Goal: Task Accomplishment & Management: Manage account settings

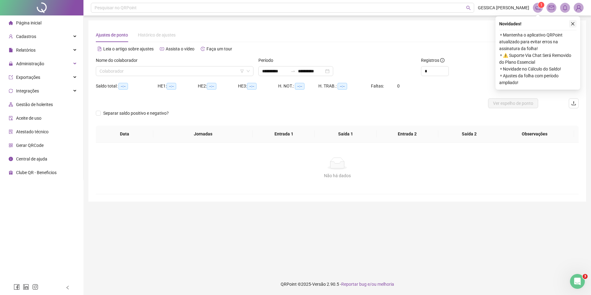
click at [574, 25] on icon "close" at bounding box center [573, 24] width 4 height 4
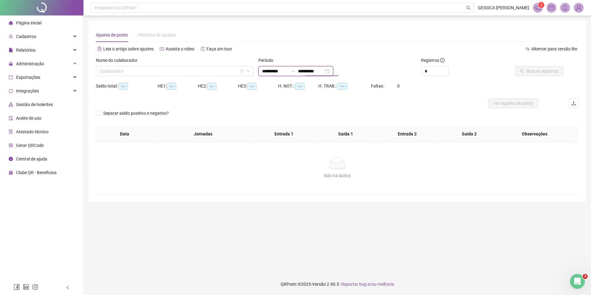
click at [317, 72] on input "**********" at bounding box center [311, 71] width 26 height 7
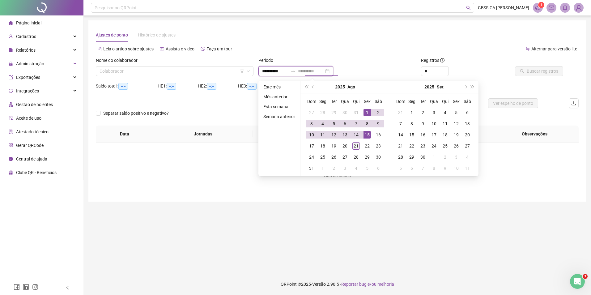
type input "**********"
click at [358, 145] on div "21" at bounding box center [355, 145] width 7 height 7
type input "**********"
click at [365, 113] on div "1" at bounding box center [366, 112] width 7 height 7
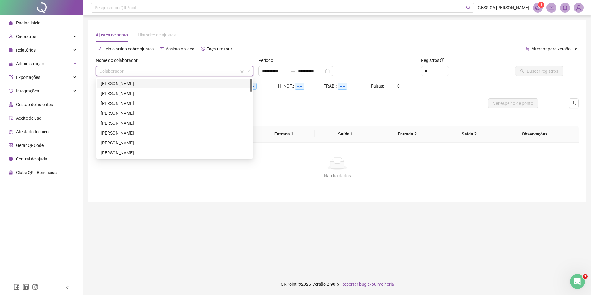
click at [163, 72] on input "search" at bounding box center [172, 70] width 145 height 9
click at [159, 87] on div "[PERSON_NAME]" at bounding box center [174, 84] width 155 height 10
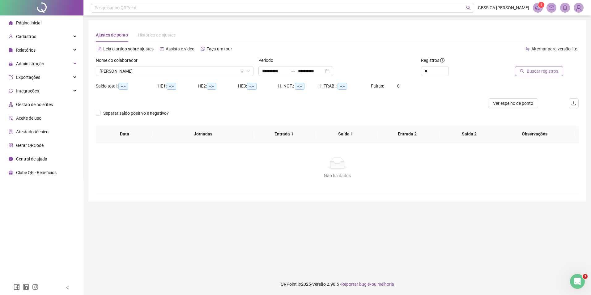
click at [538, 72] on span "Buscar registros" at bounding box center [543, 71] width 32 height 7
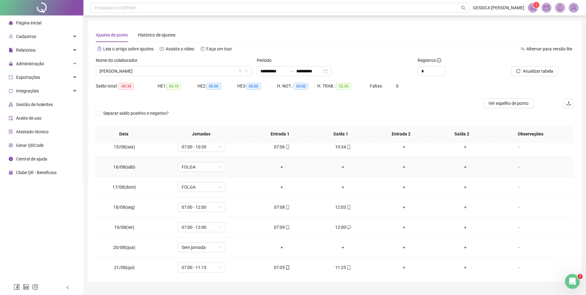
scroll to position [290, 0]
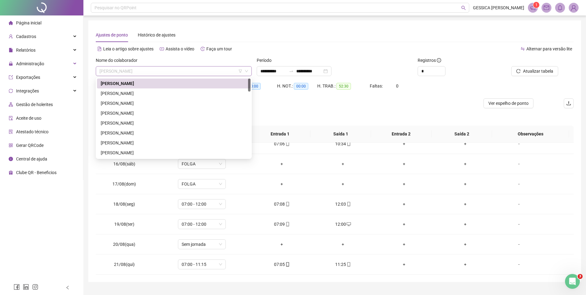
click at [166, 73] on span "[PERSON_NAME]" at bounding box center [174, 70] width 149 height 9
click at [161, 92] on div "[PERSON_NAME]" at bounding box center [174, 93] width 146 height 7
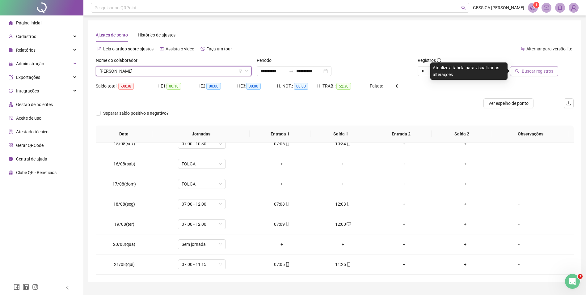
click at [526, 72] on span "Buscar registros" at bounding box center [538, 71] width 32 height 7
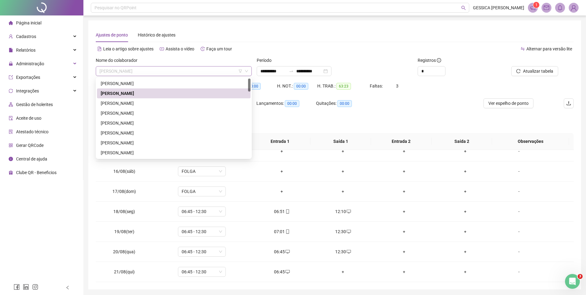
click at [173, 73] on span "[PERSON_NAME]" at bounding box center [174, 70] width 149 height 9
click at [162, 104] on div "[PERSON_NAME]" at bounding box center [174, 103] width 146 height 7
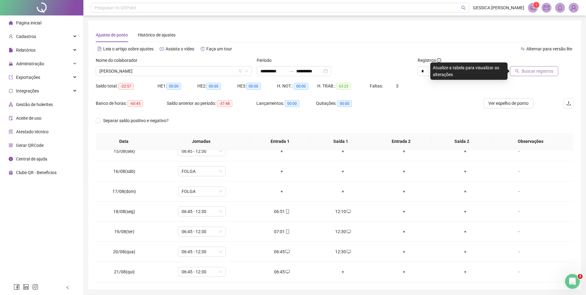
click at [539, 70] on span "Buscar registros" at bounding box center [538, 71] width 32 height 7
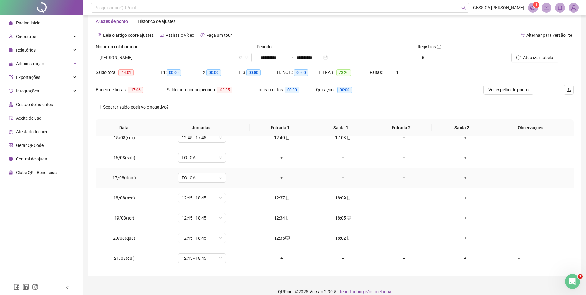
scroll to position [21, 0]
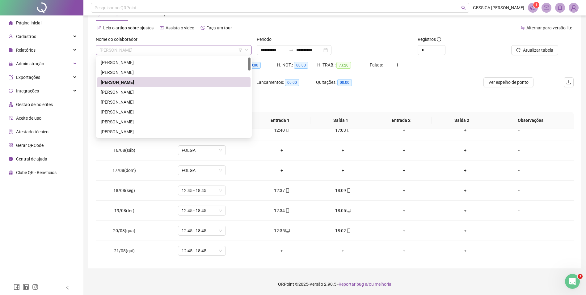
click at [150, 50] on span "[PERSON_NAME]" at bounding box center [174, 49] width 149 height 9
click at [173, 95] on div "[PERSON_NAME]" at bounding box center [174, 92] width 146 height 7
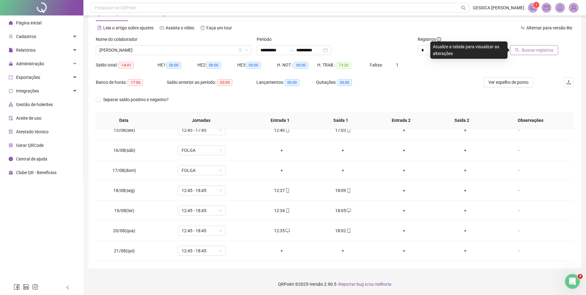
click at [530, 50] on span "Buscar registros" at bounding box center [538, 50] width 32 height 7
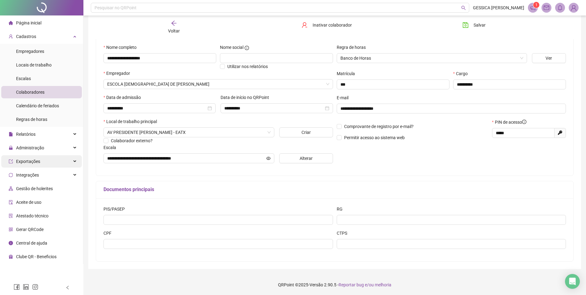
scroll to position [58, 0]
click at [45, 94] on li "Colaboradores" at bounding box center [41, 92] width 81 height 12
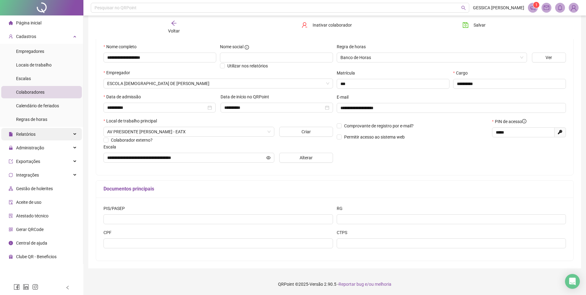
click at [45, 135] on div "Relatórios" at bounding box center [41, 134] width 81 height 12
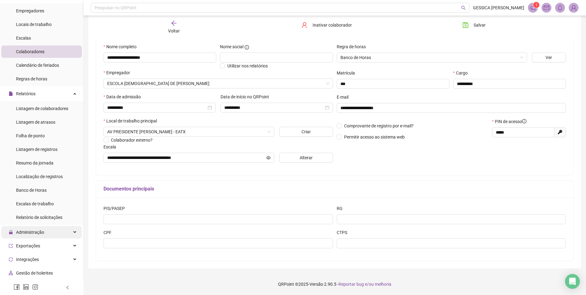
scroll to position [94, 0]
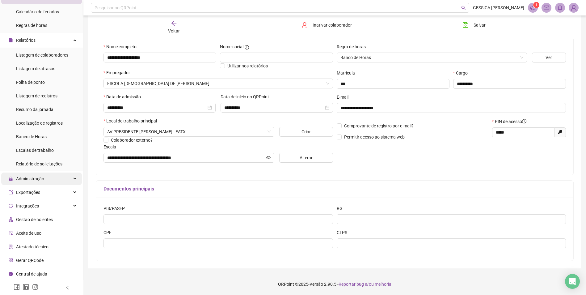
click at [32, 179] on span "Administração" at bounding box center [30, 178] width 28 height 5
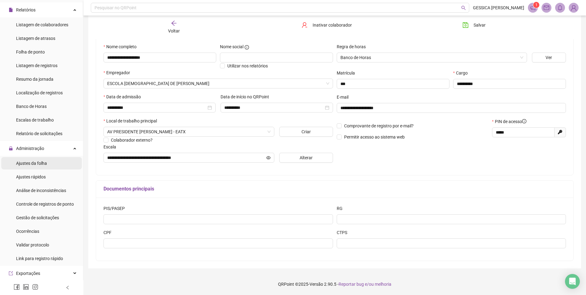
scroll to position [187, 0]
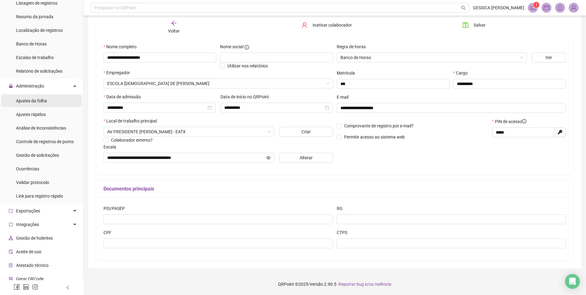
click at [46, 101] on span "Ajustes da folha" at bounding box center [31, 100] width 31 height 5
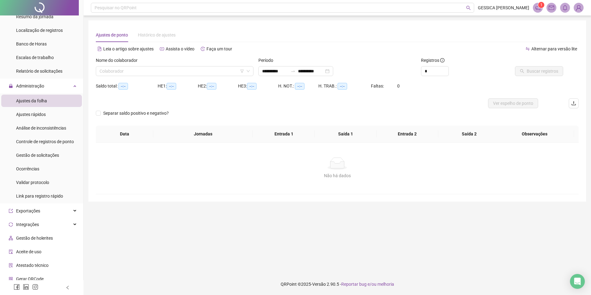
type input "**********"
click at [52, 155] on span "Gestão de solicitações" at bounding box center [37, 155] width 43 height 5
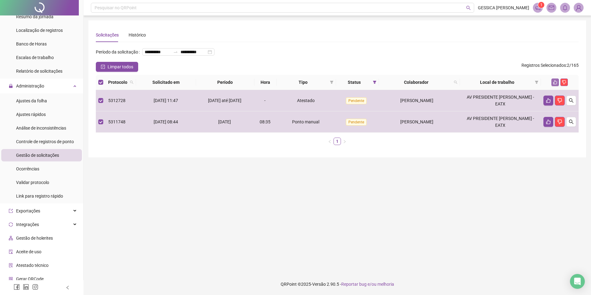
click at [554, 84] on icon "like" at bounding box center [555, 82] width 4 height 4
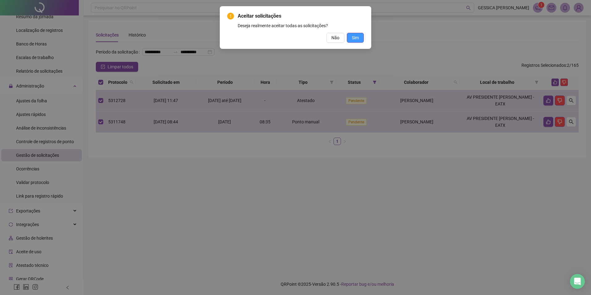
click at [350, 40] on button "Sim" at bounding box center [355, 38] width 17 height 10
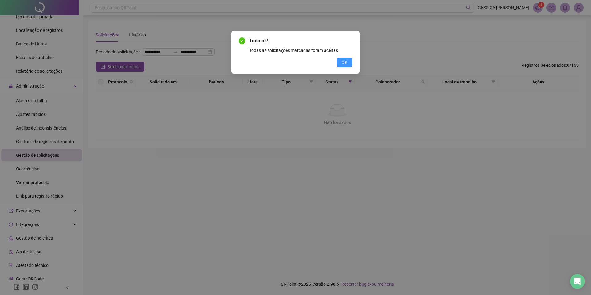
click at [348, 60] on button "OK" at bounding box center [345, 62] width 16 height 10
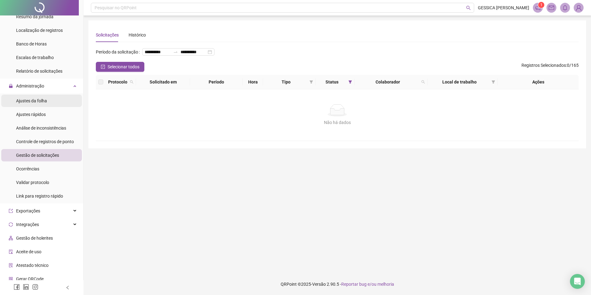
click at [43, 104] on div "Ajustes da folha" at bounding box center [31, 101] width 31 height 12
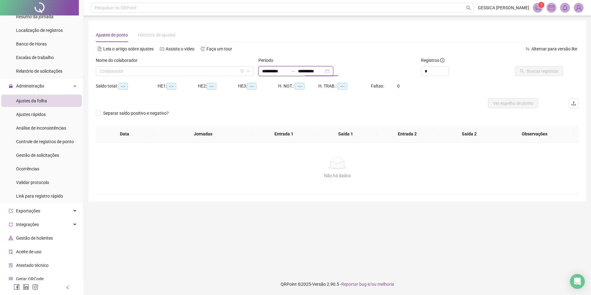
click at [308, 69] on input "**********" at bounding box center [311, 71] width 26 height 7
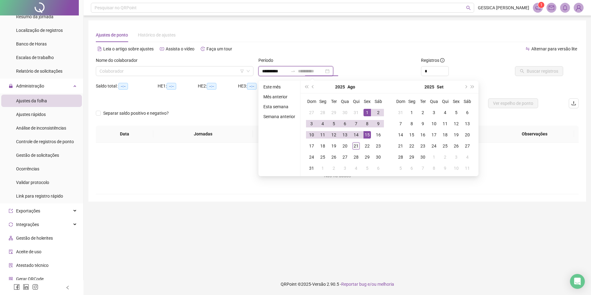
type input "**********"
click at [356, 145] on div "21" at bounding box center [355, 145] width 7 height 7
type input "**********"
click at [369, 113] on div "1" at bounding box center [366, 112] width 7 height 7
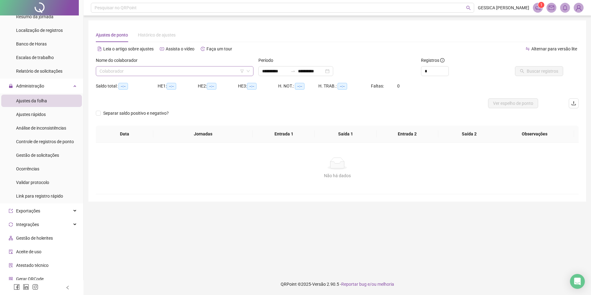
click at [181, 73] on input "search" at bounding box center [172, 70] width 145 height 9
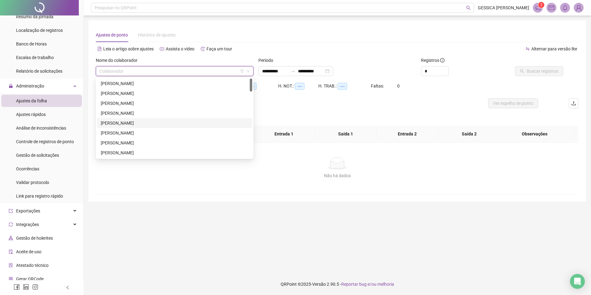
drag, startPoint x: 136, startPoint y: 125, endPoint x: 142, endPoint y: 125, distance: 6.2
click at [136, 125] on div "[PERSON_NAME]" at bounding box center [175, 123] width 148 height 7
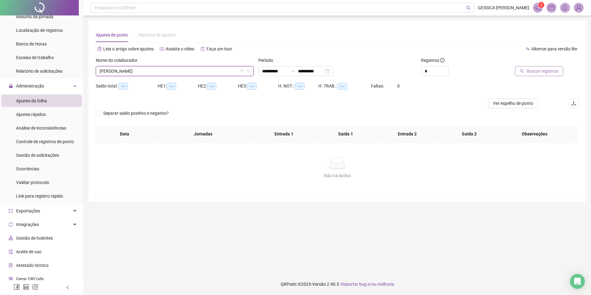
click at [534, 69] on span "Buscar registros" at bounding box center [543, 71] width 32 height 7
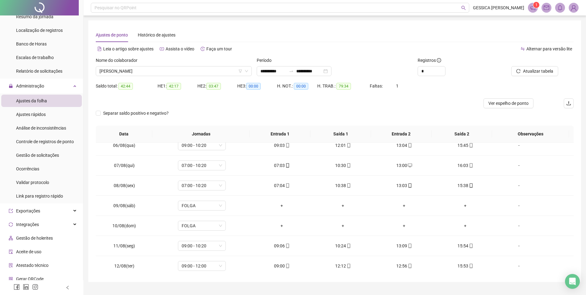
scroll to position [104, 0]
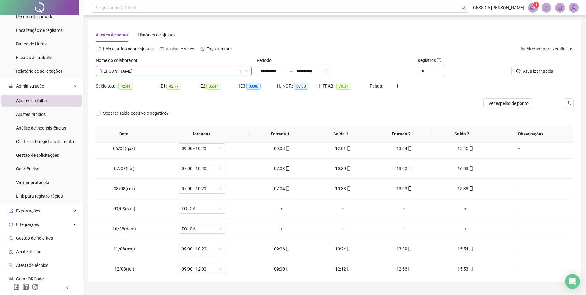
click at [130, 74] on span "[PERSON_NAME]" at bounding box center [174, 70] width 149 height 9
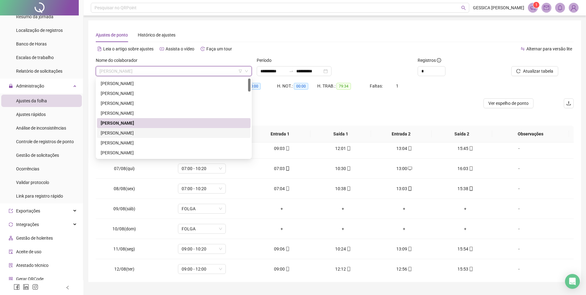
click at [130, 132] on div "[PERSON_NAME]" at bounding box center [174, 133] width 146 height 7
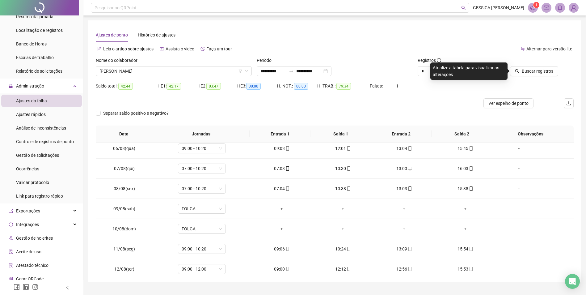
drag, startPoint x: 516, startPoint y: 70, endPoint x: 495, endPoint y: 86, distance: 26.7
click at [515, 70] on button "Buscar registros" at bounding box center [534, 71] width 48 height 10
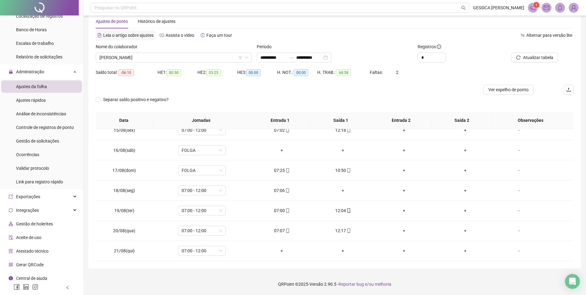
scroll to position [205, 0]
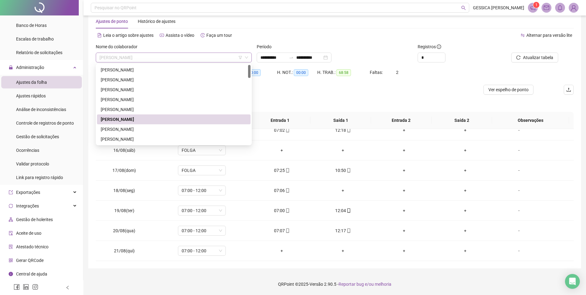
click at [134, 60] on span "[PERSON_NAME]" at bounding box center [174, 57] width 149 height 9
click at [142, 130] on div "[PERSON_NAME]" at bounding box center [174, 129] width 146 height 7
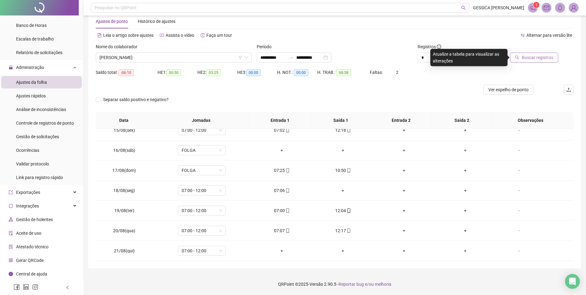
click at [516, 58] on icon "search" at bounding box center [517, 57] width 4 height 4
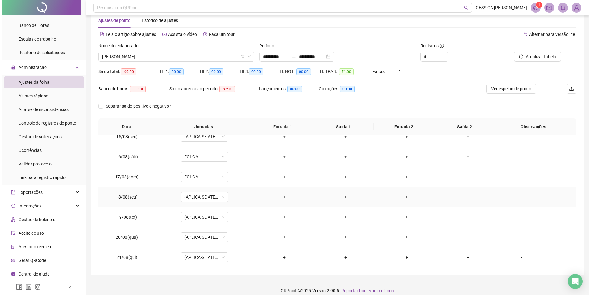
scroll to position [21, 0]
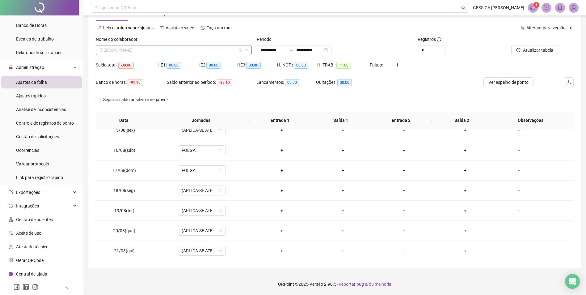
click at [132, 50] on span "[PERSON_NAME]" at bounding box center [174, 49] width 149 height 9
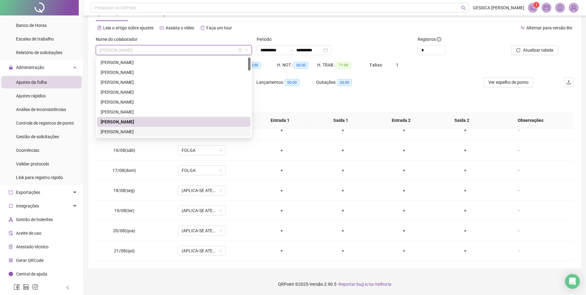
click at [135, 131] on div "[PERSON_NAME]" at bounding box center [174, 131] width 146 height 7
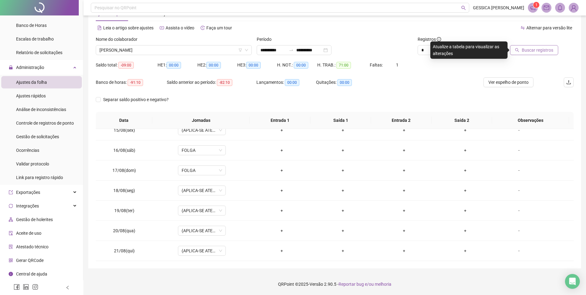
click at [525, 48] on span "Buscar registros" at bounding box center [538, 50] width 32 height 7
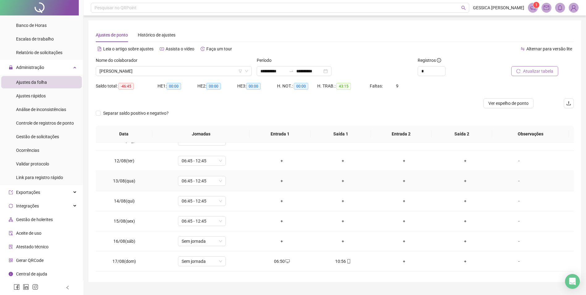
scroll to position [290, 0]
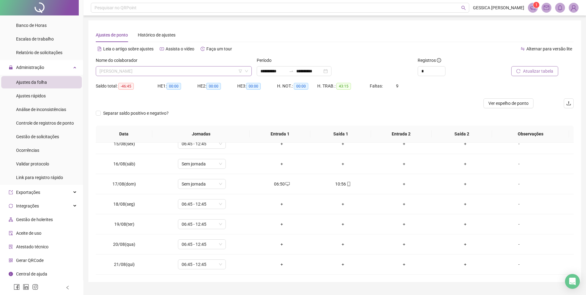
click at [184, 70] on span "[PERSON_NAME]" at bounding box center [174, 70] width 149 height 9
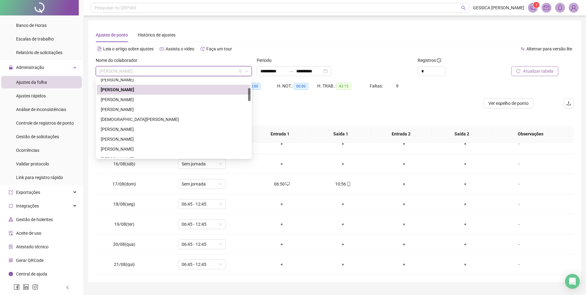
scroll to position [72, 0]
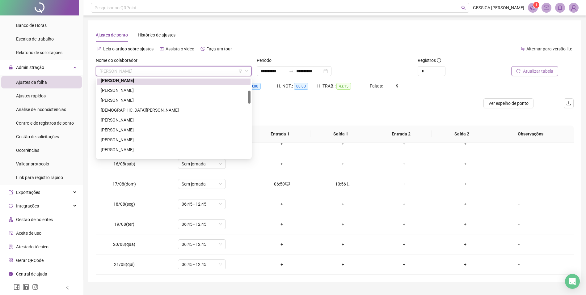
drag, startPoint x: 250, startPoint y: 87, endPoint x: 252, endPoint y: 99, distance: 12.2
click at [252, 99] on div "269409 274086 185379 [PERSON_NAME] DOS SANTOS [PERSON_NAME] [PERSON_NAME] VARGE…" at bounding box center [174, 118] width 156 height 82
click at [150, 90] on div "[PERSON_NAME]" at bounding box center [174, 90] width 146 height 7
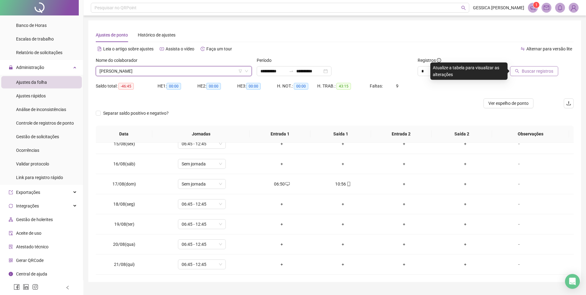
click at [544, 72] on span "Buscar registros" at bounding box center [538, 71] width 32 height 7
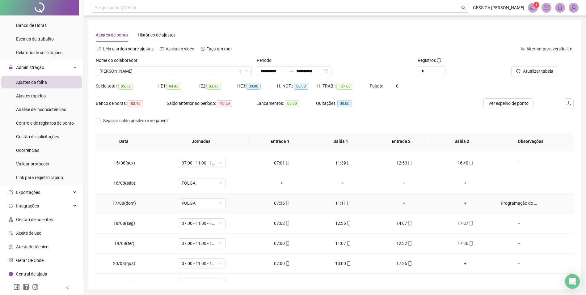
scroll to position [290, 0]
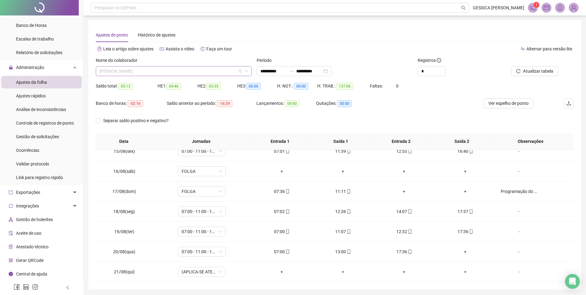
click at [136, 72] on span "[PERSON_NAME]" at bounding box center [174, 70] width 149 height 9
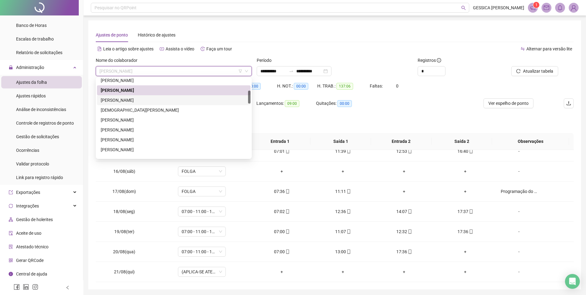
click at [140, 101] on div "[PERSON_NAME]" at bounding box center [174, 100] width 146 height 7
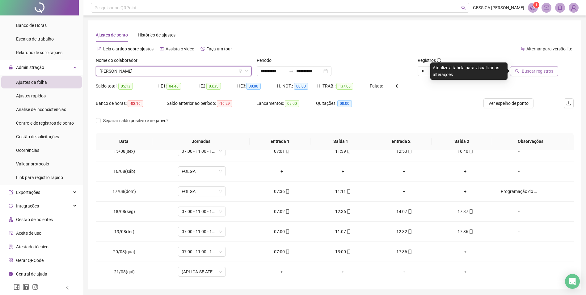
click at [524, 72] on span "Buscar registros" at bounding box center [538, 71] width 32 height 7
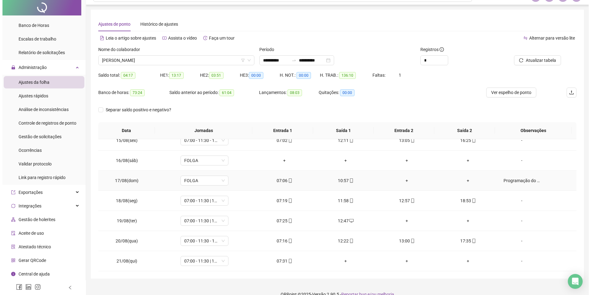
scroll to position [21, 0]
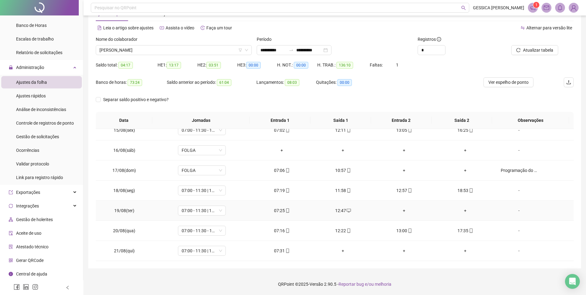
click at [517, 210] on div "-" at bounding box center [519, 210] width 36 height 7
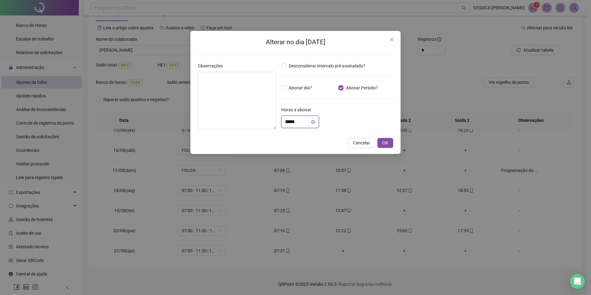
click at [291, 121] on input "*****" at bounding box center [297, 121] width 25 height 7
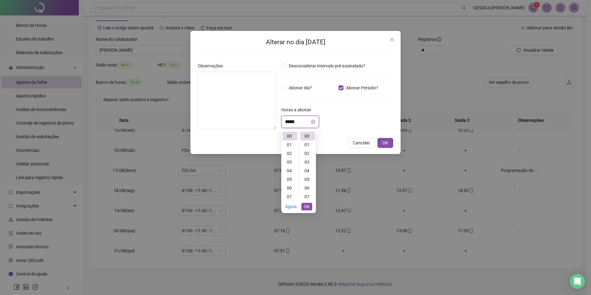
click at [290, 122] on input "*****" at bounding box center [297, 121] width 25 height 7
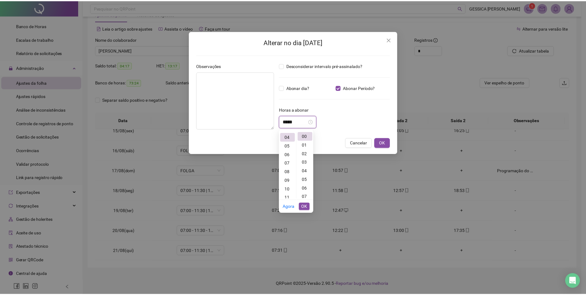
scroll to position [35, 0]
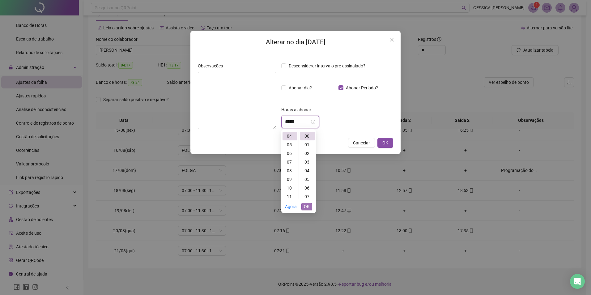
type input "*****"
click at [308, 206] on span "OK" at bounding box center [307, 206] width 6 height 7
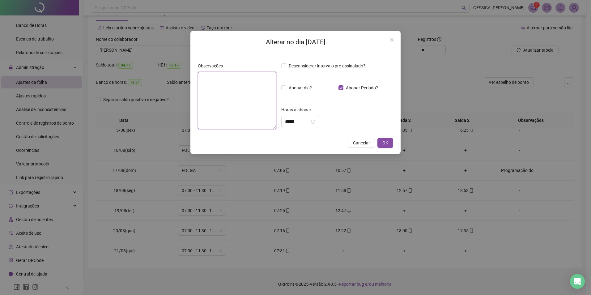
click at [224, 88] on textarea at bounding box center [237, 100] width 79 height 57
click at [215, 77] on textarea "**********" at bounding box center [237, 100] width 79 height 57
click at [242, 83] on textarea "**********" at bounding box center [237, 100] width 79 height 57
type textarea "**********"
click at [387, 142] on span "OK" at bounding box center [385, 142] width 6 height 7
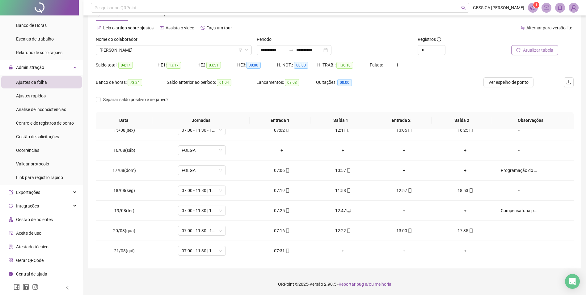
click at [536, 50] on span "Atualizar tabela" at bounding box center [538, 50] width 30 height 7
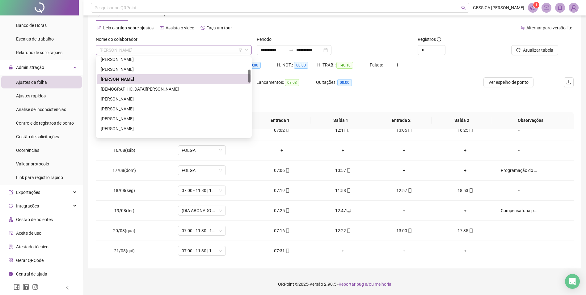
click at [155, 51] on span "[PERSON_NAME]" at bounding box center [174, 49] width 149 height 9
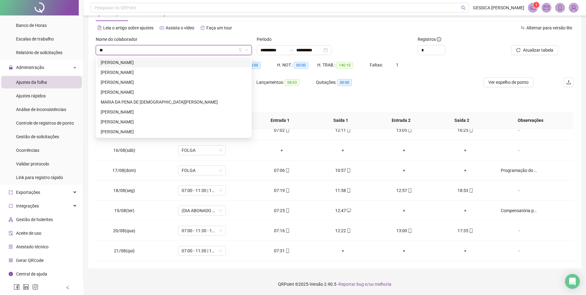
scroll to position [0, 0]
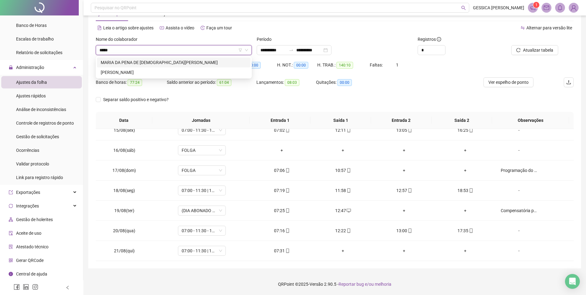
type input "*****"
click at [162, 73] on div "[PERSON_NAME]" at bounding box center [174, 72] width 146 height 7
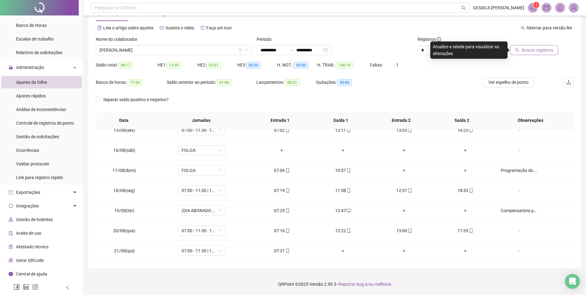
click at [531, 48] on span "Buscar registros" at bounding box center [538, 50] width 32 height 7
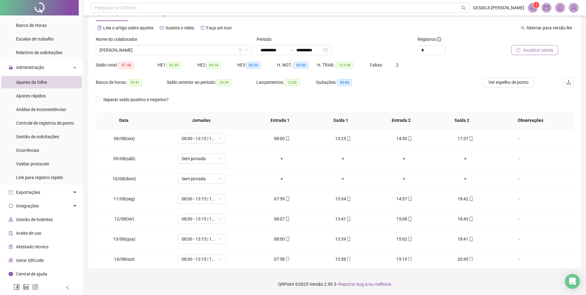
scroll to position [135, 0]
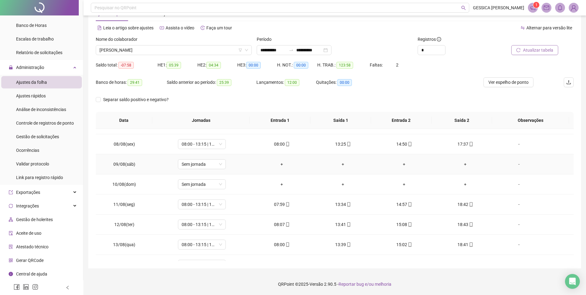
click at [515, 166] on div "-" at bounding box center [519, 164] width 36 height 7
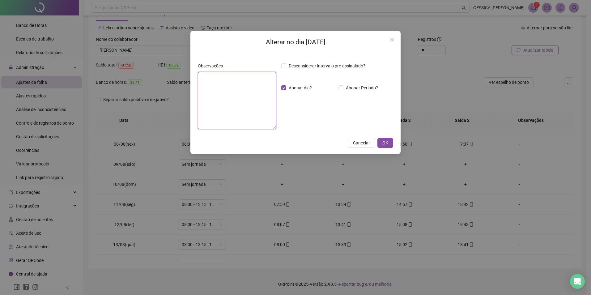
click at [231, 91] on textarea at bounding box center [237, 100] width 79 height 57
type textarea "**********"
click at [389, 139] on button "OK" at bounding box center [385, 143] width 16 height 10
click at [389, 141] on button "OK" at bounding box center [385, 143] width 16 height 10
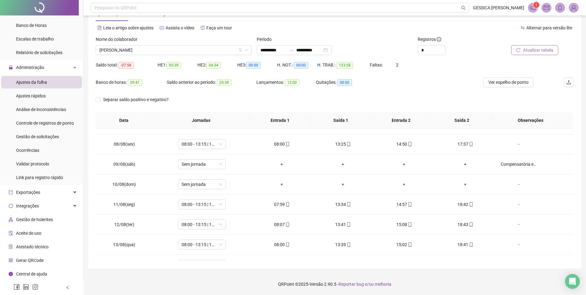
click at [525, 51] on span "Atualizar tabela" at bounding box center [538, 50] width 30 height 7
click at [514, 164] on div "Compensatória em banco de horas." at bounding box center [519, 164] width 36 height 7
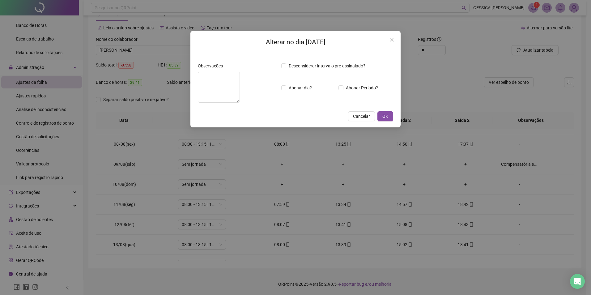
type textarea "**********"
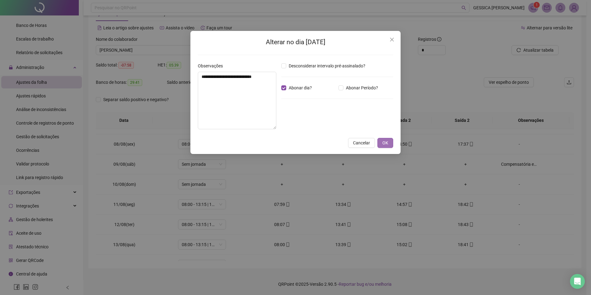
click at [384, 144] on span "OK" at bounding box center [385, 142] width 6 height 7
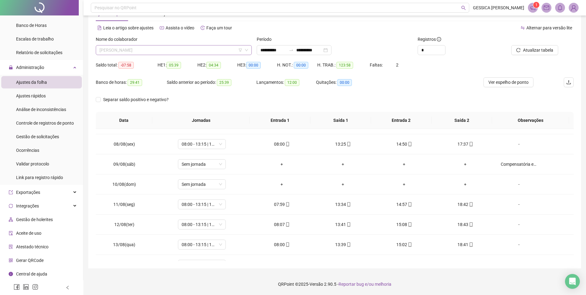
scroll to position [257, 0]
click at [153, 52] on span "[PERSON_NAME]" at bounding box center [174, 49] width 149 height 9
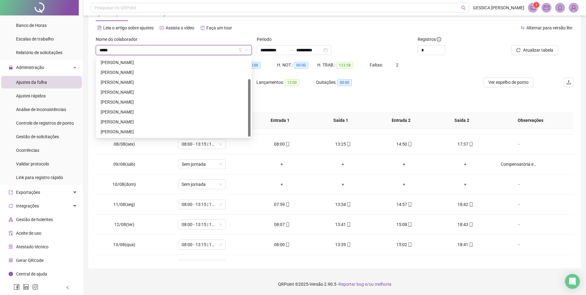
scroll to position [0, 0]
type input "******"
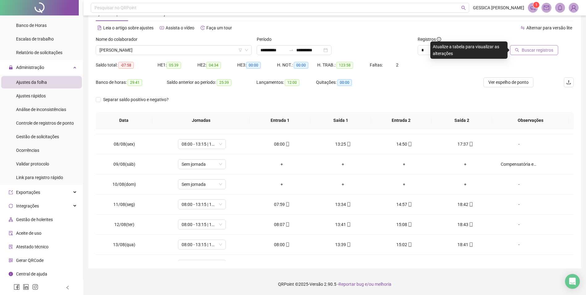
click at [522, 53] on button "Buscar registros" at bounding box center [534, 50] width 48 height 10
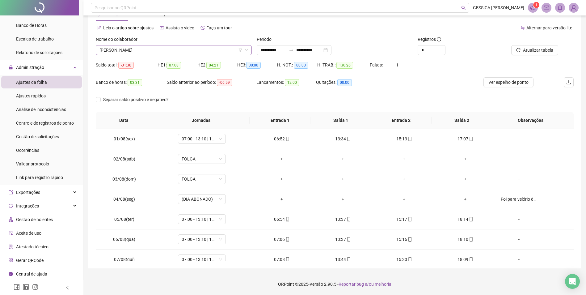
scroll to position [336, 0]
click at [163, 53] on span "[PERSON_NAME]" at bounding box center [174, 49] width 149 height 9
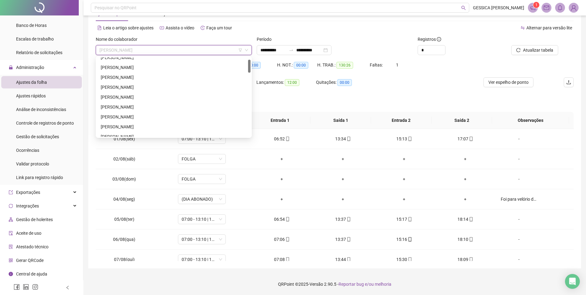
scroll to position [19, 0]
drag, startPoint x: 249, startPoint y: 120, endPoint x: 258, endPoint y: 66, distance: 53.9
click at [258, 66] on body "**********" at bounding box center [293, 126] width 586 height 295
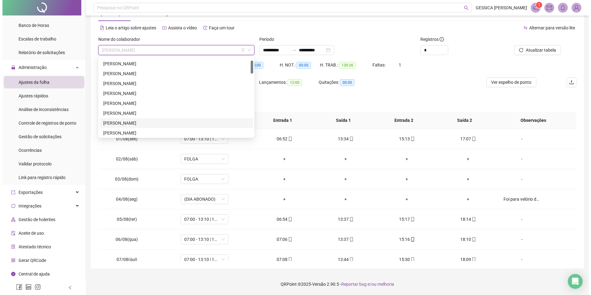
scroll to position [49, 0]
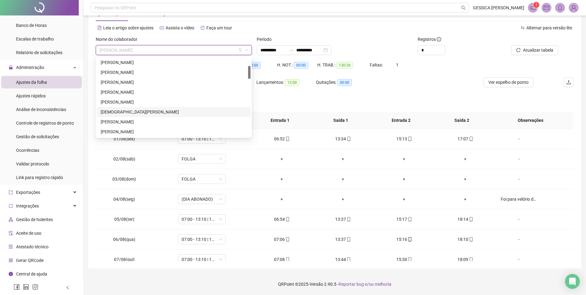
click at [131, 113] on div "[DEMOGRAPHIC_DATA][PERSON_NAME]" at bounding box center [174, 111] width 146 height 7
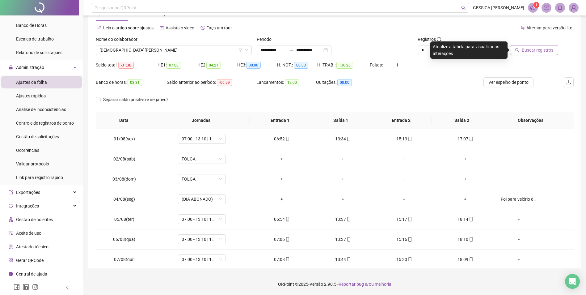
click at [521, 48] on button "Buscar registros" at bounding box center [534, 50] width 48 height 10
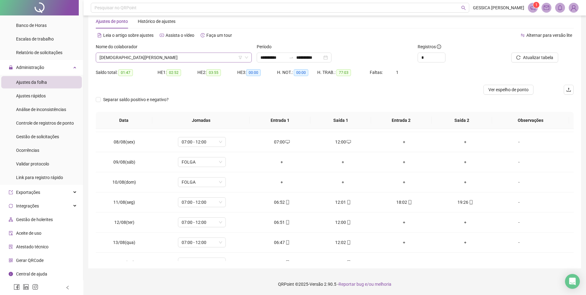
scroll to position [135, 0]
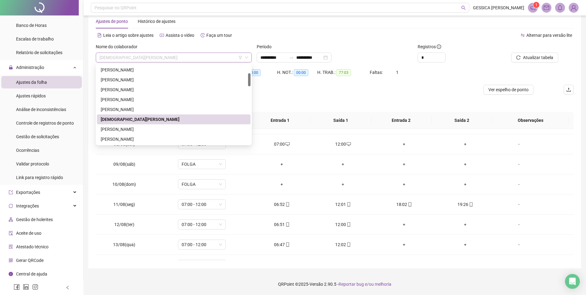
click at [152, 57] on span "[DEMOGRAPHIC_DATA][PERSON_NAME]" at bounding box center [174, 57] width 149 height 9
click at [127, 130] on div "[PERSON_NAME]" at bounding box center [174, 129] width 146 height 7
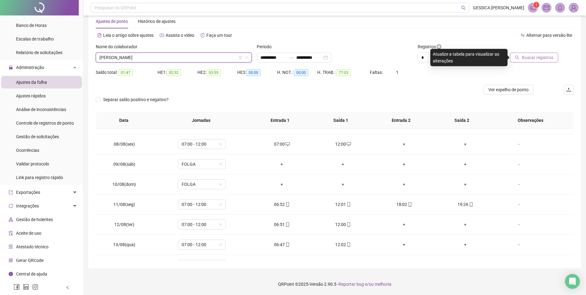
click at [553, 57] on span "Buscar registros" at bounding box center [538, 57] width 32 height 7
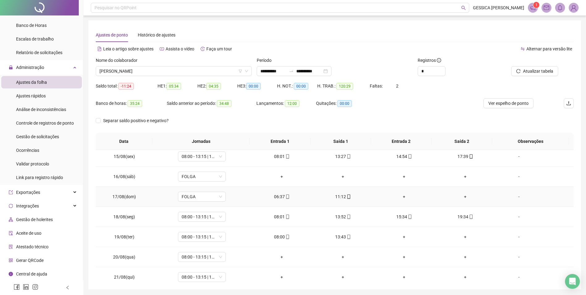
scroll to position [290, 0]
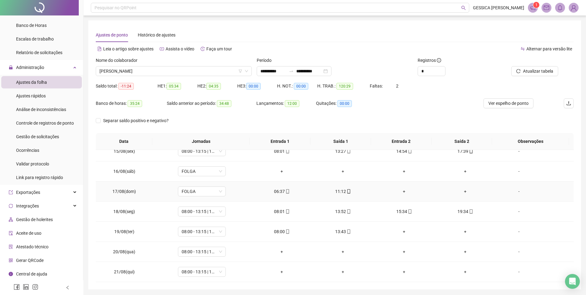
click at [516, 192] on div "-" at bounding box center [519, 191] width 36 height 7
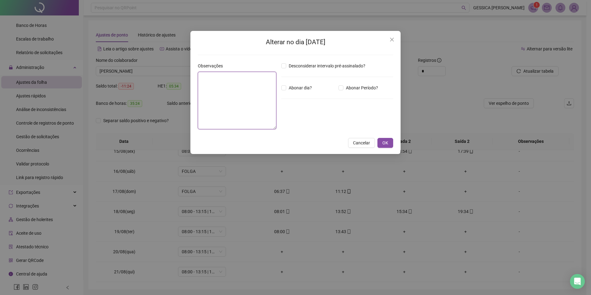
click at [223, 81] on textarea at bounding box center [237, 100] width 79 height 57
type textarea "**********"
click at [386, 145] on span "OK" at bounding box center [385, 142] width 6 height 7
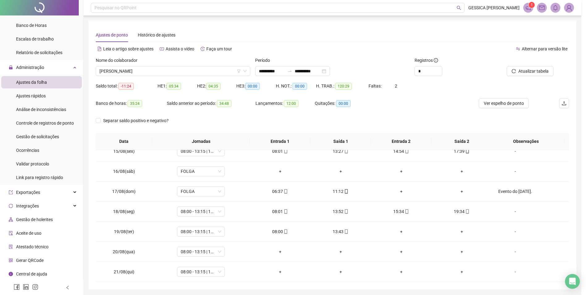
click at [386, 145] on body "**********" at bounding box center [291, 147] width 582 height 295
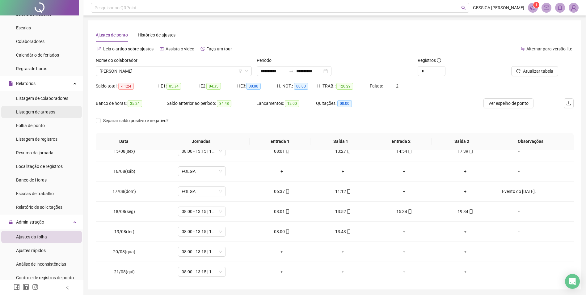
scroll to position [0, 0]
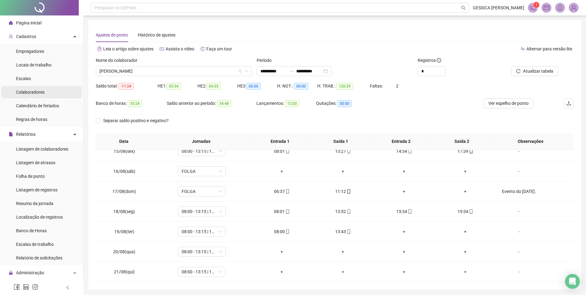
click at [40, 90] on span "Colaboradores" at bounding box center [30, 92] width 28 height 5
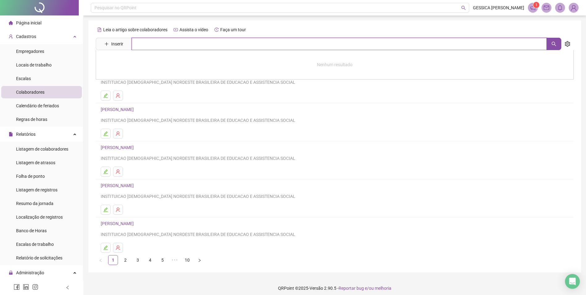
click at [157, 43] on input "text" at bounding box center [339, 44] width 415 height 12
type input "*****"
click at [137, 62] on link "[PERSON_NAME]" at bounding box center [123, 62] width 33 height 5
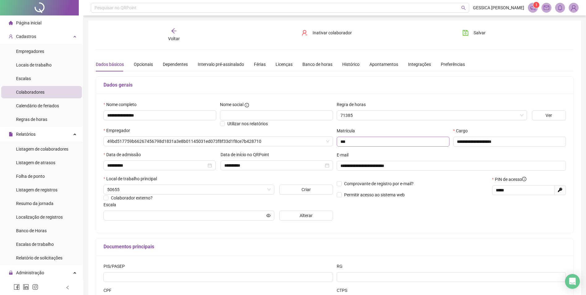
type input "**********"
click at [314, 62] on div "Banco de horas" at bounding box center [318, 64] width 30 height 7
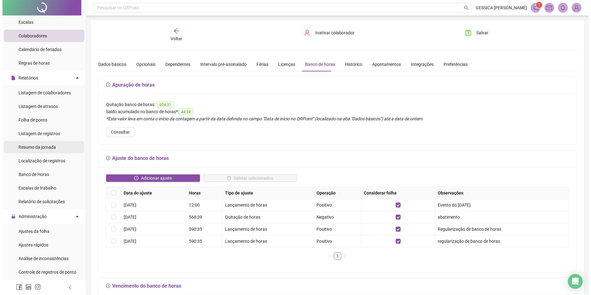
scroll to position [62, 0]
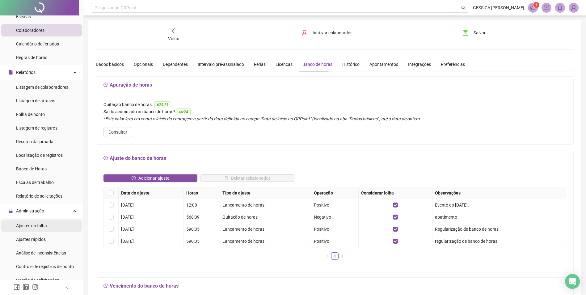
click at [44, 223] on span "Ajustes da folha" at bounding box center [31, 225] width 31 height 5
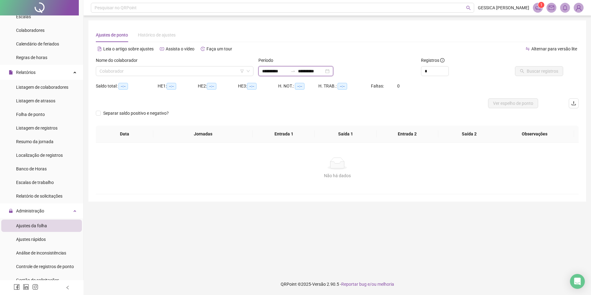
click at [309, 72] on input "**********" at bounding box center [311, 71] width 26 height 7
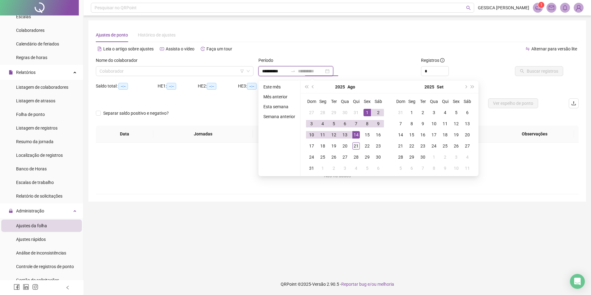
type input "**********"
click at [355, 146] on div "21" at bounding box center [355, 145] width 7 height 7
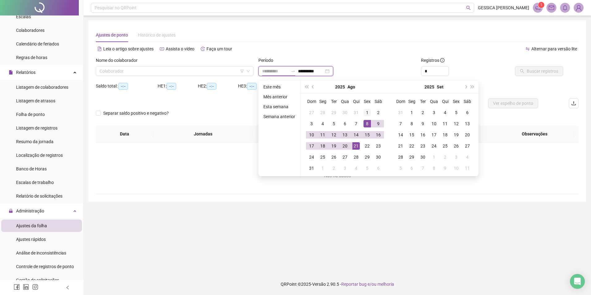
type input "**********"
click at [368, 112] on div "1" at bounding box center [366, 112] width 7 height 7
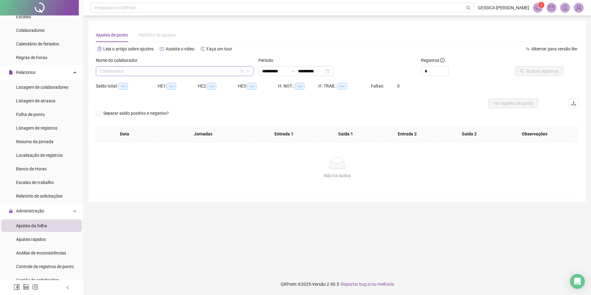
click at [174, 72] on input "search" at bounding box center [172, 70] width 145 height 9
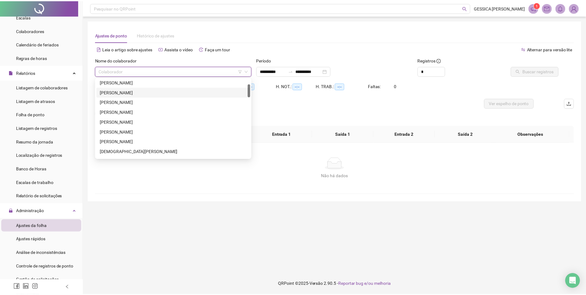
scroll to position [62, 0]
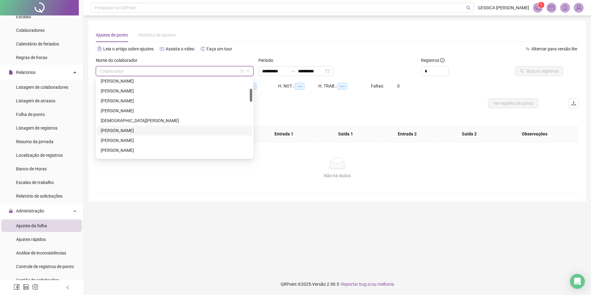
click at [145, 133] on div "[PERSON_NAME]" at bounding box center [175, 130] width 148 height 7
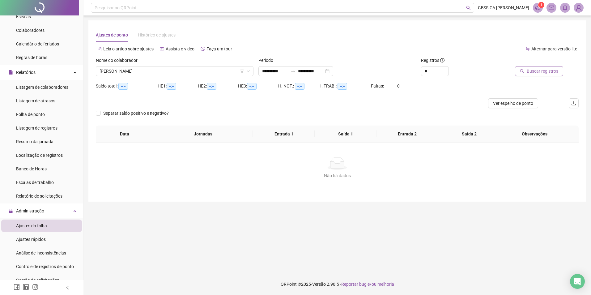
click at [530, 68] on span "Buscar registros" at bounding box center [543, 71] width 32 height 7
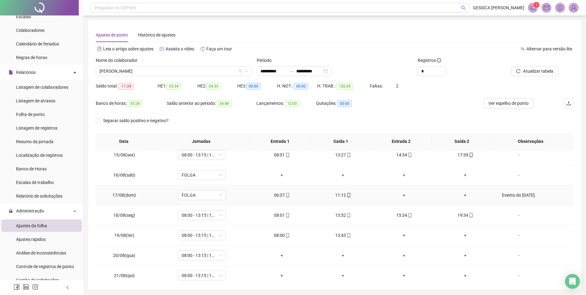
scroll to position [290, 0]
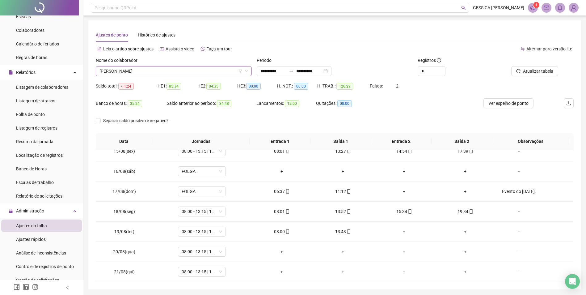
click at [248, 70] on icon "down" at bounding box center [247, 71] width 4 height 4
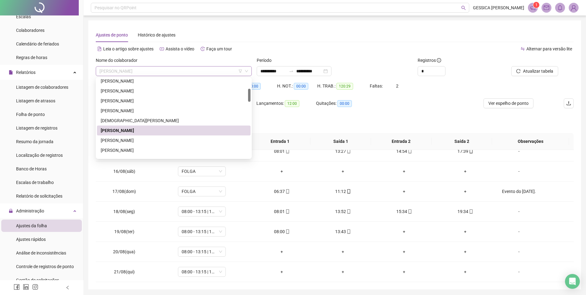
click at [157, 72] on span "[PERSON_NAME]" at bounding box center [174, 70] width 149 height 9
click at [132, 140] on div "[PERSON_NAME]" at bounding box center [174, 140] width 146 height 7
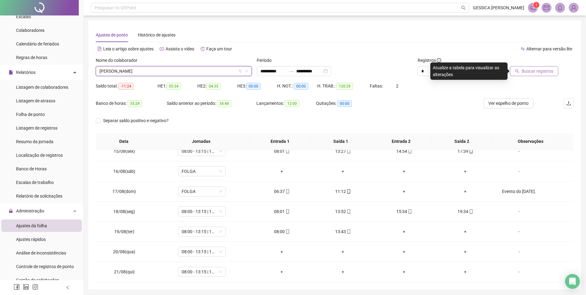
click at [536, 71] on span "Buscar registros" at bounding box center [538, 71] width 32 height 7
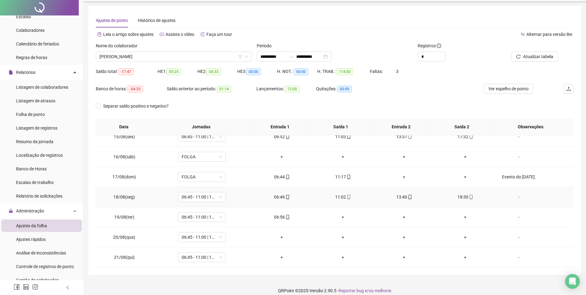
scroll to position [21, 0]
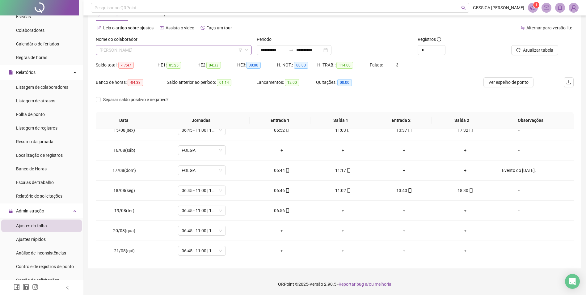
click at [129, 51] on span "[PERSON_NAME]" at bounding box center [174, 49] width 149 height 9
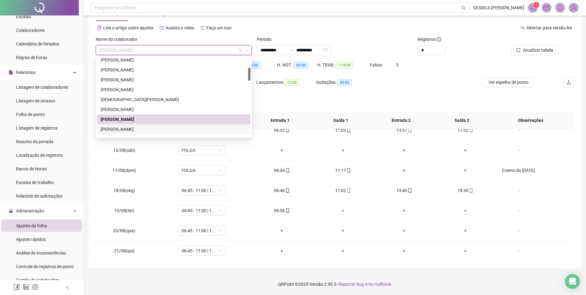
click at [142, 131] on div "[PERSON_NAME]" at bounding box center [174, 129] width 146 height 7
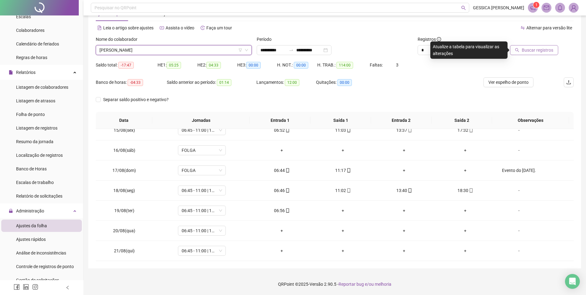
click at [525, 50] on span "Buscar registros" at bounding box center [538, 50] width 32 height 7
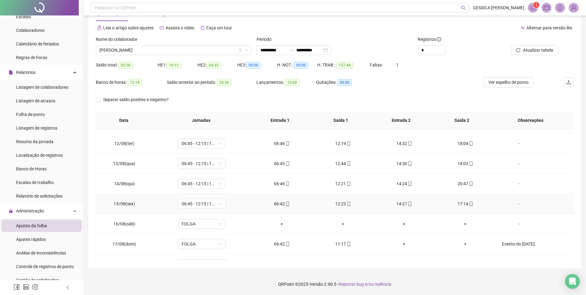
scroll to position [290, 0]
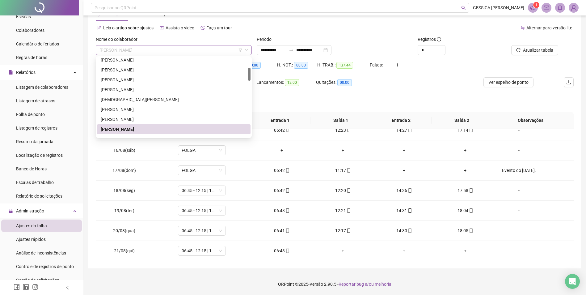
click at [146, 49] on span "[PERSON_NAME]" at bounding box center [174, 49] width 149 height 9
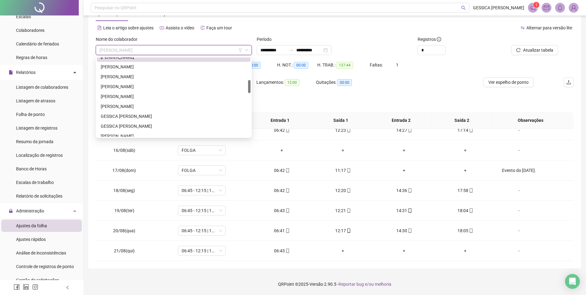
scroll to position [136, 0]
drag, startPoint x: 250, startPoint y: 76, endPoint x: 253, endPoint y: 88, distance: 12.7
click at [253, 88] on body "**********" at bounding box center [293, 126] width 586 height 295
drag, startPoint x: 137, startPoint y: 66, endPoint x: 164, endPoint y: 69, distance: 26.8
click at [138, 66] on div "[PERSON_NAME]" at bounding box center [174, 65] width 146 height 7
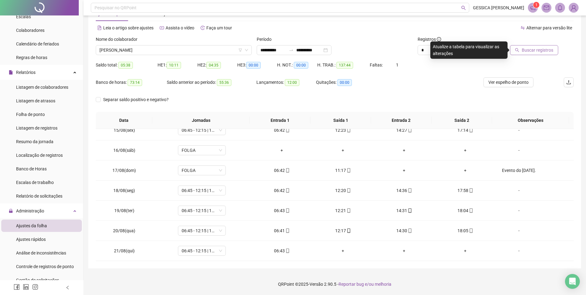
click at [521, 53] on button "Buscar registros" at bounding box center [534, 50] width 48 height 10
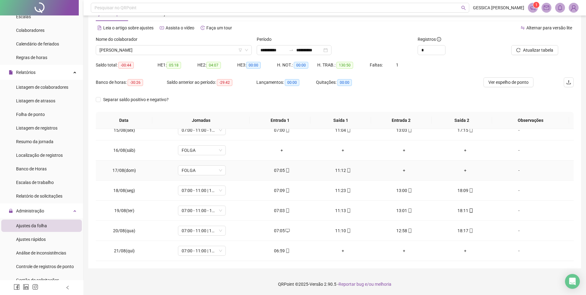
click at [515, 172] on div "-" at bounding box center [519, 170] width 36 height 7
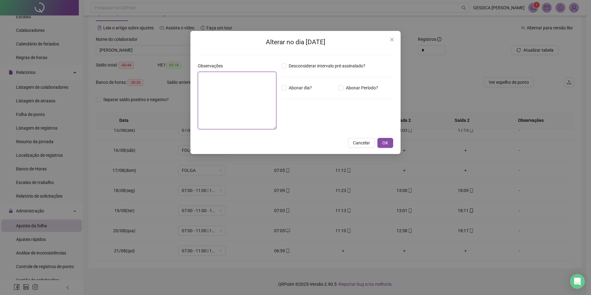
click at [216, 85] on textarea at bounding box center [237, 100] width 79 height 57
type textarea "**********"
click at [387, 142] on span "OK" at bounding box center [385, 142] width 6 height 7
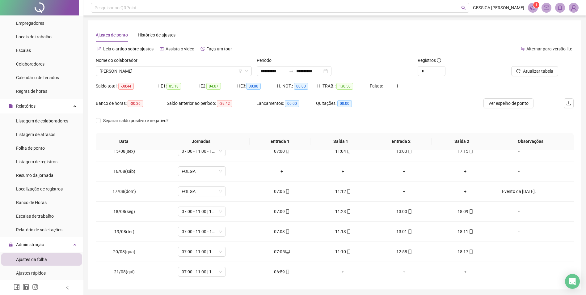
scroll to position [0, 0]
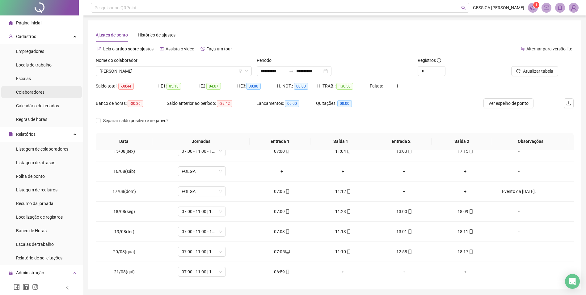
click at [26, 92] on span "Colaboradores" at bounding box center [30, 92] width 28 height 5
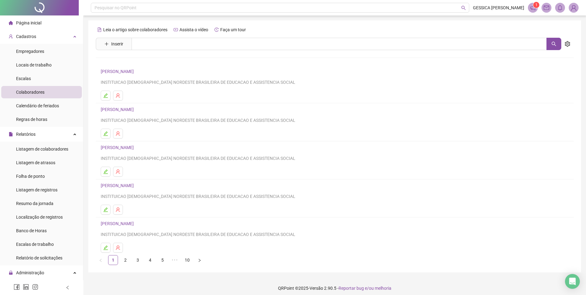
click at [219, 37] on div "Leia o artigo sobre colaboradores Assista o vídeo Faça um tour Inserir Nenhum r…" at bounding box center [335, 145] width 478 height 240
click at [216, 45] on input "text" at bounding box center [339, 44] width 415 height 12
type input "****"
click at [140, 60] on link "[PERSON_NAME]" at bounding box center [123, 62] width 33 height 5
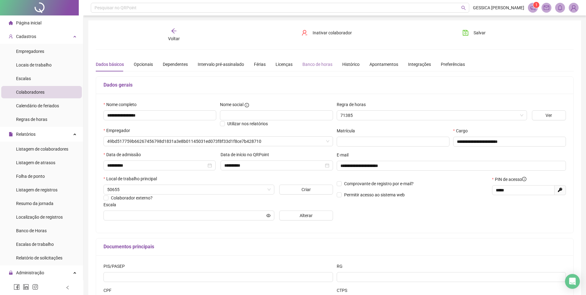
type input "**********"
click at [311, 66] on div "Banco de horas" at bounding box center [318, 64] width 30 height 7
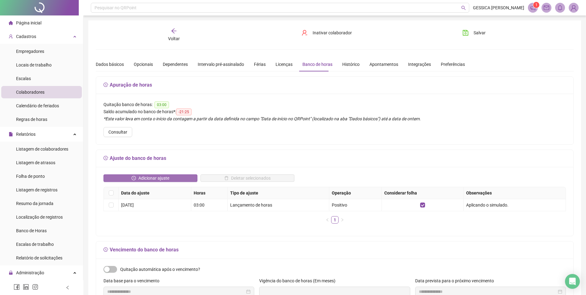
click at [167, 179] on span "Adicionar ajuste" at bounding box center [153, 178] width 31 height 7
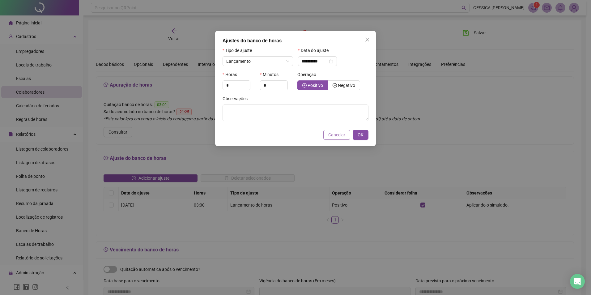
click at [337, 135] on span "Cancelar" at bounding box center [336, 134] width 17 height 7
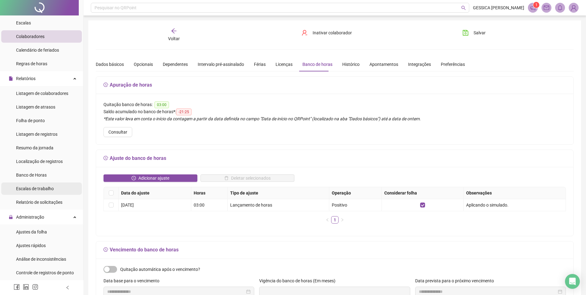
scroll to position [62, 0]
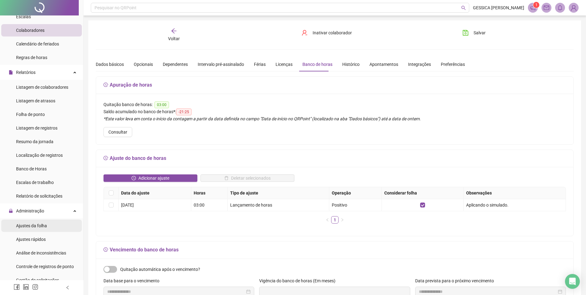
click at [43, 226] on span "Ajustes da folha" at bounding box center [31, 225] width 31 height 5
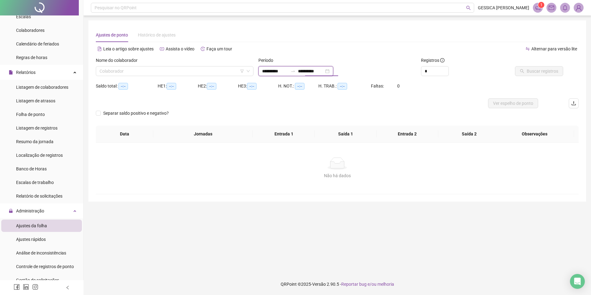
click at [314, 71] on input "**********" at bounding box center [311, 71] width 26 height 7
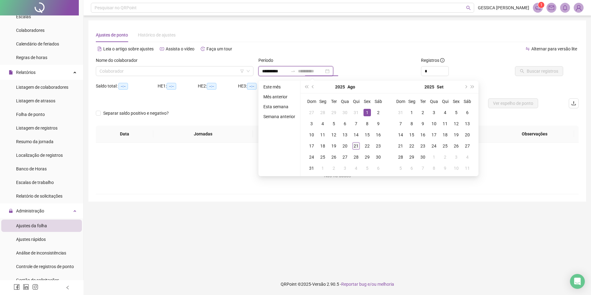
type input "**********"
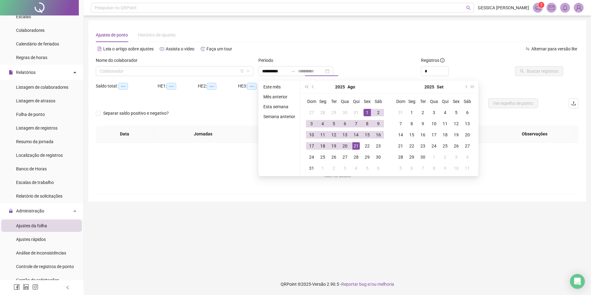
click at [356, 148] on div "21" at bounding box center [355, 145] width 7 height 7
type input "**********"
click at [365, 111] on div "1" at bounding box center [366, 112] width 7 height 7
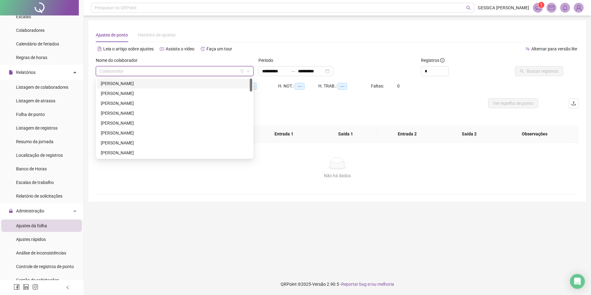
click at [165, 72] on input "search" at bounding box center [172, 70] width 145 height 9
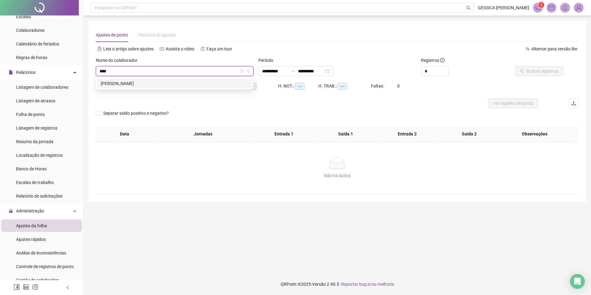
type input "****"
click at [175, 88] on div "226946 [PERSON_NAME]" at bounding box center [175, 83] width 158 height 12
click at [176, 85] on div "[PERSON_NAME]" at bounding box center [175, 83] width 148 height 7
click at [532, 71] on span "Buscar registros" at bounding box center [543, 71] width 32 height 7
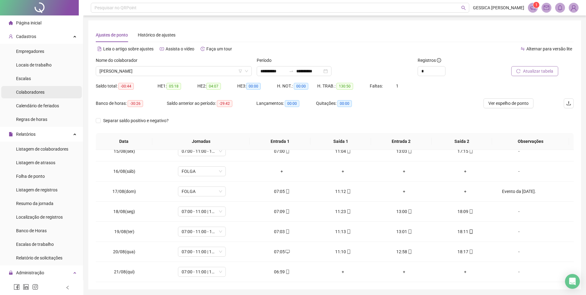
click at [41, 91] on span "Colaboradores" at bounding box center [30, 92] width 28 height 5
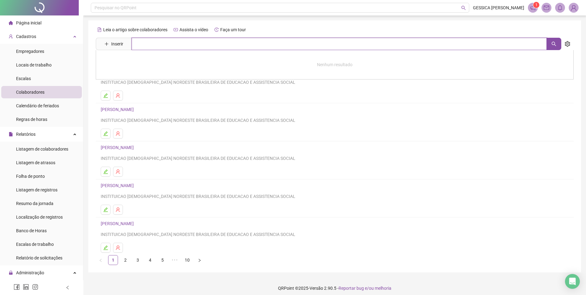
click at [152, 46] on input "text" at bounding box center [339, 44] width 415 height 12
type input "****"
click at [112, 61] on link "[PERSON_NAME]" at bounding box center [123, 62] width 33 height 5
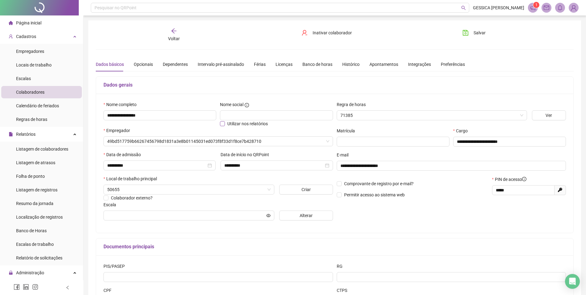
type input "**********"
click at [311, 67] on div "Banco de horas" at bounding box center [318, 64] width 30 height 7
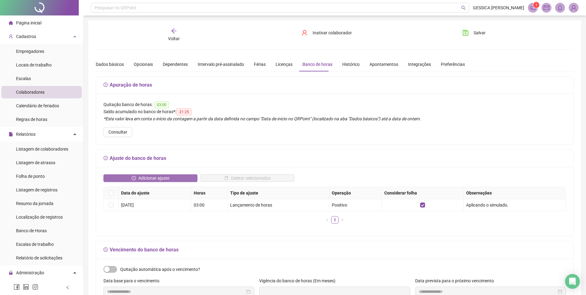
click at [158, 176] on span "Adicionar ajuste" at bounding box center [153, 178] width 31 height 7
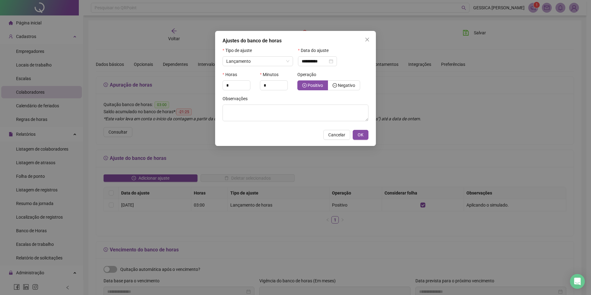
click at [352, 63] on div "**********" at bounding box center [333, 61] width 70 height 10
click at [333, 61] on div "**********" at bounding box center [318, 61] width 32 height 7
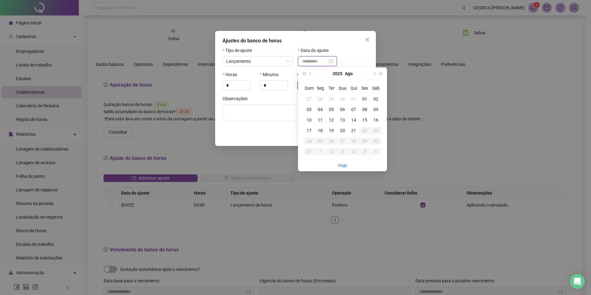
type input "**********"
click at [310, 131] on div "17" at bounding box center [309, 130] width 11 height 7
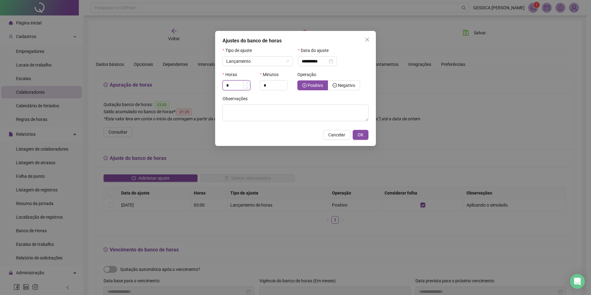
click at [231, 86] on input "*" at bounding box center [236, 85] width 27 height 9
type input "*"
click at [269, 86] on input "*" at bounding box center [273, 85] width 27 height 9
type input "*"
click at [240, 110] on textarea at bounding box center [296, 112] width 146 height 17
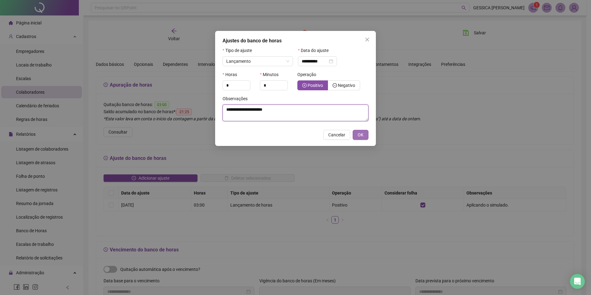
type textarea "**********"
click at [363, 134] on button "OK" at bounding box center [361, 135] width 16 height 10
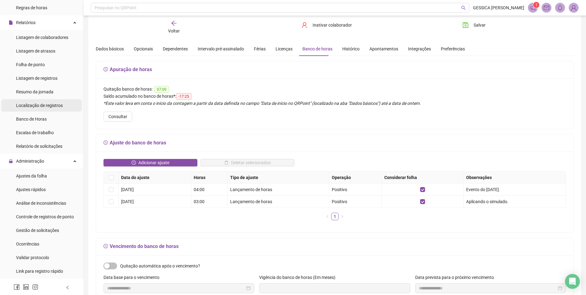
scroll to position [124, 0]
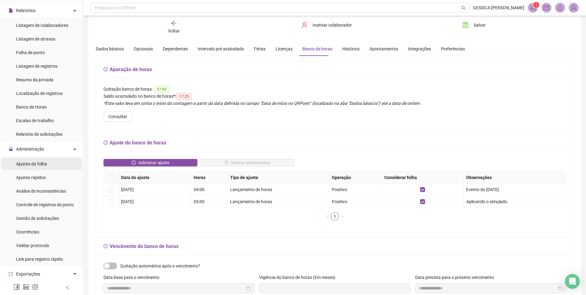
click at [36, 164] on span "Ajustes da folha" at bounding box center [31, 163] width 31 height 5
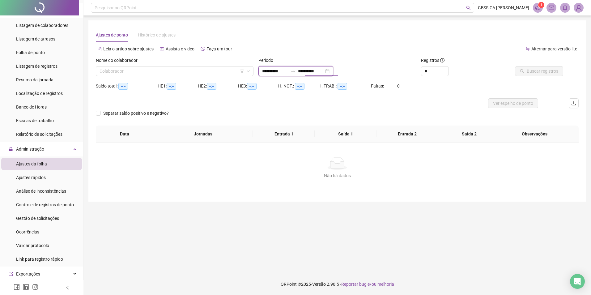
click at [313, 69] on input "**********" at bounding box center [311, 71] width 26 height 7
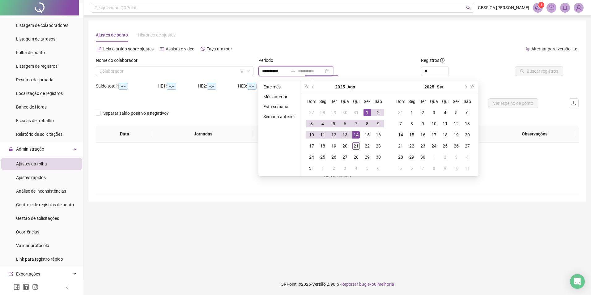
type input "**********"
click at [355, 145] on div "21" at bounding box center [355, 145] width 7 height 7
type input "**********"
click at [369, 111] on div "1" at bounding box center [366, 112] width 7 height 7
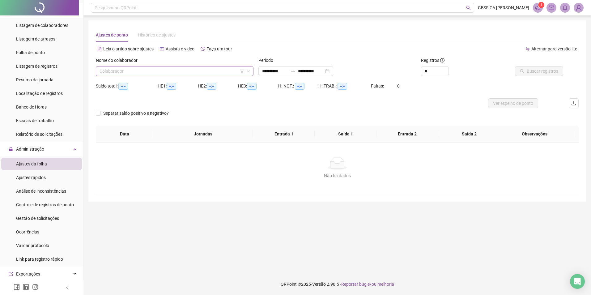
click at [137, 69] on input "search" at bounding box center [172, 70] width 145 height 9
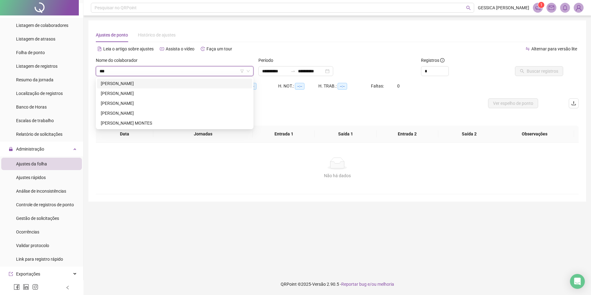
type input "****"
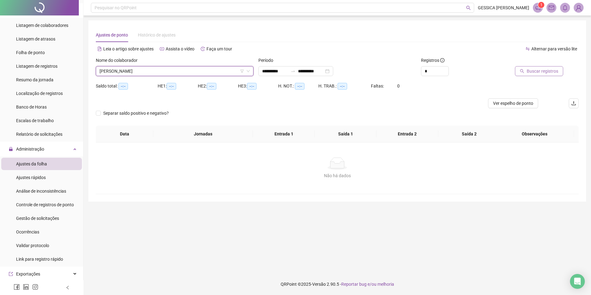
click at [534, 72] on span "Buscar registros" at bounding box center [543, 71] width 32 height 7
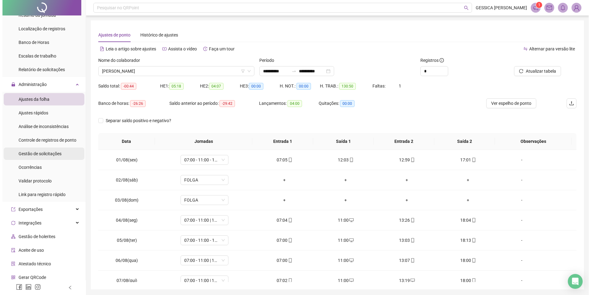
scroll to position [205, 0]
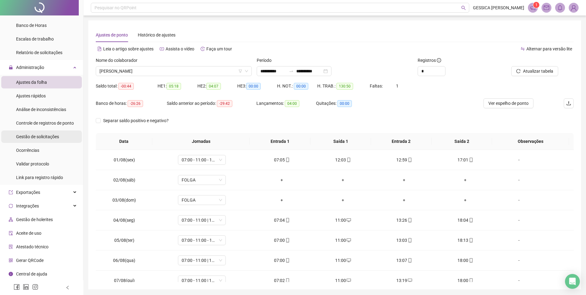
click at [50, 137] on span "Gestão de solicitações" at bounding box center [37, 136] width 43 height 5
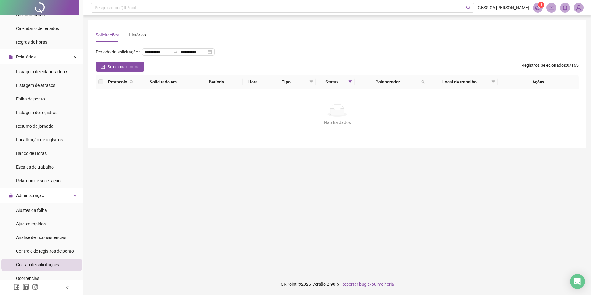
scroll to position [51, 0]
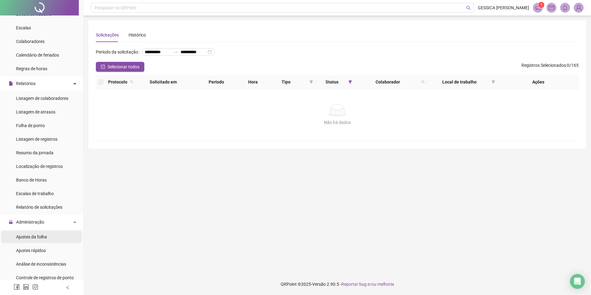
click at [47, 236] on li "Ajustes da folha" at bounding box center [41, 237] width 81 height 12
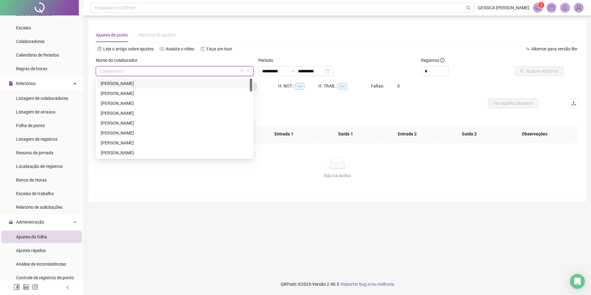
click at [175, 71] on input "search" at bounding box center [172, 70] width 145 height 9
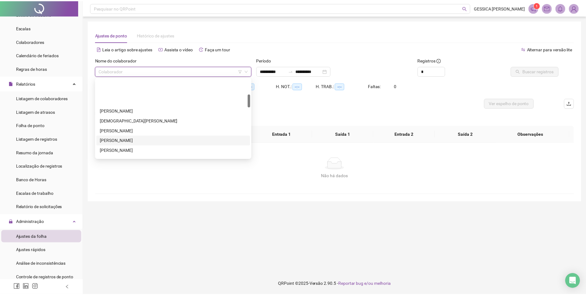
scroll to position [93, 0]
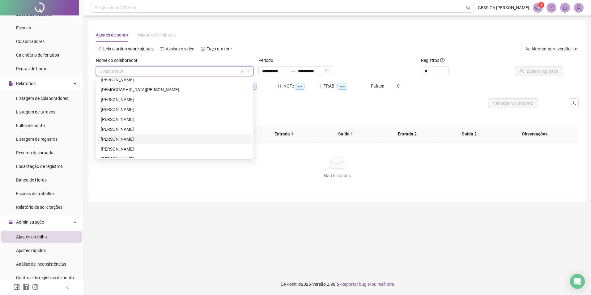
click at [118, 140] on div "[PERSON_NAME]" at bounding box center [175, 139] width 148 height 7
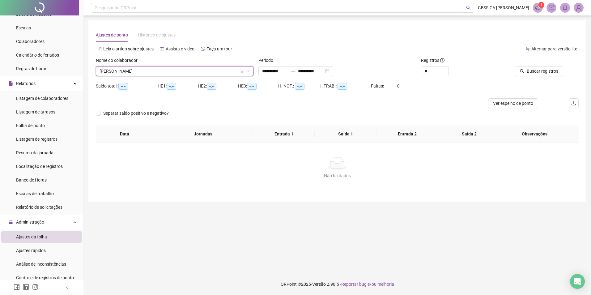
click at [156, 71] on span "[PERSON_NAME]" at bounding box center [175, 70] width 150 height 9
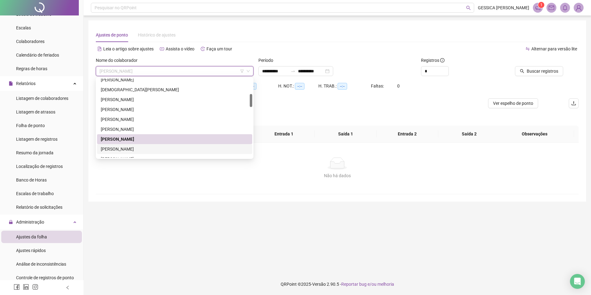
click at [129, 151] on div "[PERSON_NAME]" at bounding box center [175, 149] width 148 height 7
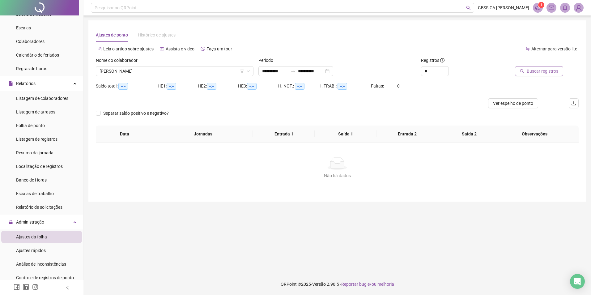
click at [539, 69] on span "Buscar registros" at bounding box center [543, 71] width 32 height 7
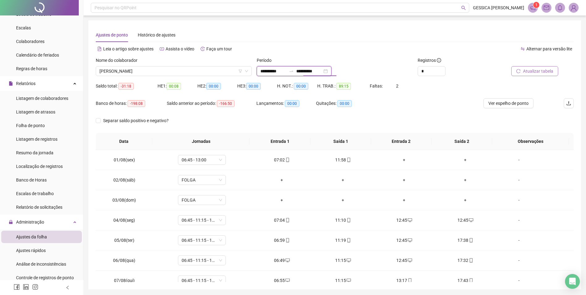
click at [316, 70] on input "**********" at bounding box center [309, 71] width 26 height 7
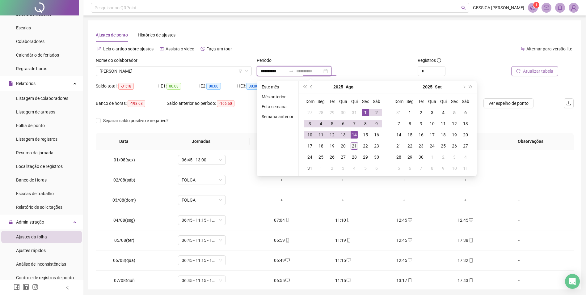
type input "**********"
click at [355, 145] on div "21" at bounding box center [354, 145] width 7 height 7
type input "**********"
click at [364, 112] on div "1" at bounding box center [365, 112] width 7 height 7
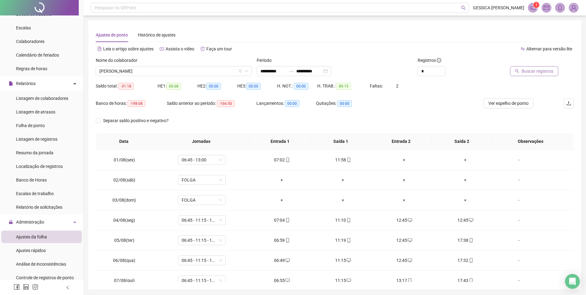
click at [526, 70] on span "Buscar registros" at bounding box center [538, 71] width 32 height 7
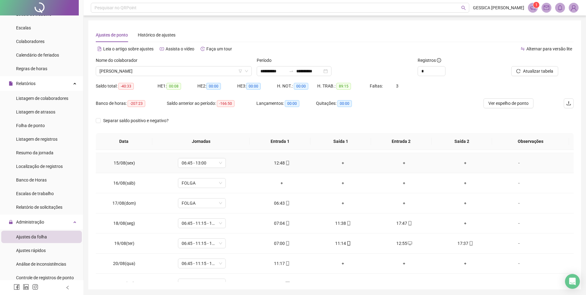
click at [340, 163] on div "+" at bounding box center [342, 162] width 51 height 7
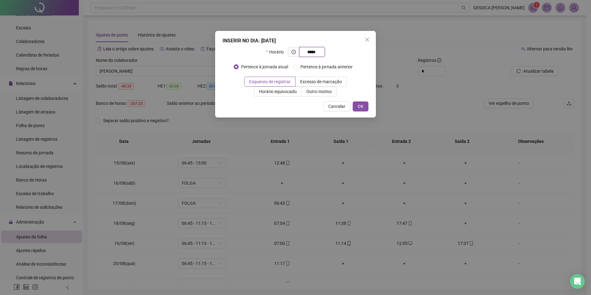
type input "*****"
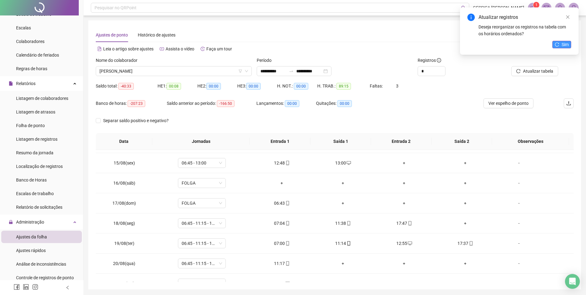
click at [561, 41] on button "Sim" at bounding box center [562, 44] width 19 height 7
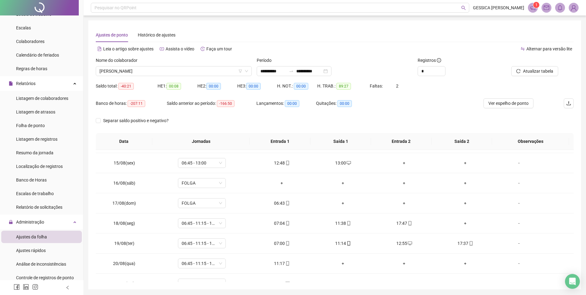
click at [547, 70] on span "Atualizar tabela" at bounding box center [538, 71] width 30 height 7
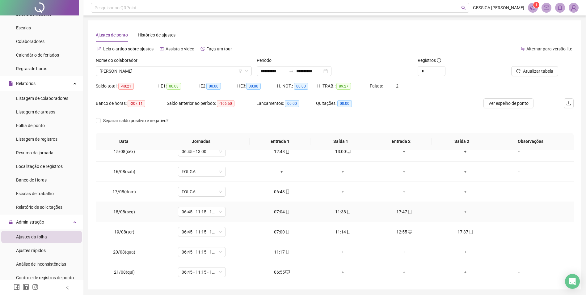
scroll to position [290, 0]
click at [463, 210] on div "+" at bounding box center [465, 211] width 51 height 7
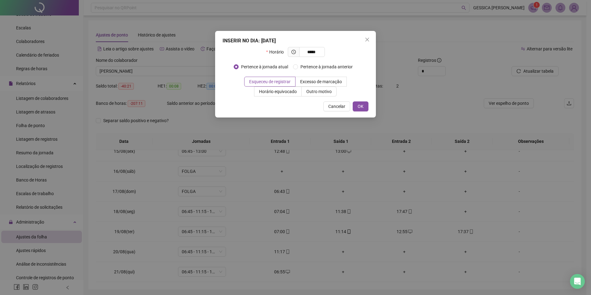
type input "*****"
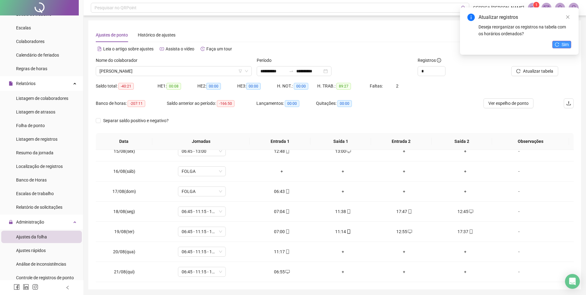
click at [558, 46] on icon "reload" at bounding box center [557, 44] width 4 height 4
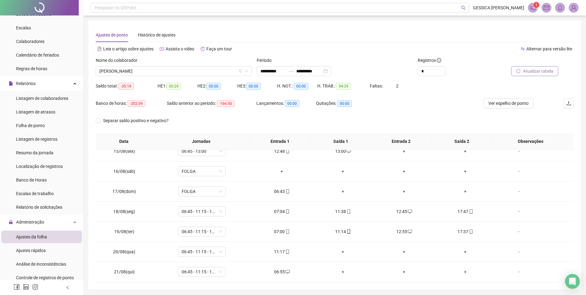
click at [527, 70] on span "Atualizar tabela" at bounding box center [538, 71] width 30 height 7
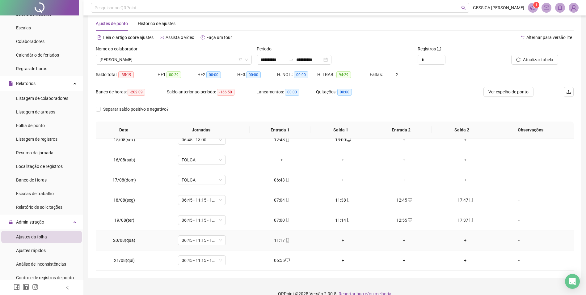
scroll to position [21, 0]
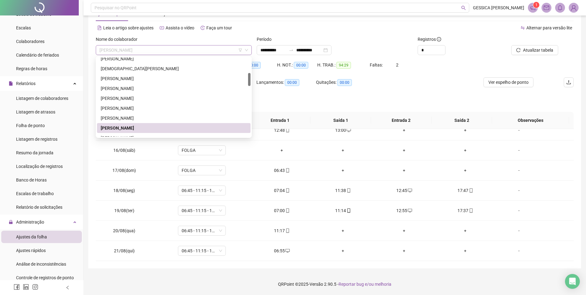
click at [156, 49] on span "[PERSON_NAME]" at bounding box center [174, 49] width 149 height 9
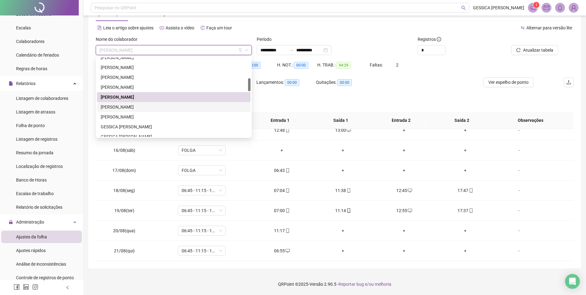
drag, startPoint x: 144, startPoint y: 108, endPoint x: 149, endPoint y: 108, distance: 5.3
click at [144, 108] on div "[PERSON_NAME]" at bounding box center [174, 107] width 146 height 7
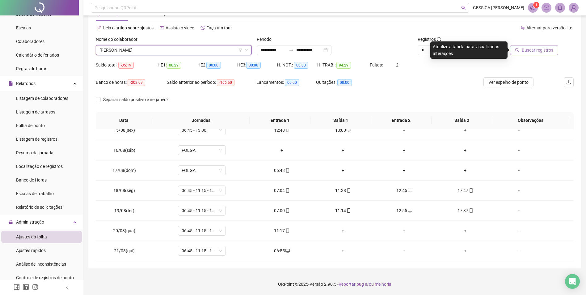
click at [539, 51] on span "Buscar registros" at bounding box center [538, 50] width 32 height 7
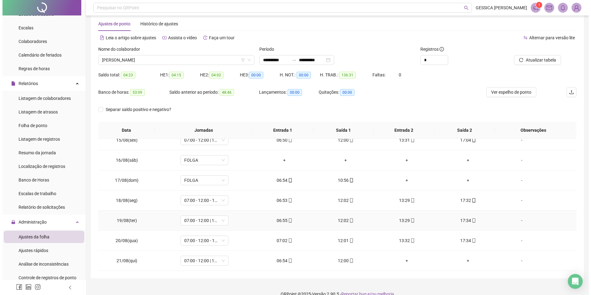
scroll to position [21, 0]
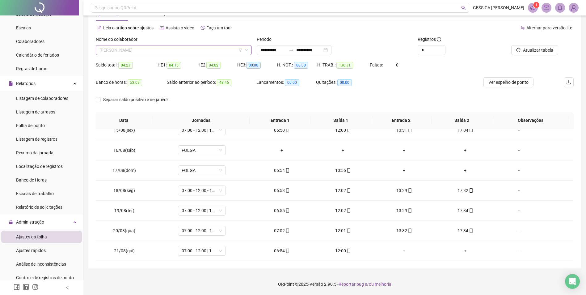
click at [144, 50] on span "[PERSON_NAME]" at bounding box center [174, 49] width 149 height 9
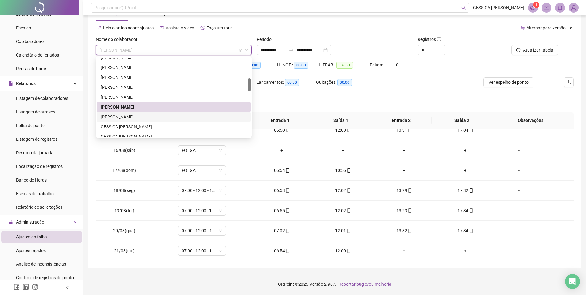
click at [146, 117] on div "[PERSON_NAME]" at bounding box center [174, 116] width 146 height 7
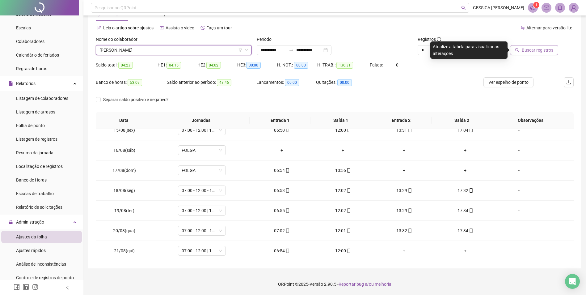
click at [520, 50] on icon "search" at bounding box center [517, 50] width 4 height 4
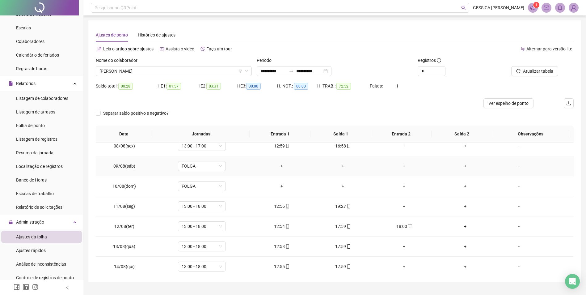
scroll to position [155, 0]
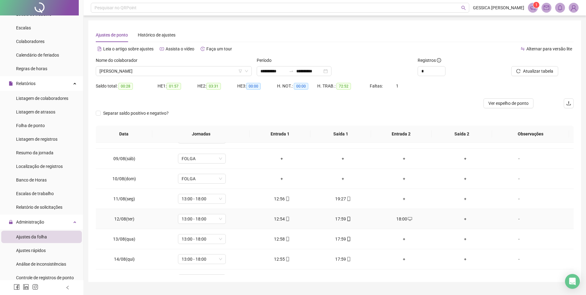
click at [398, 220] on div "18:00" at bounding box center [404, 218] width 51 height 7
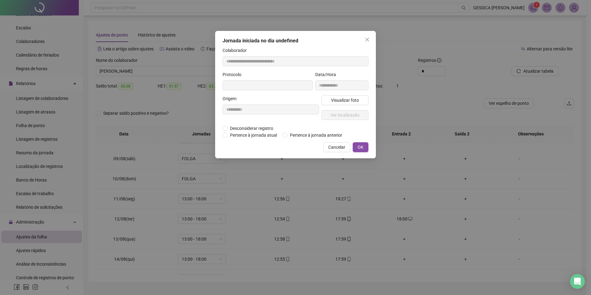
type input "**********"
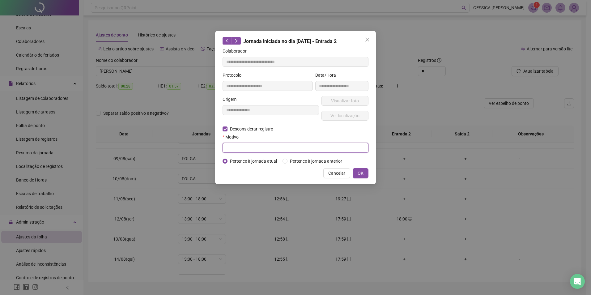
click at [230, 148] on input "text" at bounding box center [296, 148] width 146 height 10
type input "**********"
click at [360, 171] on span "OK" at bounding box center [361, 173] width 6 height 7
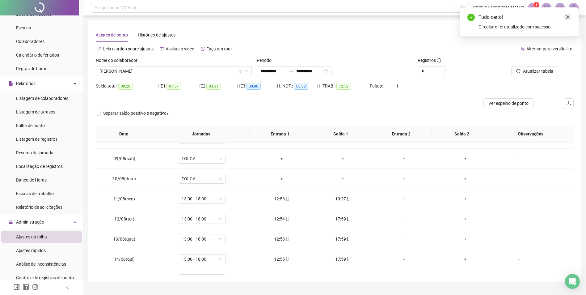
click at [569, 17] on icon "close" at bounding box center [568, 17] width 4 height 4
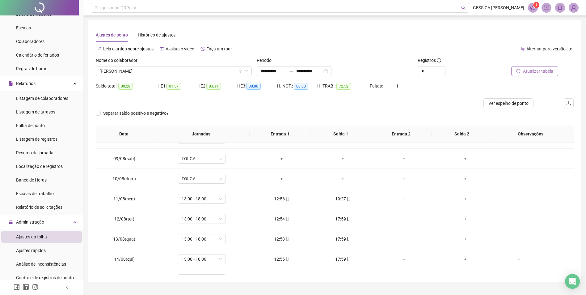
click at [542, 72] on span "Atualizar tabela" at bounding box center [538, 71] width 30 height 7
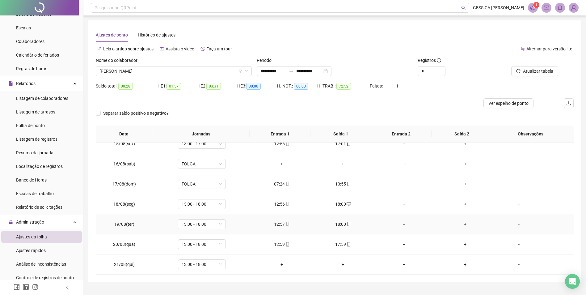
scroll to position [14, 0]
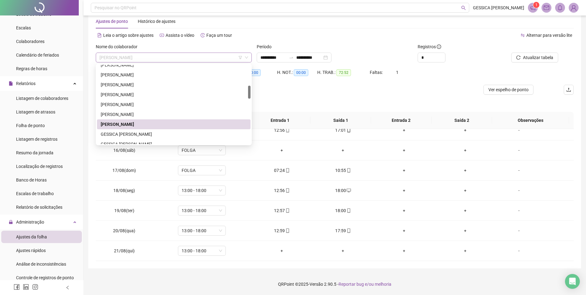
click at [142, 57] on span "[PERSON_NAME]" at bounding box center [174, 57] width 149 height 9
click at [132, 133] on div "GESSICA [PERSON_NAME]" at bounding box center [174, 134] width 146 height 7
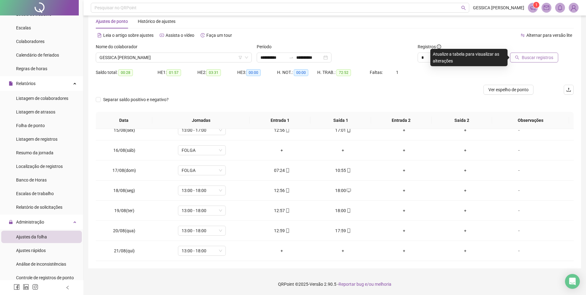
click at [516, 57] on button "Buscar registros" at bounding box center [534, 58] width 48 height 10
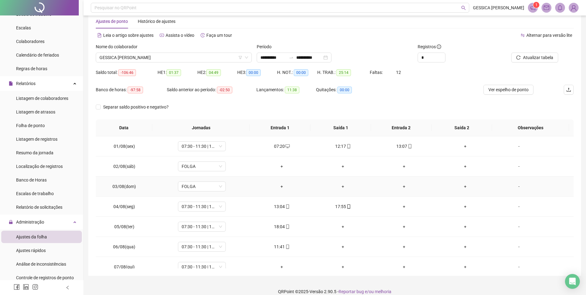
scroll to position [0, 0]
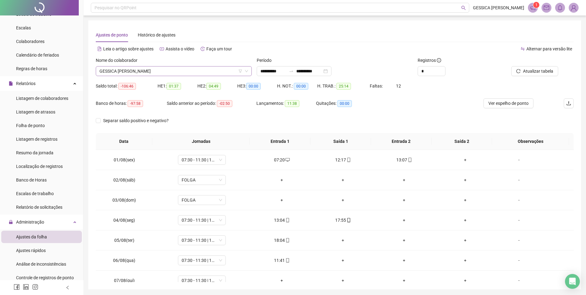
click at [212, 69] on span "GESSICA [PERSON_NAME]" at bounding box center [174, 70] width 149 height 9
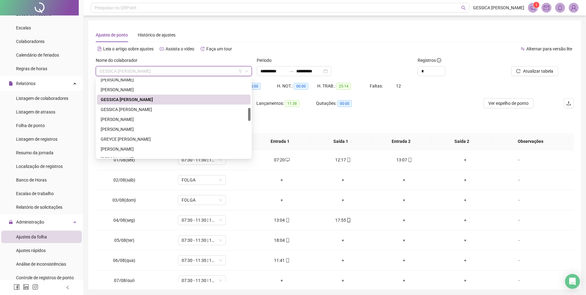
scroll to position [187, 0]
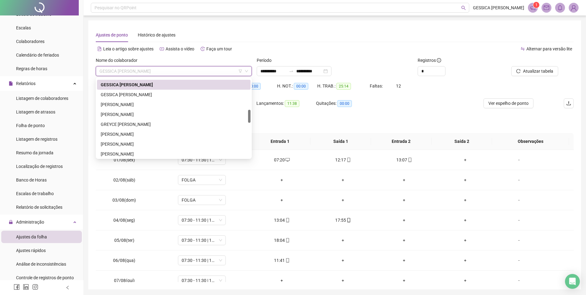
drag, startPoint x: 249, startPoint y: 107, endPoint x: 249, endPoint y: 118, distance: 10.5
click at [249, 118] on div at bounding box center [249, 116] width 2 height 13
click at [164, 97] on div "GESSICA [PERSON_NAME]" at bounding box center [174, 94] width 146 height 7
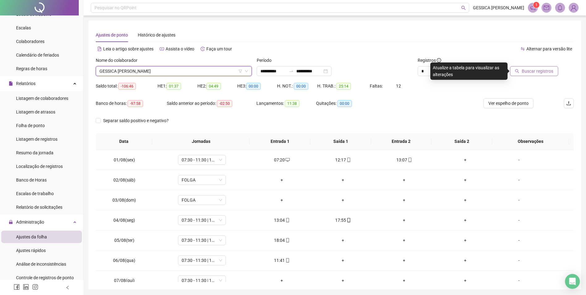
click at [523, 72] on button "Buscar registros" at bounding box center [534, 71] width 48 height 10
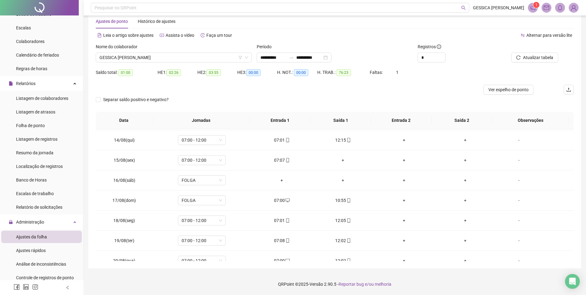
scroll to position [290, 0]
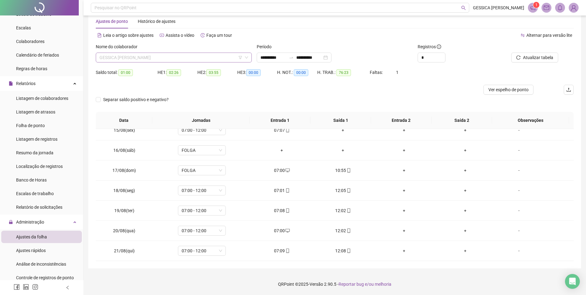
click at [142, 58] on span "GESSICA [PERSON_NAME]" at bounding box center [174, 57] width 149 height 9
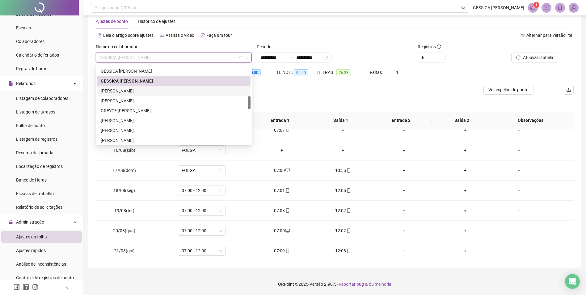
click at [137, 90] on div "[PERSON_NAME]" at bounding box center [174, 90] width 146 height 7
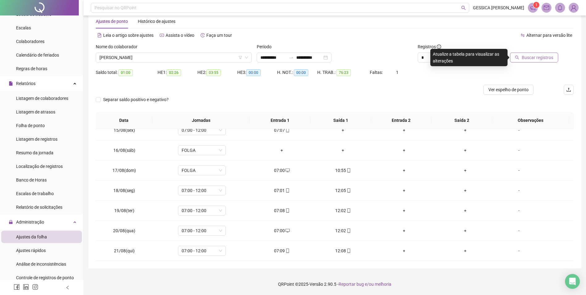
click at [527, 59] on span "Buscar registros" at bounding box center [538, 57] width 32 height 7
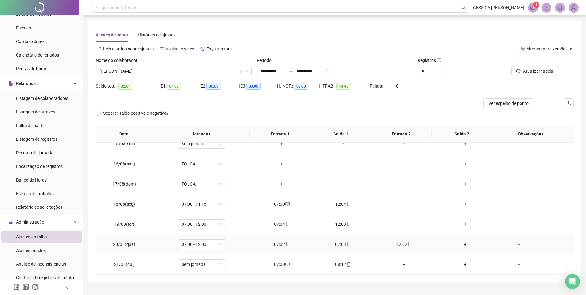
click at [278, 243] on div "07:02" at bounding box center [281, 244] width 51 height 7
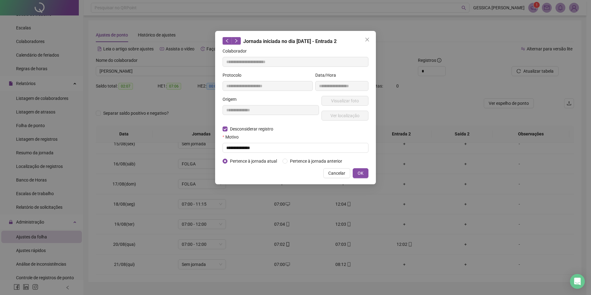
type input "**********"
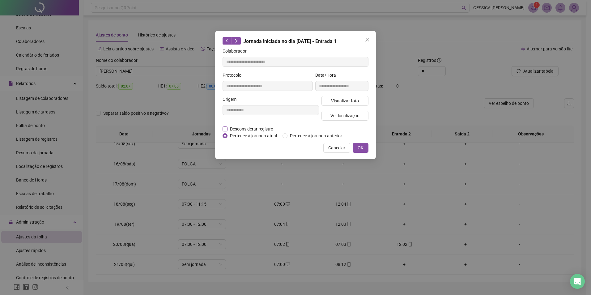
click at [225, 130] on label "Desconsiderar registro" at bounding box center [251, 128] width 57 height 7
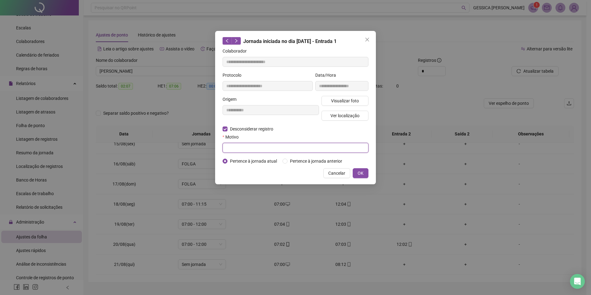
click at [231, 150] on input "text" at bounding box center [296, 148] width 146 height 10
click at [238, 148] on input "**********" at bounding box center [296, 148] width 146 height 10
click at [276, 147] on input "**********" at bounding box center [296, 148] width 146 height 10
type input "**********"
click at [361, 171] on span "OK" at bounding box center [361, 173] width 6 height 7
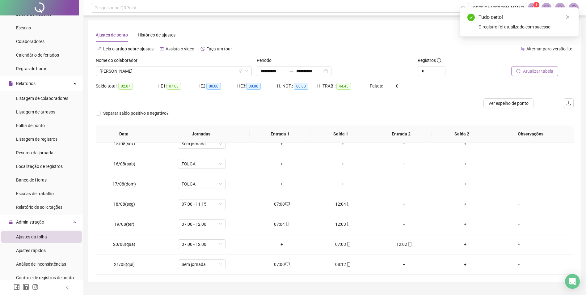
click at [544, 71] on span "Atualizar tabela" at bounding box center [538, 71] width 30 height 7
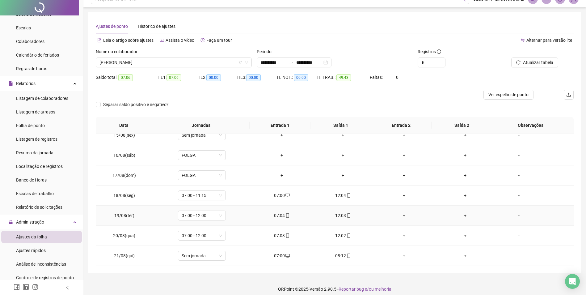
scroll to position [14, 0]
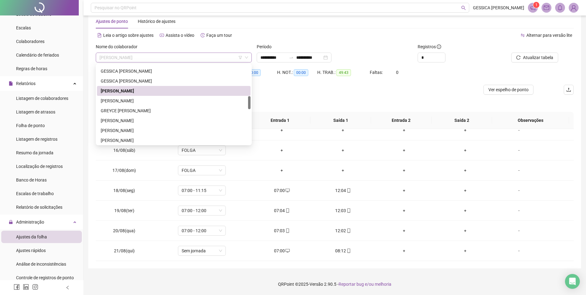
click at [146, 59] on span "[PERSON_NAME]" at bounding box center [174, 57] width 149 height 9
click at [160, 100] on div "[PERSON_NAME]" at bounding box center [174, 100] width 146 height 7
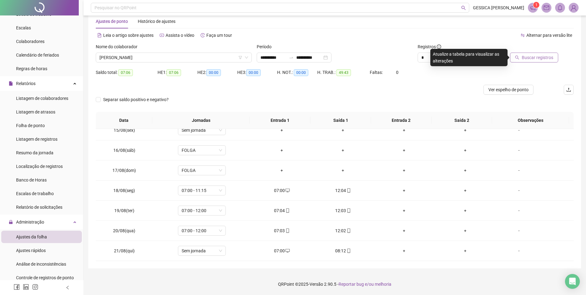
click at [538, 59] on span "Buscar registros" at bounding box center [538, 57] width 32 height 7
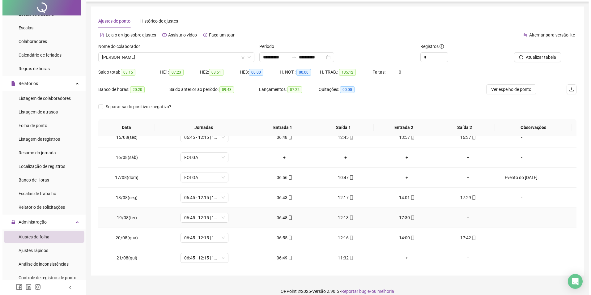
scroll to position [21, 0]
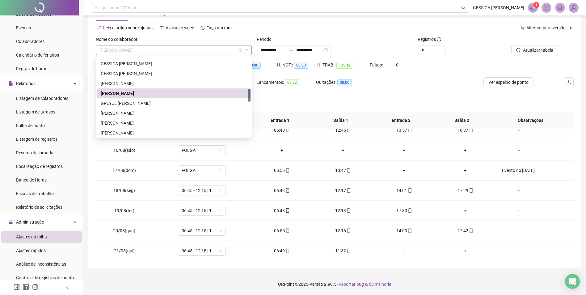
click at [147, 49] on span "[PERSON_NAME]" at bounding box center [174, 49] width 149 height 9
click at [135, 103] on div "GREYCE [PERSON_NAME]" at bounding box center [174, 103] width 146 height 7
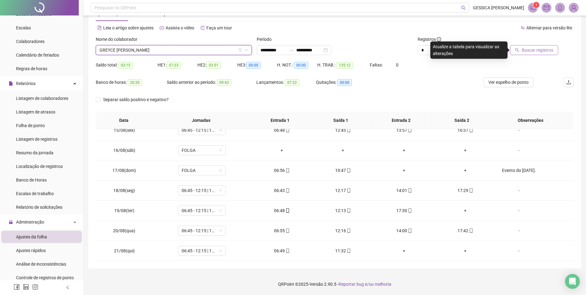
click at [528, 49] on span "Buscar registros" at bounding box center [538, 50] width 32 height 7
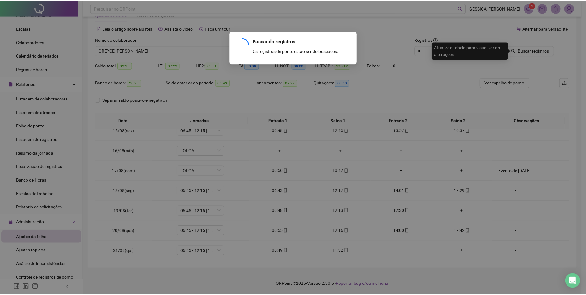
scroll to position [14, 0]
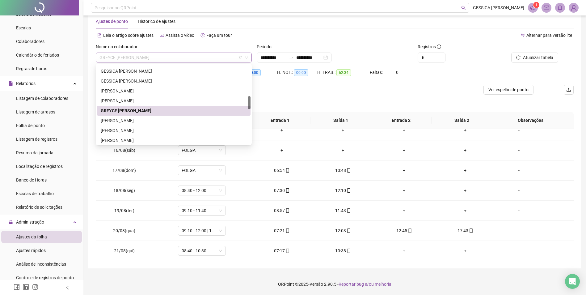
click at [161, 57] on span "GREYCE [PERSON_NAME]" at bounding box center [174, 57] width 149 height 9
click at [148, 118] on div "[PERSON_NAME]" at bounding box center [174, 120] width 146 height 7
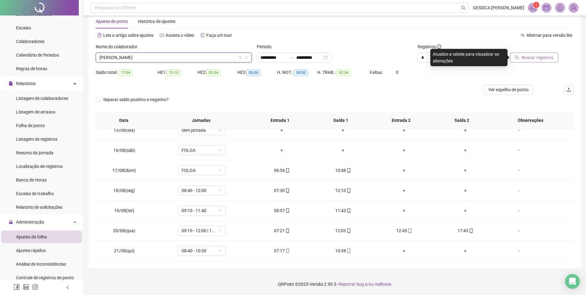
click at [541, 57] on span "Buscar registros" at bounding box center [538, 57] width 32 height 7
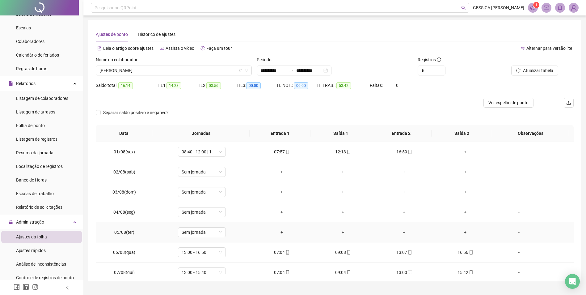
scroll to position [0, 0]
click at [125, 72] on span "[PERSON_NAME]" at bounding box center [174, 70] width 149 height 9
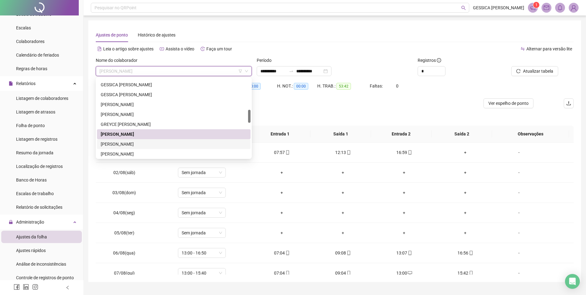
click at [128, 145] on div "[PERSON_NAME]" at bounding box center [174, 144] width 146 height 7
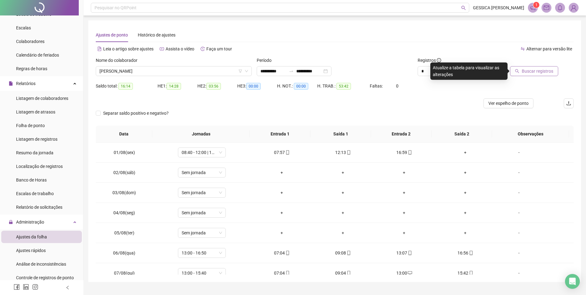
click at [546, 73] on span "Buscar registros" at bounding box center [538, 71] width 32 height 7
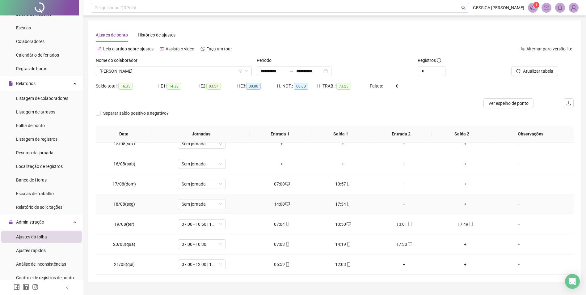
scroll to position [14, 0]
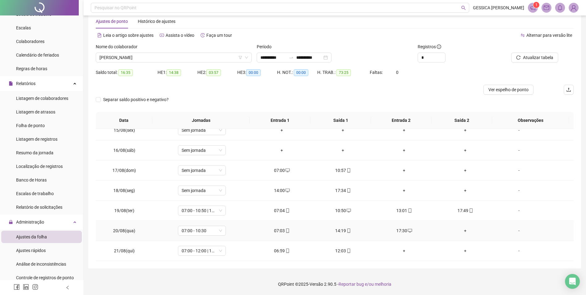
click at [462, 231] on div "+" at bounding box center [465, 230] width 51 height 7
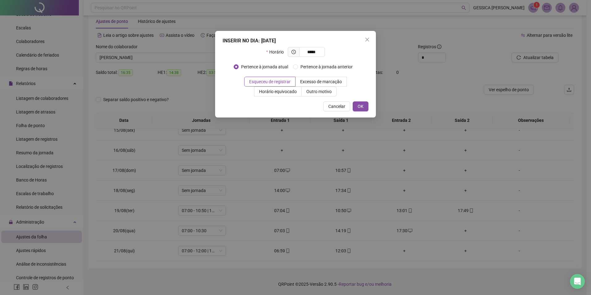
type input "*****"
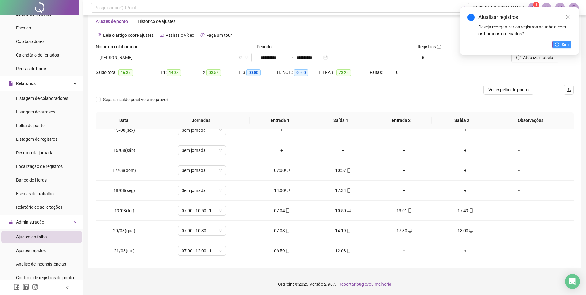
click at [563, 43] on span "Sim" at bounding box center [565, 44] width 7 height 7
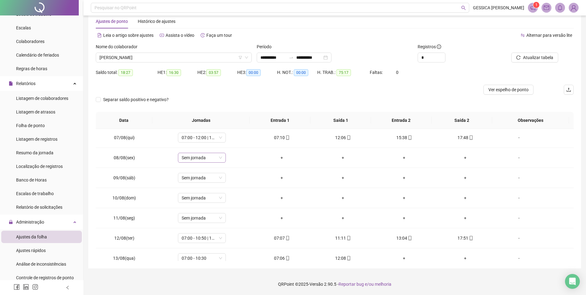
scroll to position [104, 0]
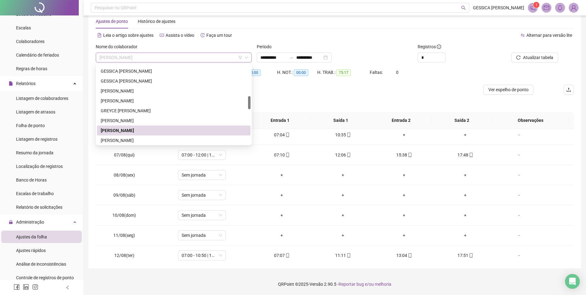
click at [140, 58] on span "[PERSON_NAME]" at bounding box center [174, 57] width 149 height 9
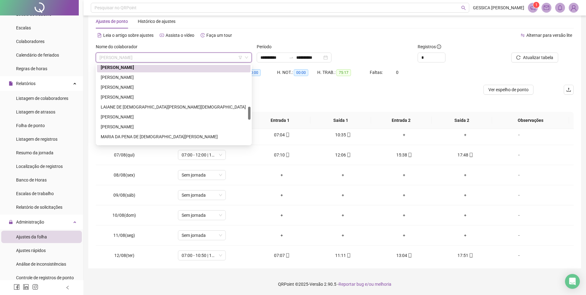
scroll to position [252, 0]
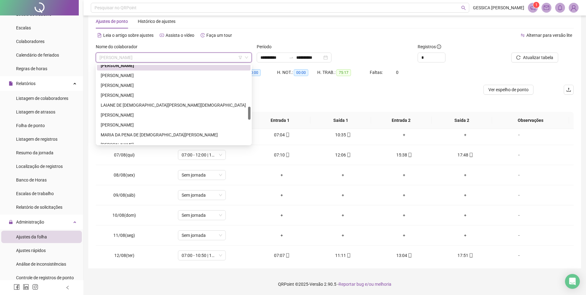
drag, startPoint x: 249, startPoint y: 102, endPoint x: 251, endPoint y: 113, distance: 11.0
click at [251, 113] on div "185452 256915 251912 [PERSON_NAME] [PERSON_NAME] [PERSON_NAME] LAIANE DE [PERSO…" at bounding box center [174, 105] width 156 height 82
click at [147, 75] on div "[PERSON_NAME]" at bounding box center [174, 75] width 146 height 7
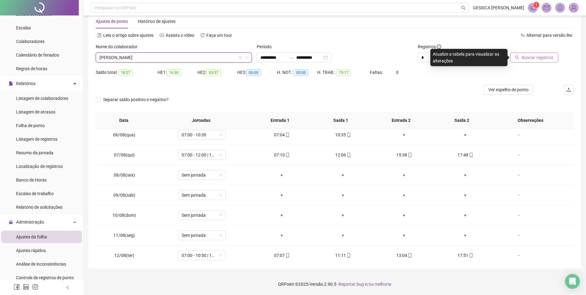
click at [541, 59] on span "Buscar registros" at bounding box center [538, 57] width 32 height 7
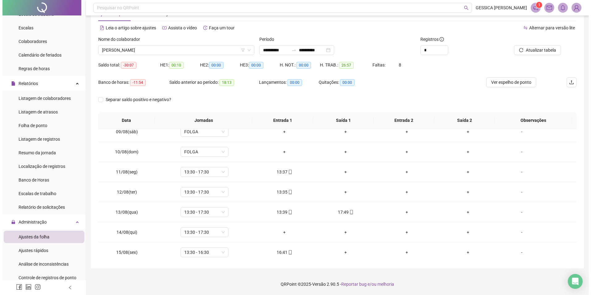
scroll to position [166, 0]
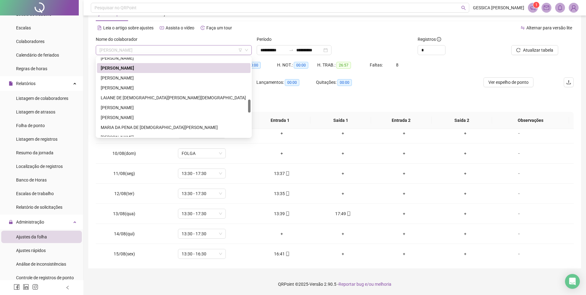
click at [136, 52] on span "[PERSON_NAME]" at bounding box center [174, 49] width 149 height 9
click at [130, 78] on div "[PERSON_NAME]" at bounding box center [174, 77] width 146 height 7
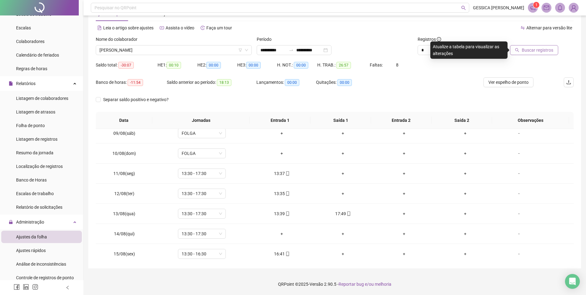
click at [539, 48] on span "Buscar registros" at bounding box center [538, 50] width 32 height 7
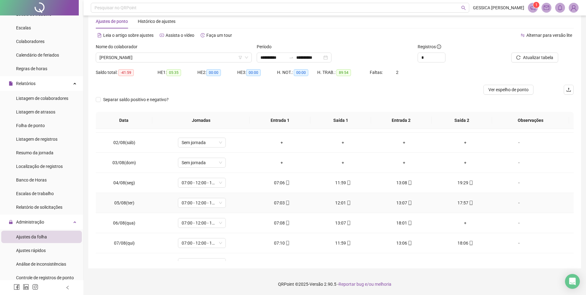
scroll to position [31, 0]
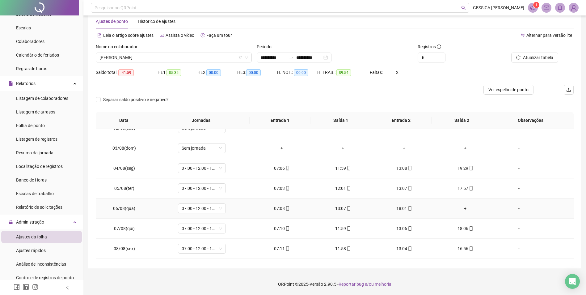
click at [462, 207] on div "+" at bounding box center [465, 208] width 51 height 7
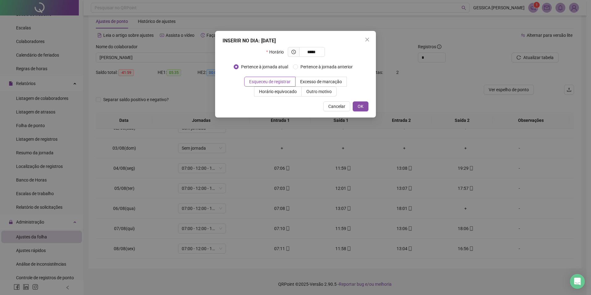
type input "*****"
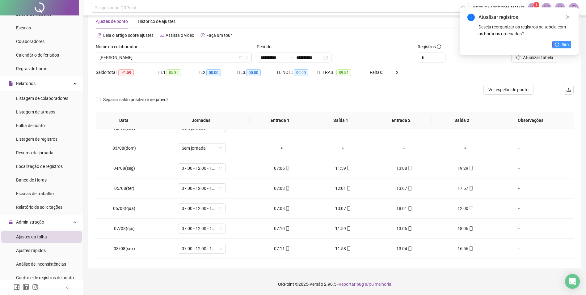
click at [558, 43] on icon "reload" at bounding box center [557, 44] width 4 height 4
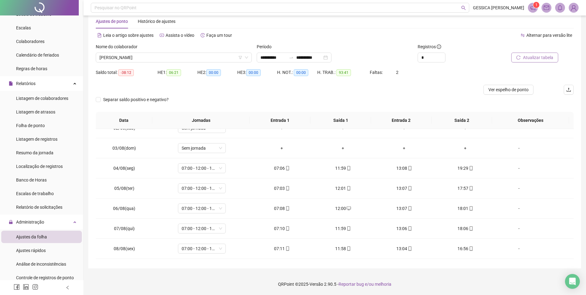
click at [550, 59] on span "Atualizar tabela" at bounding box center [538, 57] width 30 height 7
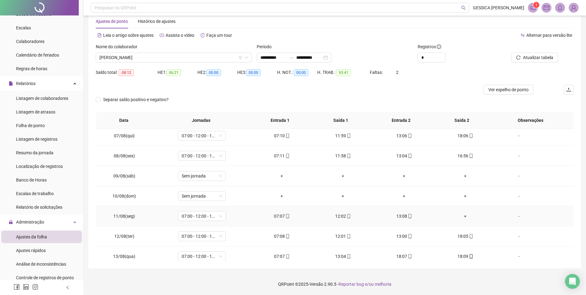
click at [461, 217] on div "+" at bounding box center [465, 216] width 51 height 7
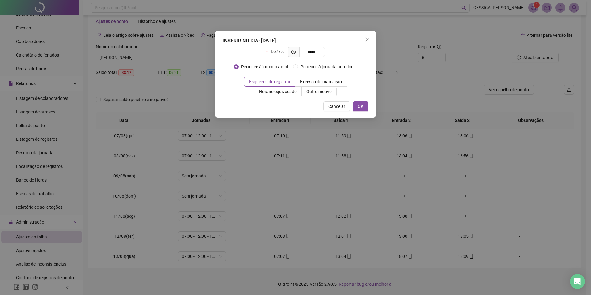
type input "*****"
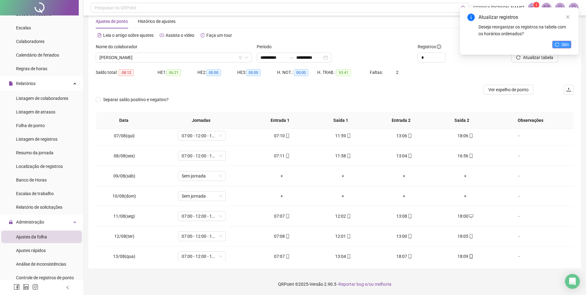
click at [560, 45] on button "Sim" at bounding box center [562, 44] width 19 height 7
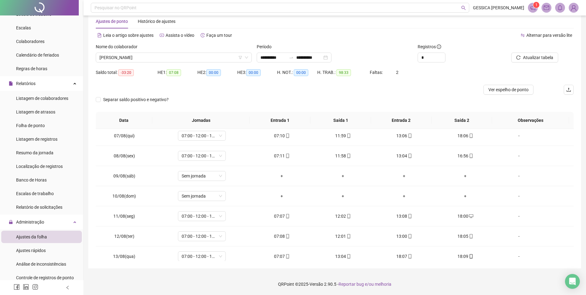
click at [540, 57] on span "Atualizar tabela" at bounding box center [538, 57] width 30 height 7
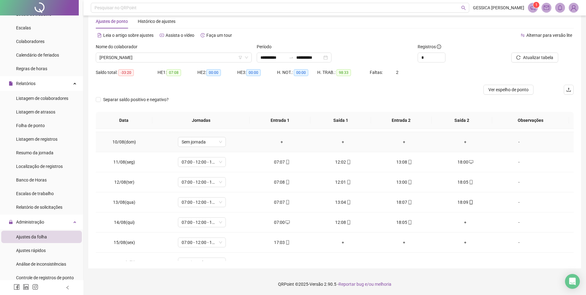
scroll to position [185, 0]
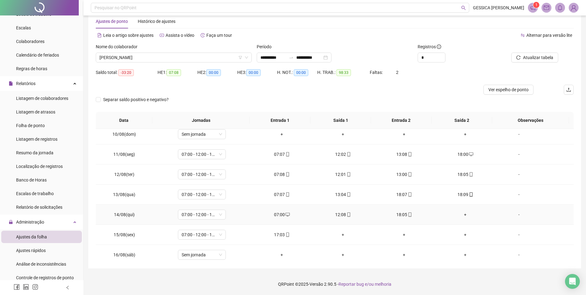
click at [461, 214] on div "+" at bounding box center [465, 214] width 51 height 7
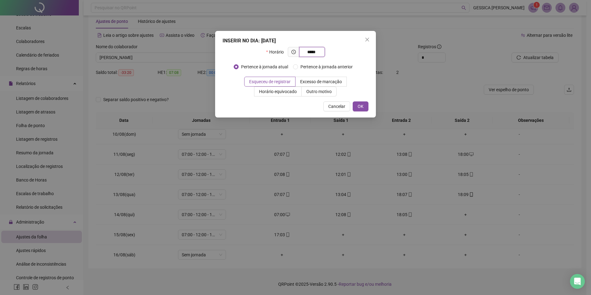
type input "*****"
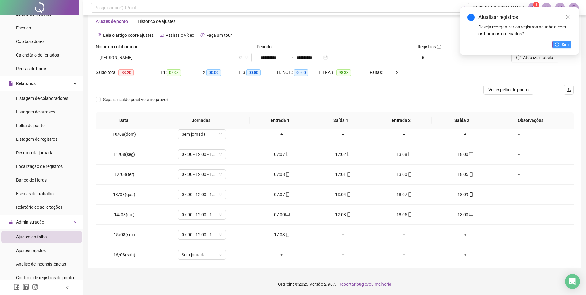
click at [566, 45] on span "Sim" at bounding box center [565, 44] width 7 height 7
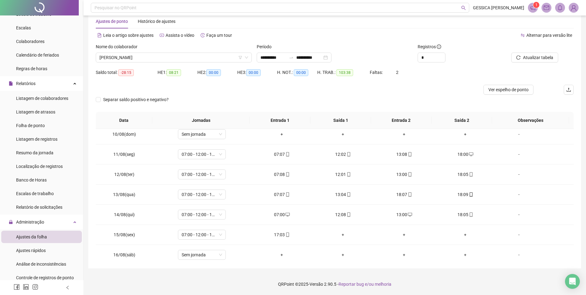
click at [538, 58] on span "Atualizar tabela" at bounding box center [538, 57] width 30 height 7
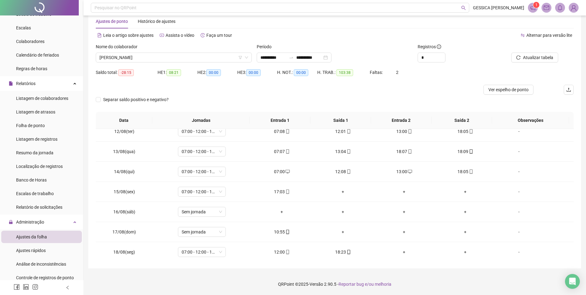
scroll to position [216, 0]
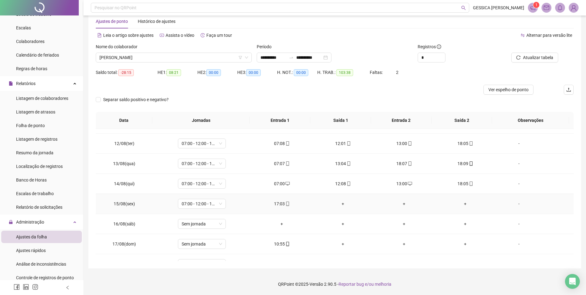
click at [339, 204] on div "+" at bounding box center [342, 203] width 51 height 7
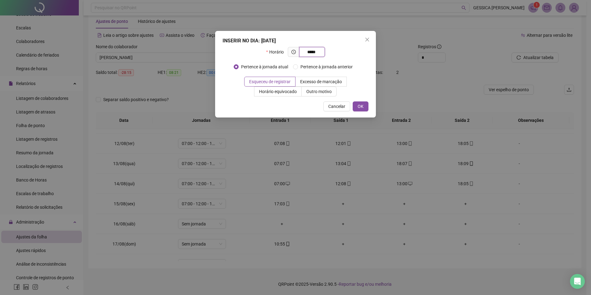
type input "*****"
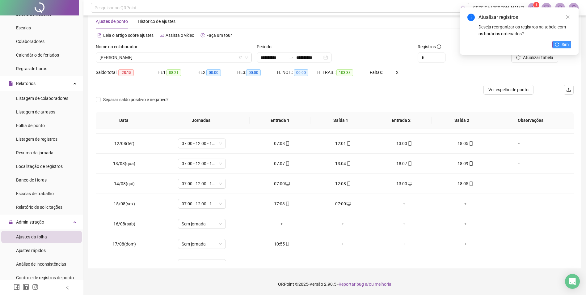
click at [560, 42] on button "Sim" at bounding box center [562, 44] width 19 height 7
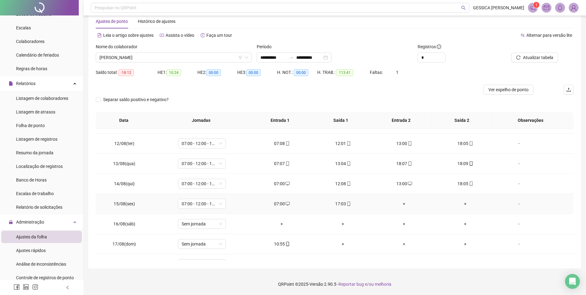
click at [401, 204] on div "+" at bounding box center [404, 203] width 51 height 7
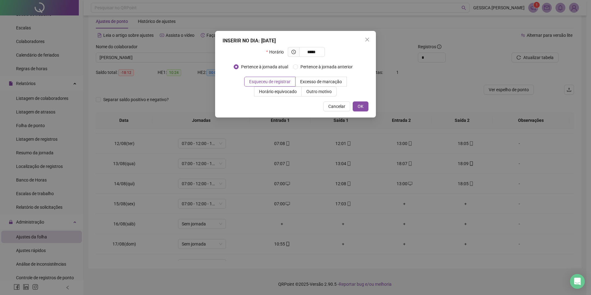
type input "*****"
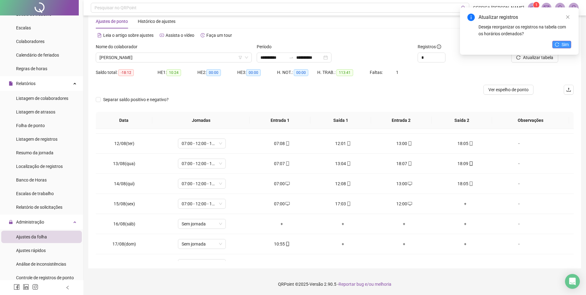
click at [559, 43] on icon "reload" at bounding box center [557, 44] width 4 height 4
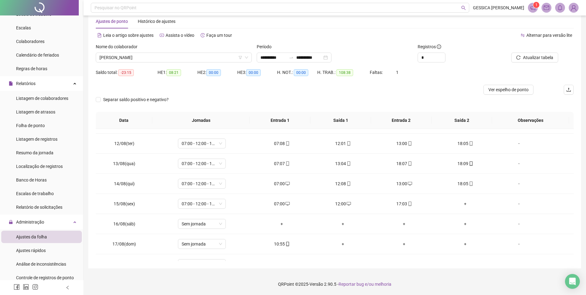
click at [544, 57] on span "Atualizar tabela" at bounding box center [538, 57] width 30 height 7
click at [463, 204] on div "+" at bounding box center [465, 203] width 51 height 7
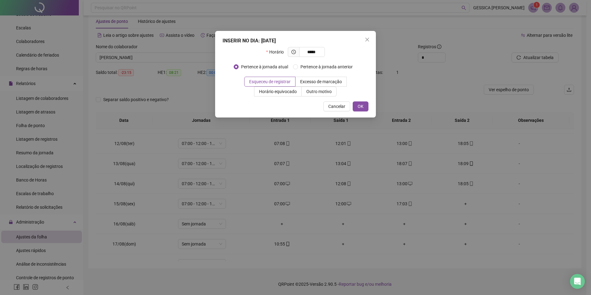
type input "*****"
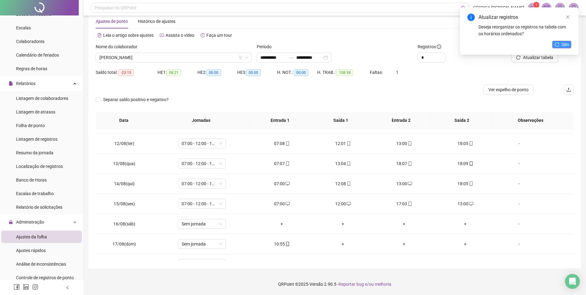
click at [567, 45] on span "Sim" at bounding box center [565, 44] width 7 height 7
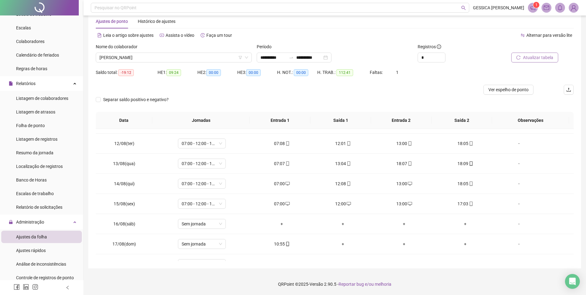
click at [540, 59] on span "Atualizar tabela" at bounding box center [538, 57] width 30 height 7
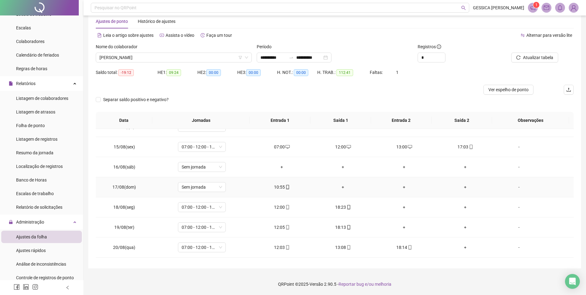
scroll to position [290, 0]
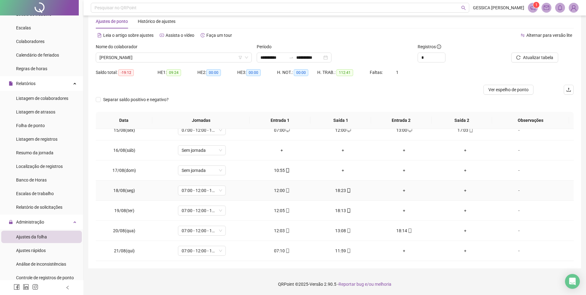
click at [403, 191] on div "+" at bounding box center [404, 190] width 51 height 7
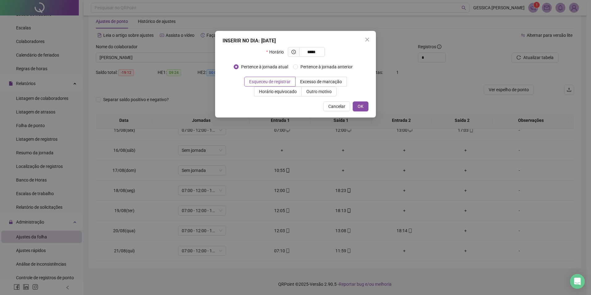
type input "*****"
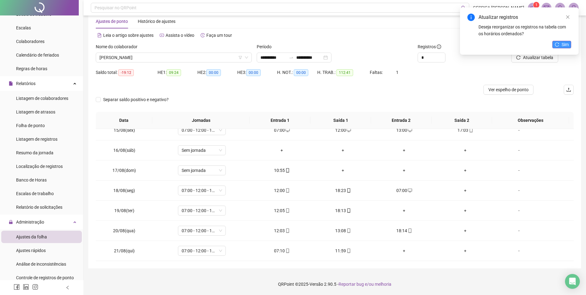
click at [561, 45] on button "Sim" at bounding box center [562, 44] width 19 height 7
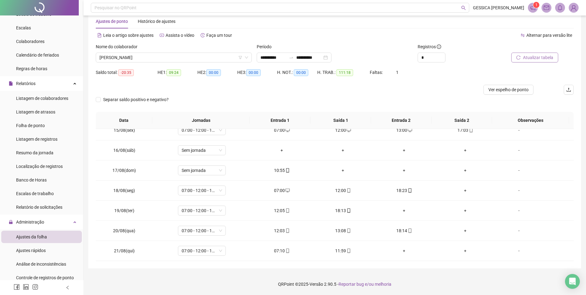
click at [541, 61] on span "Atualizar tabela" at bounding box center [538, 57] width 30 height 7
click at [461, 190] on div "+" at bounding box center [465, 190] width 51 height 7
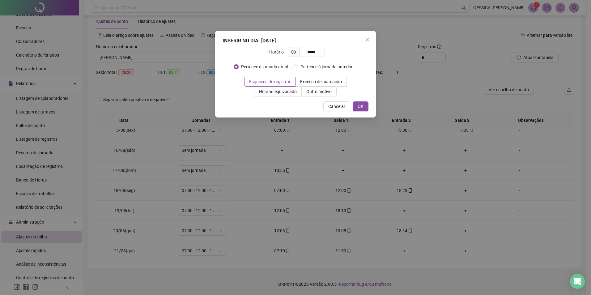
type input "*****"
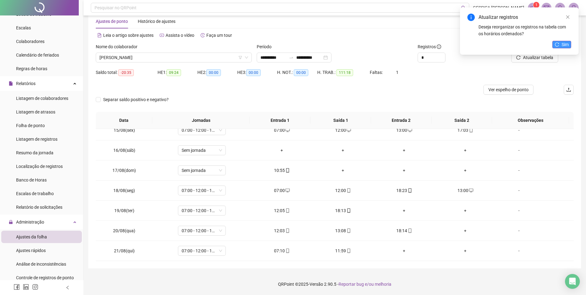
click at [559, 42] on button "Sim" at bounding box center [562, 44] width 19 height 7
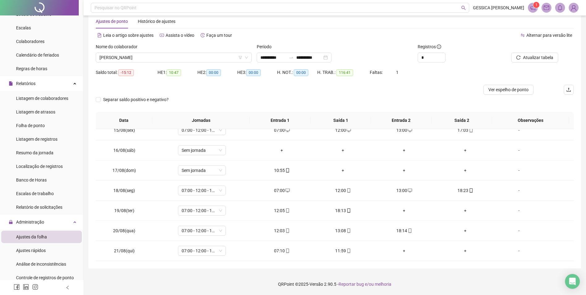
click at [540, 60] on span "Atualizar tabela" at bounding box center [538, 57] width 30 height 7
click at [401, 209] on div "+" at bounding box center [404, 210] width 51 height 7
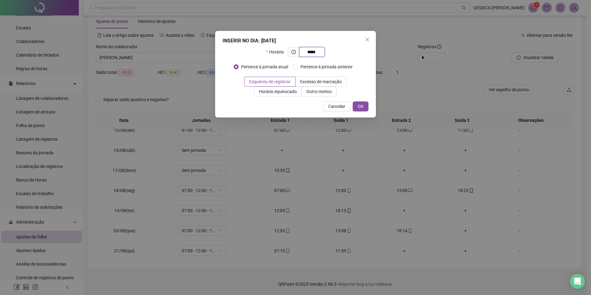
type input "*****"
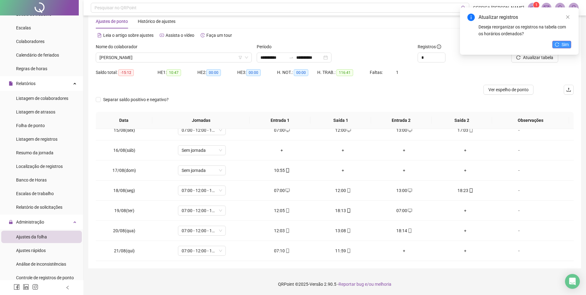
click at [562, 41] on button "Sim" at bounding box center [562, 44] width 19 height 7
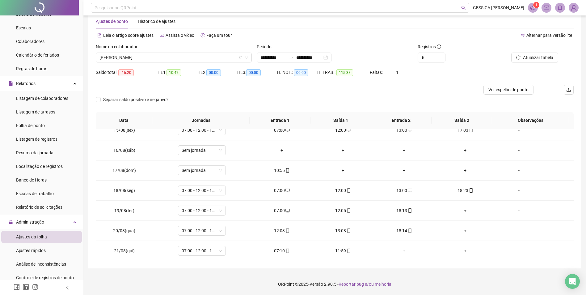
click at [541, 57] on span "Atualizar tabela" at bounding box center [538, 57] width 30 height 7
click at [462, 210] on div "+" at bounding box center [465, 210] width 51 height 7
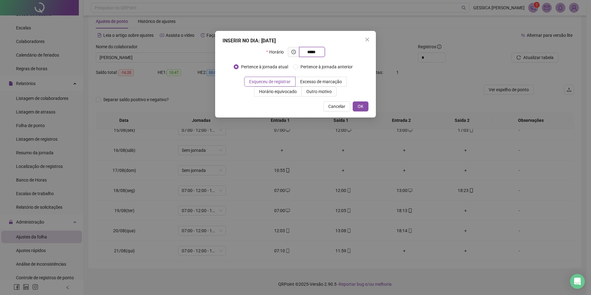
type input "*****"
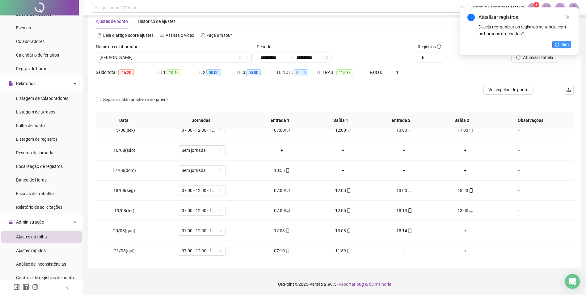
click at [562, 46] on button "Sim" at bounding box center [562, 44] width 19 height 7
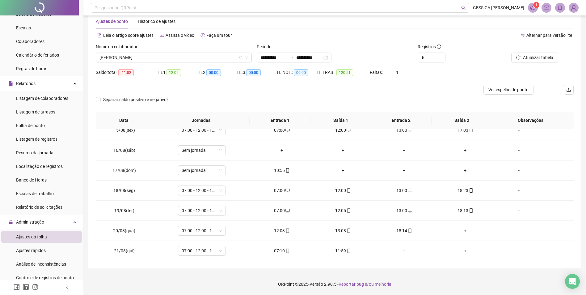
click at [529, 59] on span "Atualizar tabela" at bounding box center [538, 57] width 30 height 7
click at [461, 231] on div "+" at bounding box center [465, 230] width 51 height 7
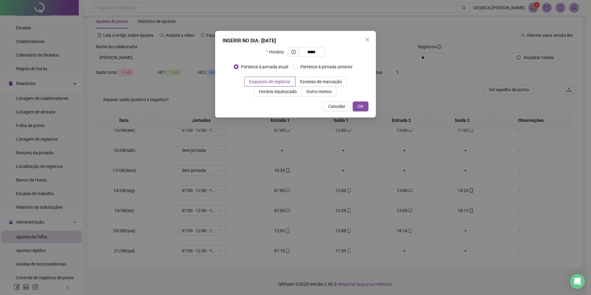
type input "*****"
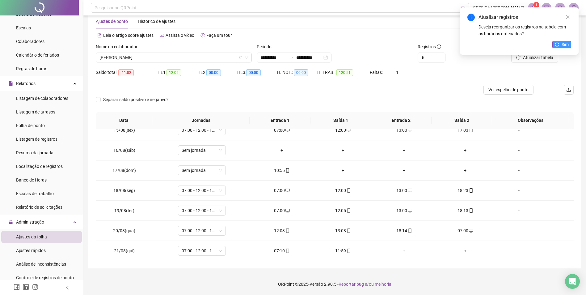
click at [565, 44] on span "Sim" at bounding box center [565, 44] width 7 height 7
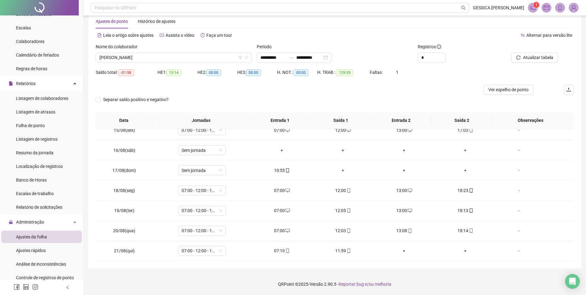
click at [541, 58] on span "Atualizar tabela" at bounding box center [538, 57] width 30 height 7
drag, startPoint x: 153, startPoint y: 58, endPoint x: 155, endPoint y: 62, distance: 4.7
click at [153, 59] on span "[PERSON_NAME]" at bounding box center [174, 57] width 149 height 9
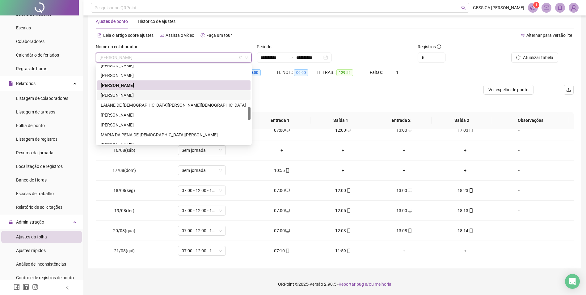
click at [146, 94] on div "[PERSON_NAME]" at bounding box center [174, 95] width 146 height 7
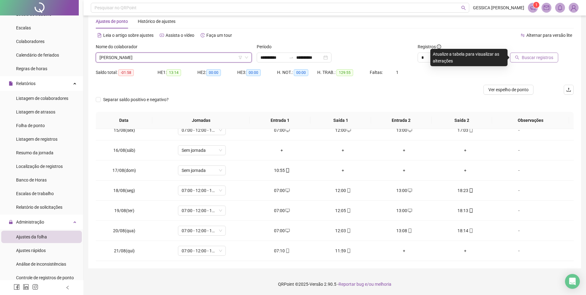
click at [531, 56] on span "Buscar registros" at bounding box center [538, 57] width 32 height 7
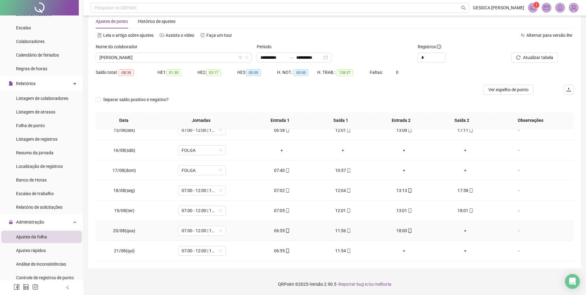
click at [464, 231] on div "+" at bounding box center [465, 230] width 51 height 7
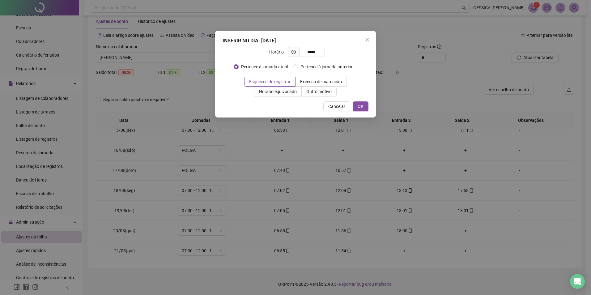
type input "*****"
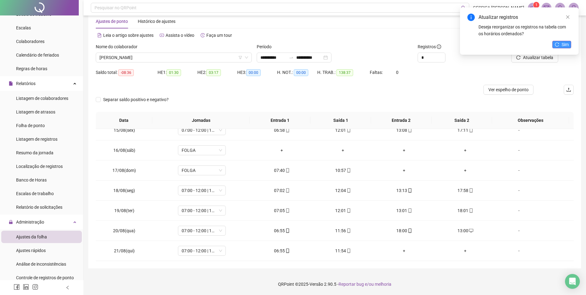
click at [562, 45] on span "Sim" at bounding box center [565, 44] width 7 height 7
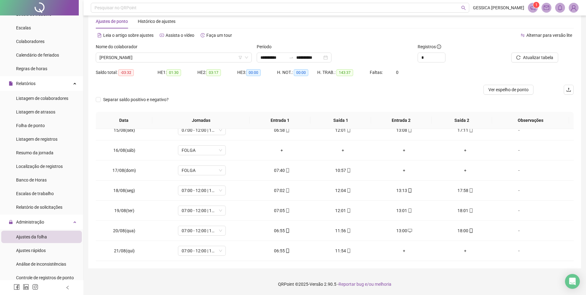
click at [540, 59] on span "Atualizar tabela" at bounding box center [538, 57] width 30 height 7
click at [191, 61] on span "[PERSON_NAME]" at bounding box center [174, 57] width 149 height 9
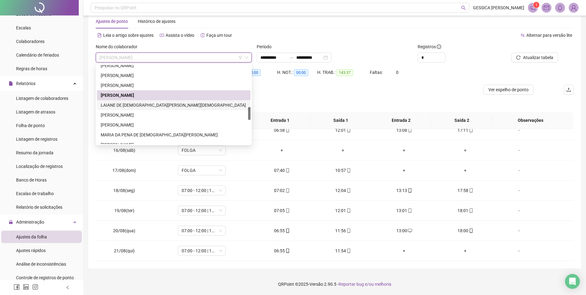
click at [144, 106] on div "LAIANE DE [DEMOGRAPHIC_DATA][PERSON_NAME][DEMOGRAPHIC_DATA]" at bounding box center [174, 105] width 146 height 7
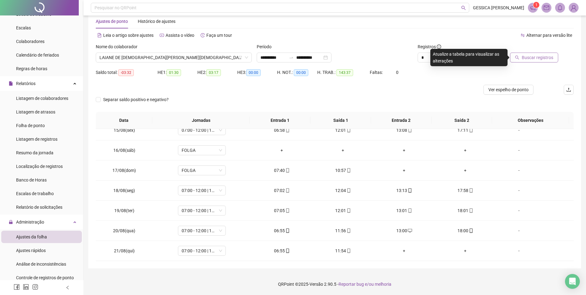
click at [537, 57] on span "Buscar registros" at bounding box center [538, 57] width 32 height 7
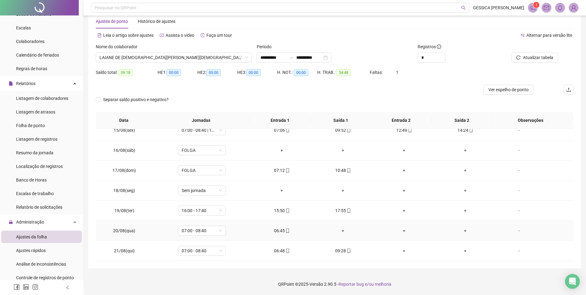
click at [341, 231] on div "+" at bounding box center [342, 230] width 51 height 7
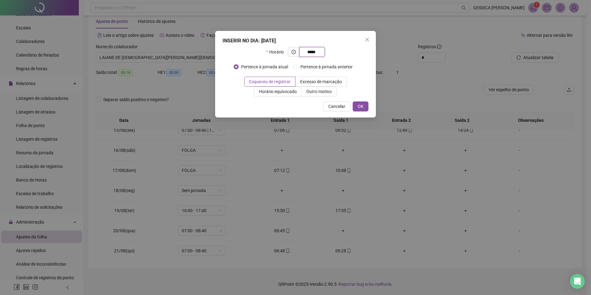
type input "*****"
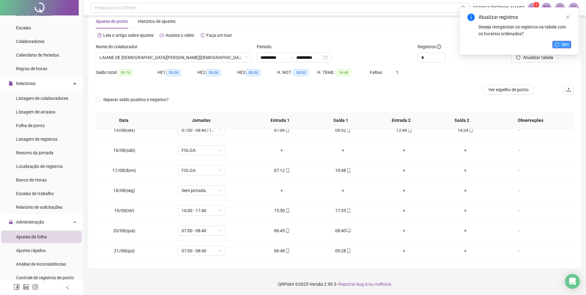
click at [563, 43] on span "Sim" at bounding box center [565, 44] width 7 height 7
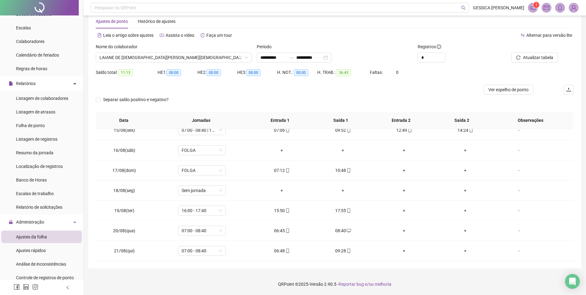
click at [547, 57] on span "Atualizar tabela" at bounding box center [538, 57] width 30 height 7
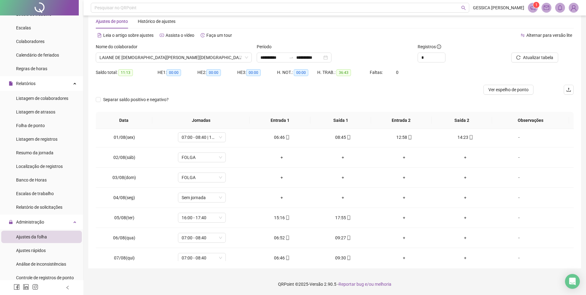
scroll to position [0, 0]
click at [155, 56] on span "LAIANE DE [DEMOGRAPHIC_DATA][PERSON_NAME][DEMOGRAPHIC_DATA]" at bounding box center [174, 57] width 149 height 9
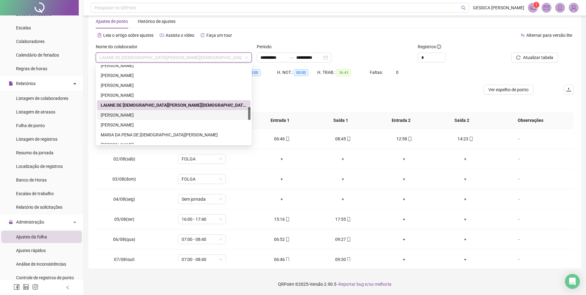
click at [153, 114] on div "[PERSON_NAME]" at bounding box center [174, 115] width 146 height 7
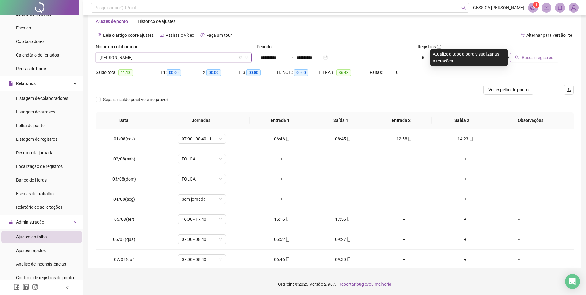
click at [538, 53] on button "Buscar registros" at bounding box center [534, 58] width 48 height 10
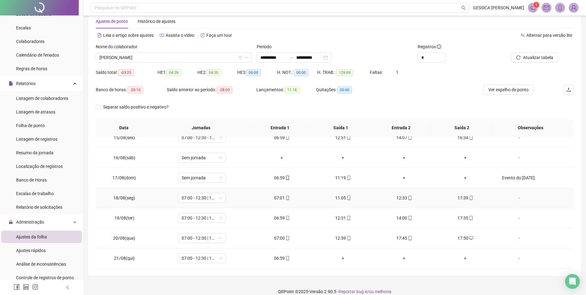
scroll to position [21, 0]
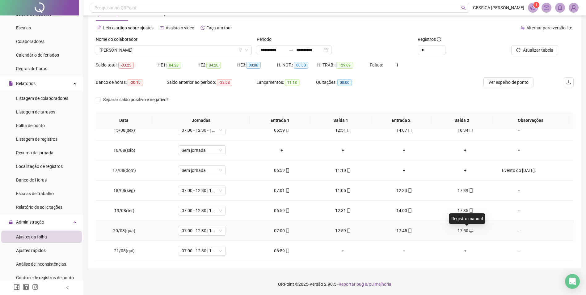
click at [469, 232] on icon "desktop" at bounding box center [471, 230] width 4 height 4
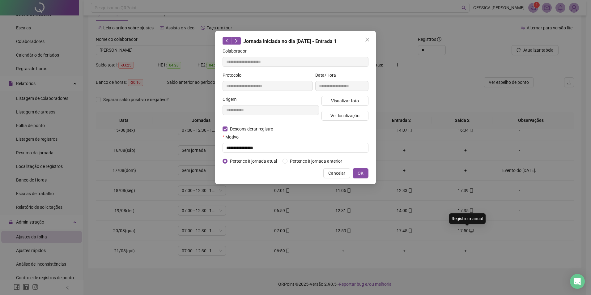
type input "**********"
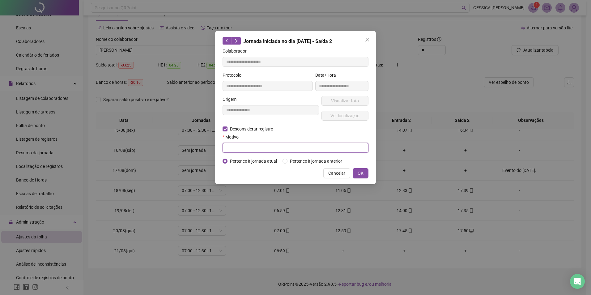
click at [237, 147] on input "text" at bounding box center [296, 148] width 146 height 10
type input "*"
type input "**********"
click at [359, 170] on span "OK" at bounding box center [361, 173] width 6 height 7
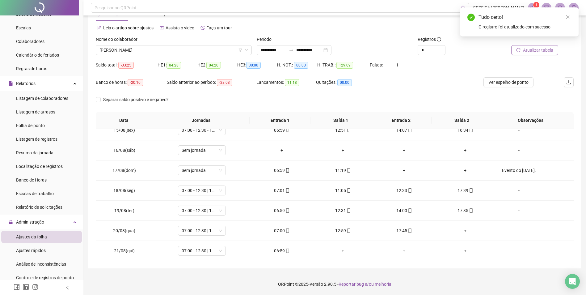
click at [533, 50] on span "Atualizar tabela" at bounding box center [538, 50] width 30 height 7
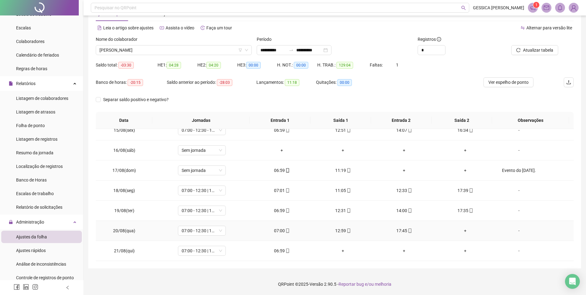
click at [464, 231] on div "+" at bounding box center [465, 230] width 51 height 7
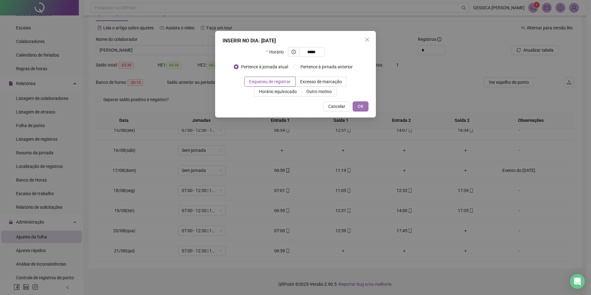
type input "*****"
click at [357, 105] on button "OK" at bounding box center [361, 106] width 16 height 10
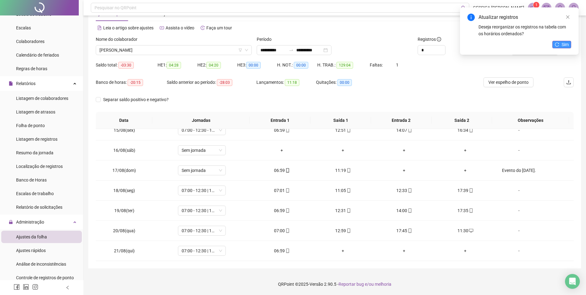
click at [562, 45] on button "Sim" at bounding box center [562, 44] width 19 height 7
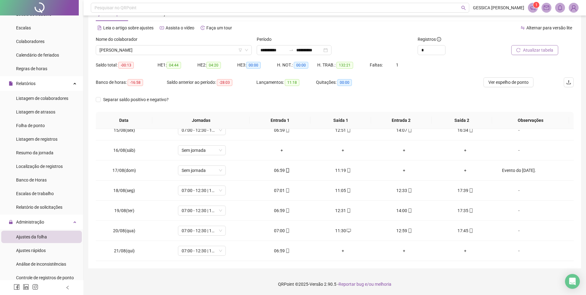
click at [546, 53] on span "Atualizar tabela" at bounding box center [538, 50] width 30 height 7
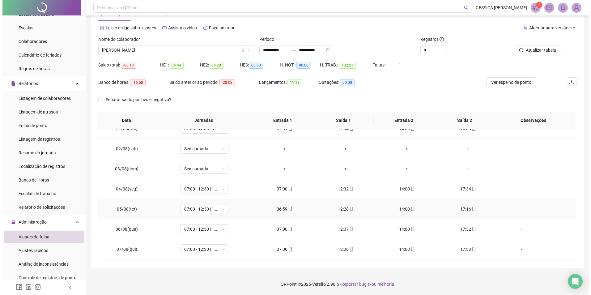
scroll to position [0, 0]
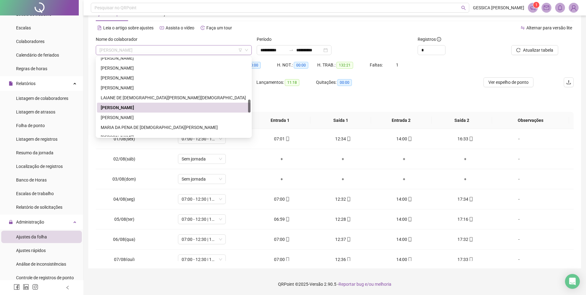
click at [114, 50] on span "[PERSON_NAME]" at bounding box center [174, 49] width 149 height 9
click at [130, 117] on div "[PERSON_NAME]" at bounding box center [174, 117] width 146 height 7
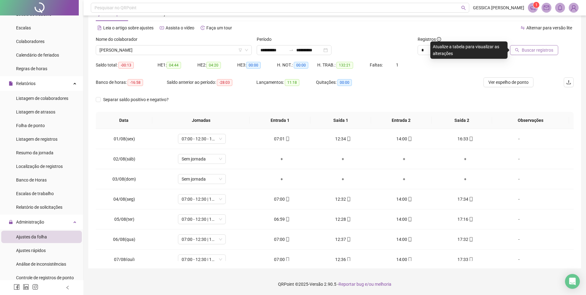
click at [530, 50] on span "Buscar registros" at bounding box center [538, 50] width 32 height 7
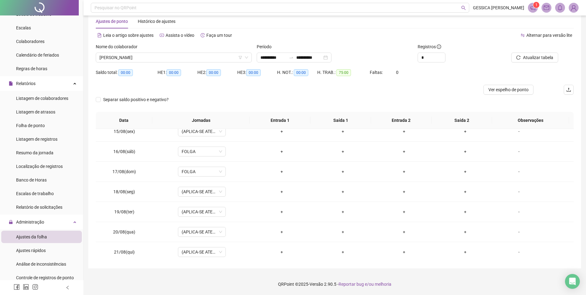
scroll to position [290, 0]
click at [141, 59] on span "[PERSON_NAME]" at bounding box center [174, 57] width 149 height 9
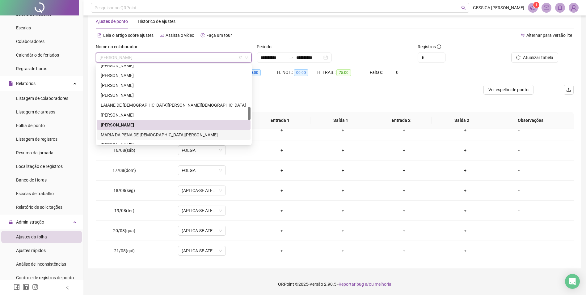
click at [143, 134] on div "MARIA DA PENA DE [DEMOGRAPHIC_DATA][PERSON_NAME]" at bounding box center [174, 134] width 146 height 7
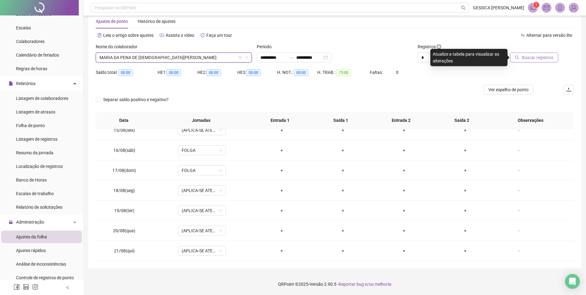
click at [537, 59] on span "Buscar registros" at bounding box center [538, 57] width 32 height 7
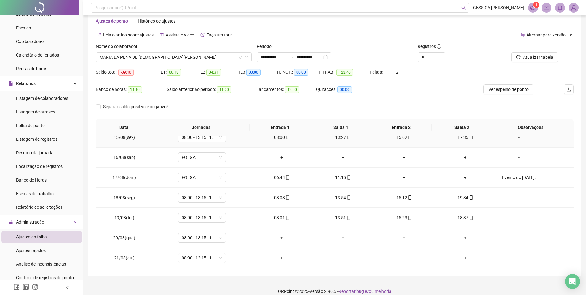
scroll to position [21, 0]
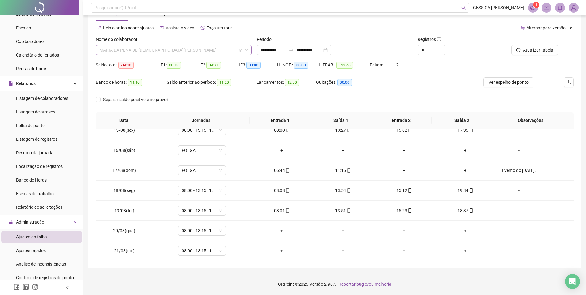
click at [154, 49] on span "MARIA DA PENA DE [DEMOGRAPHIC_DATA][PERSON_NAME]" at bounding box center [174, 49] width 149 height 9
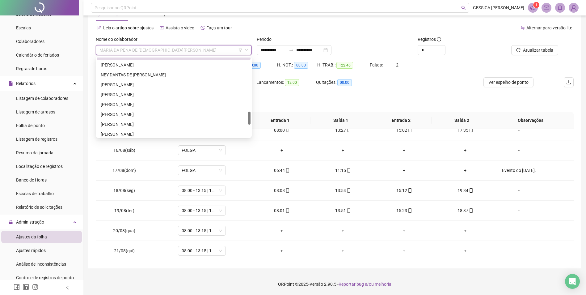
scroll to position [324, 0]
drag, startPoint x: 249, startPoint y: 106, endPoint x: 201, endPoint y: 96, distance: 49.6
click at [249, 117] on div at bounding box center [249, 118] width 2 height 13
click at [142, 63] on div "[PERSON_NAME]" at bounding box center [174, 65] width 146 height 7
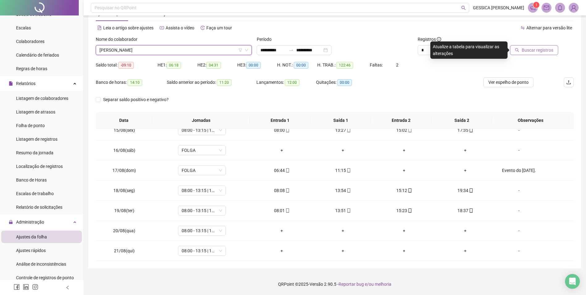
click at [533, 49] on span "Buscar registros" at bounding box center [538, 50] width 32 height 7
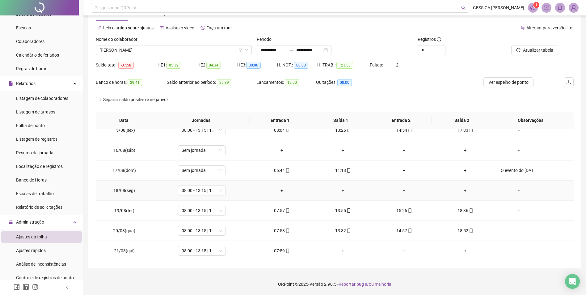
click at [515, 191] on div "-" at bounding box center [519, 190] width 36 height 7
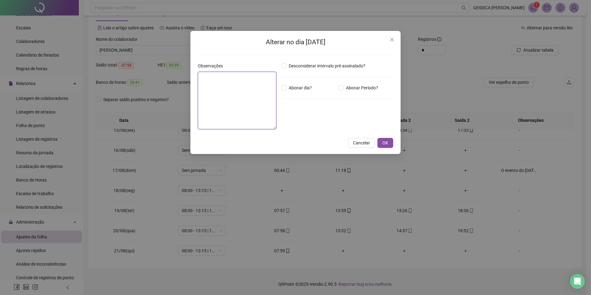
click at [236, 87] on textarea at bounding box center [237, 100] width 79 height 57
click at [230, 88] on textarea at bounding box center [237, 100] width 79 height 57
type textarea "**********"
click at [386, 142] on span "OK" at bounding box center [385, 142] width 6 height 7
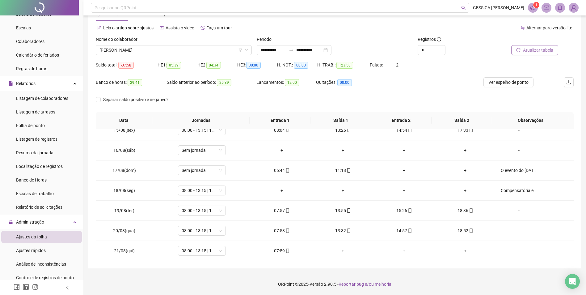
click at [522, 47] on button "Atualizar tabela" at bounding box center [535, 50] width 47 height 10
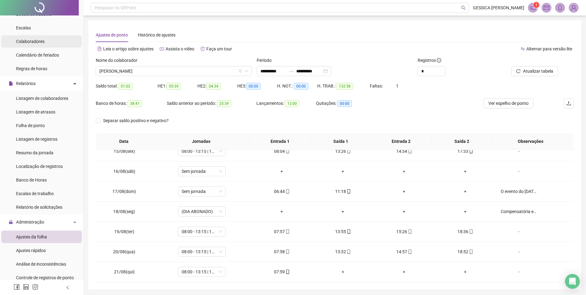
click at [44, 43] on li "Colaboradores" at bounding box center [41, 41] width 81 height 12
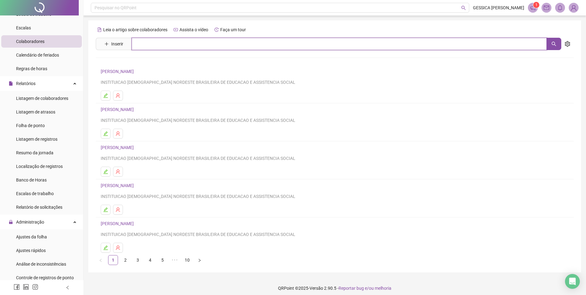
click at [154, 45] on input "text" at bounding box center [339, 44] width 415 height 12
type input "*****"
click at [140, 115] on link "[PERSON_NAME]" at bounding box center [123, 116] width 33 height 5
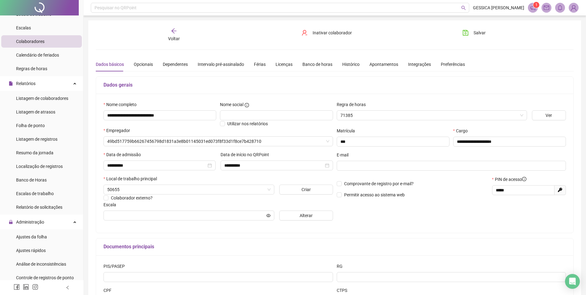
type input "**********"
click at [310, 66] on div "Banco de horas" at bounding box center [318, 64] width 30 height 7
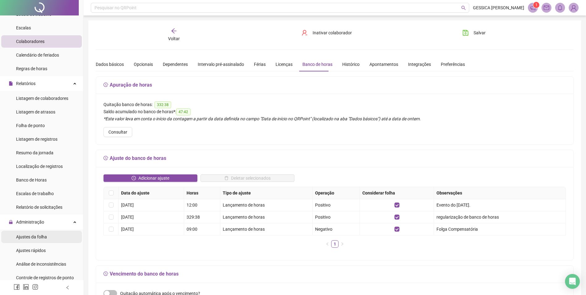
click at [45, 236] on span "Ajustes da folha" at bounding box center [31, 236] width 31 height 5
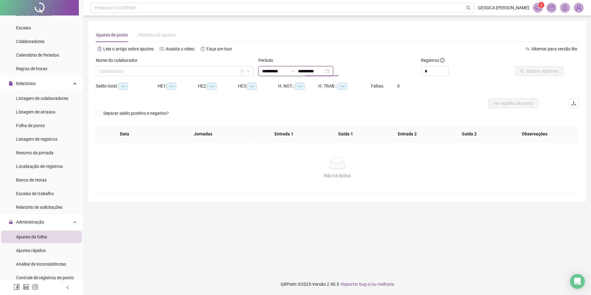
click at [320, 70] on input "**********" at bounding box center [311, 71] width 26 height 7
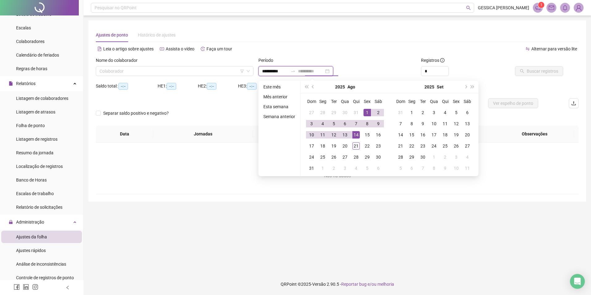
type input "**********"
click at [354, 147] on div "21" at bounding box center [355, 145] width 7 height 7
type input "**********"
click at [365, 113] on div "1" at bounding box center [366, 112] width 7 height 7
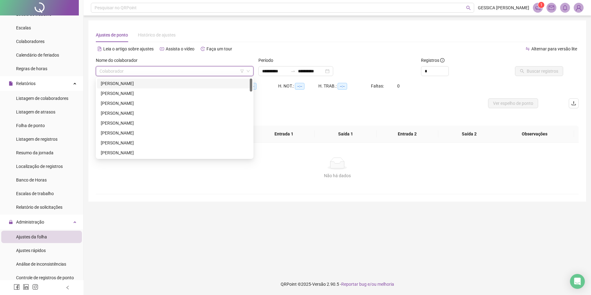
click at [106, 75] on input "search" at bounding box center [172, 70] width 145 height 9
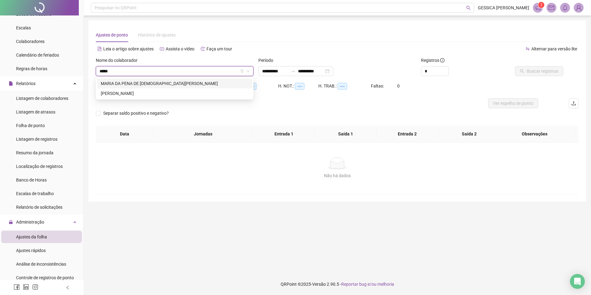
type input "*****"
click at [125, 92] on div "[PERSON_NAME]" at bounding box center [175, 93] width 148 height 7
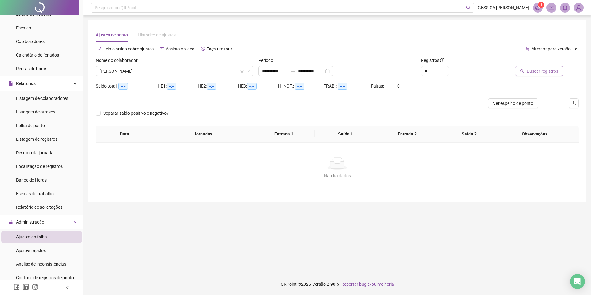
click at [531, 72] on span "Buscar registros" at bounding box center [543, 71] width 32 height 7
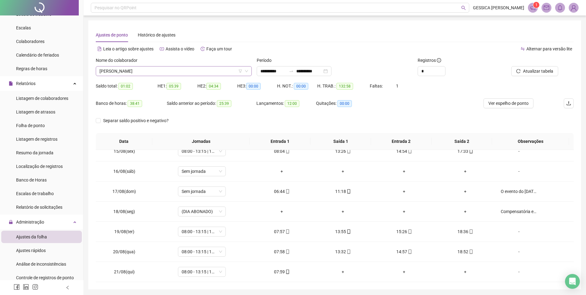
scroll to position [257, 0]
click at [159, 70] on span "[PERSON_NAME]" at bounding box center [174, 70] width 149 height 9
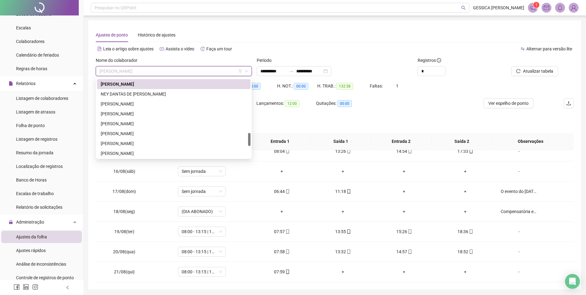
scroll to position [329, 0]
drag, startPoint x: 250, startPoint y: 130, endPoint x: 248, endPoint y: 141, distance: 11.2
click at [248, 141] on div at bounding box center [249, 140] width 2 height 13
click at [149, 90] on div "NEY DANTAS DE [PERSON_NAME]" at bounding box center [174, 90] width 146 height 7
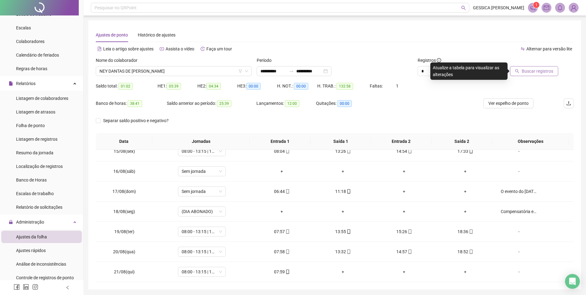
click at [528, 73] on span "Buscar registros" at bounding box center [538, 71] width 32 height 7
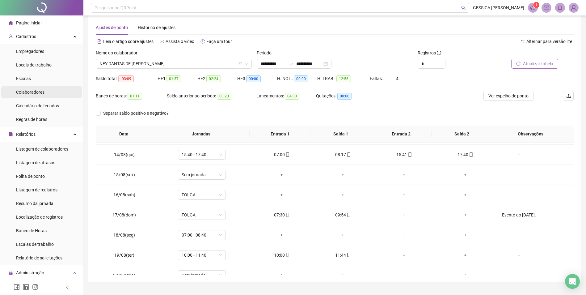
scroll to position [0, 0]
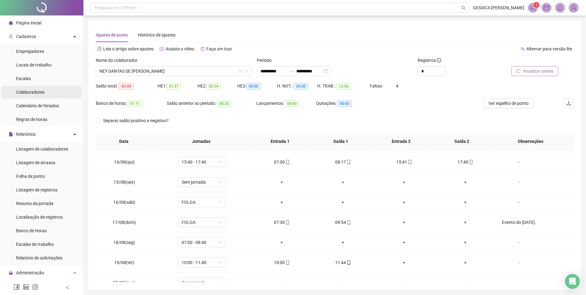
click at [47, 94] on li "Colaboradores" at bounding box center [41, 92] width 81 height 12
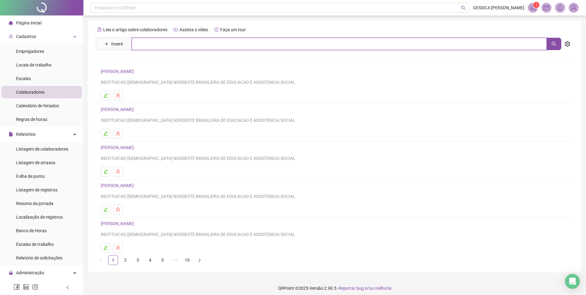
click at [181, 44] on input "text" at bounding box center [339, 44] width 415 height 12
type input "***"
click at [115, 61] on link "NEY DANTAS DE [PERSON_NAME]" at bounding box center [139, 62] width 65 height 5
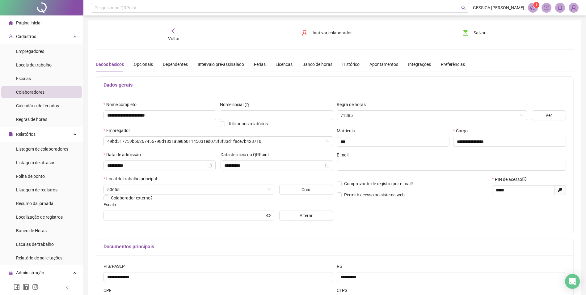
type input "**********"
click at [310, 66] on div "Banco de horas" at bounding box center [318, 64] width 30 height 7
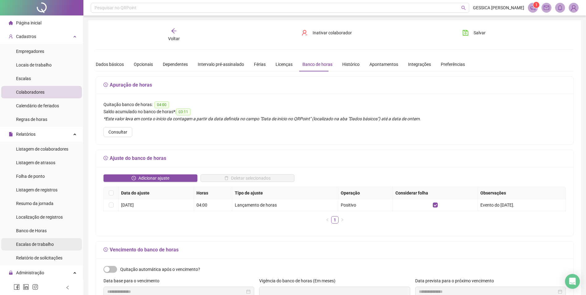
scroll to position [62, 0]
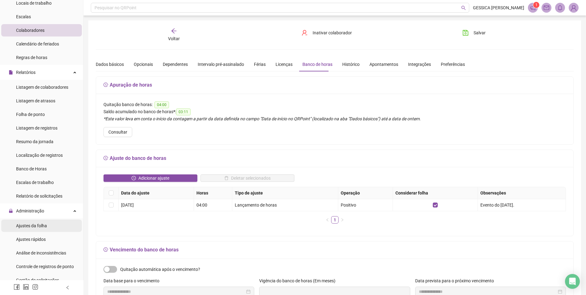
click at [42, 224] on span "Ajustes da folha" at bounding box center [31, 225] width 31 height 5
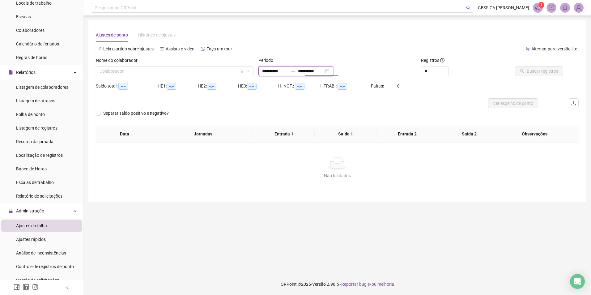
click at [312, 68] on input "**********" at bounding box center [311, 71] width 26 height 7
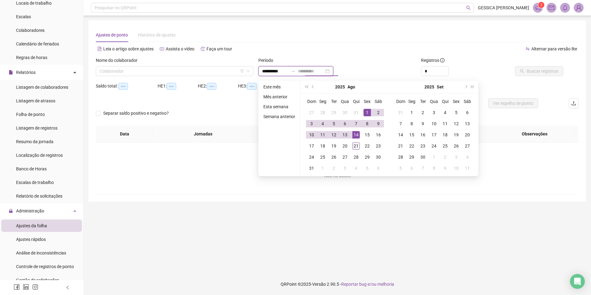
type input "**********"
click at [356, 146] on div "21" at bounding box center [355, 145] width 7 height 7
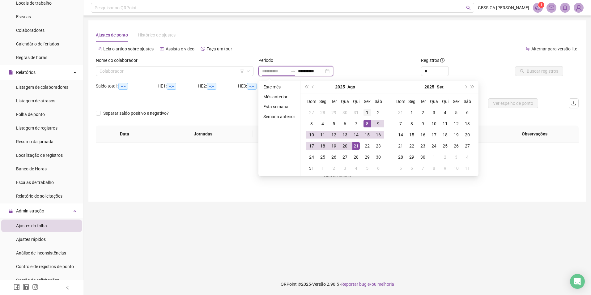
type input "**********"
click at [367, 112] on div "1" at bounding box center [366, 112] width 7 height 7
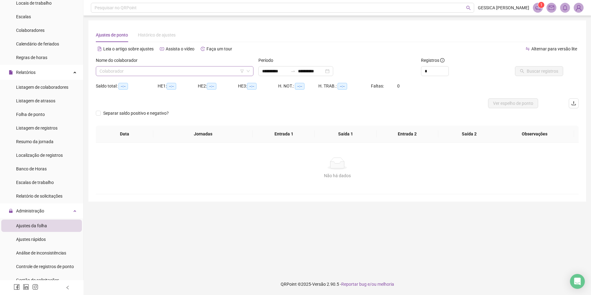
click at [179, 71] on input "search" at bounding box center [172, 70] width 145 height 9
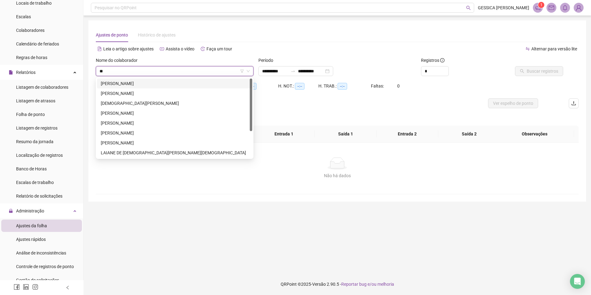
type input "***"
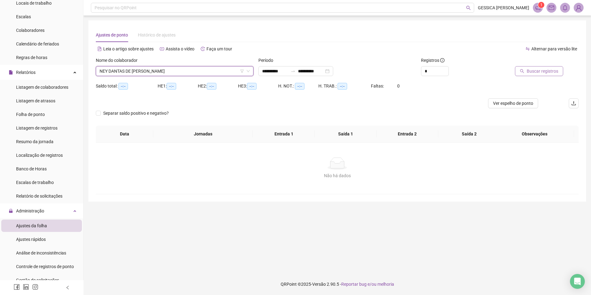
click at [529, 72] on span "Buscar registros" at bounding box center [543, 71] width 32 height 7
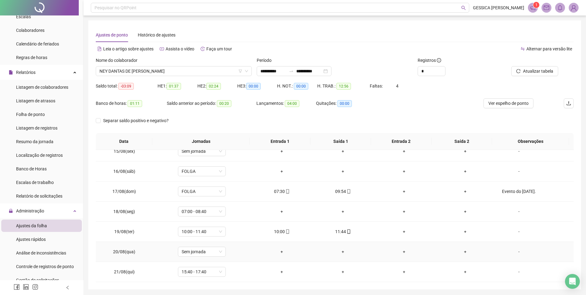
scroll to position [21, 0]
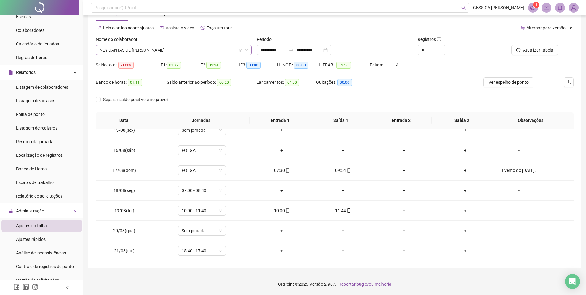
click at [246, 52] on icon "down" at bounding box center [247, 50] width 4 height 4
click at [165, 52] on span "NEY DANTAS DE [PERSON_NAME]" at bounding box center [174, 49] width 149 height 9
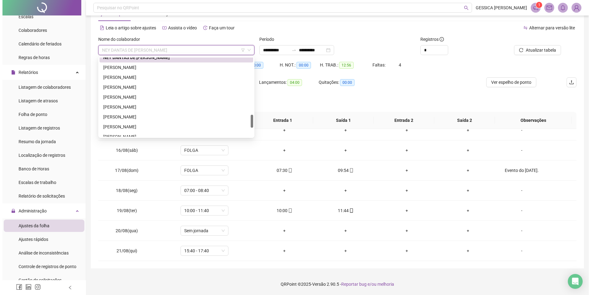
scroll to position [341, 0]
drag, startPoint x: 249, startPoint y: 108, endPoint x: 245, endPoint y: 118, distance: 10.4
click at [248, 120] on div at bounding box center [249, 121] width 2 height 13
click at [142, 66] on div "[PERSON_NAME]" at bounding box center [174, 67] width 146 height 7
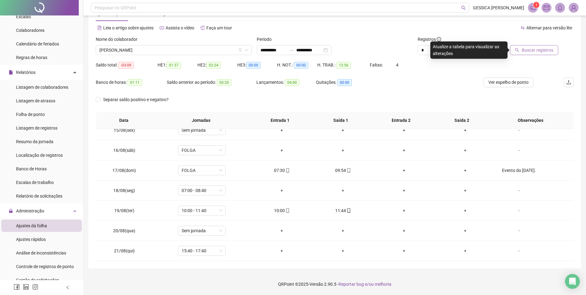
click at [535, 53] on span "Buscar registros" at bounding box center [538, 50] width 32 height 7
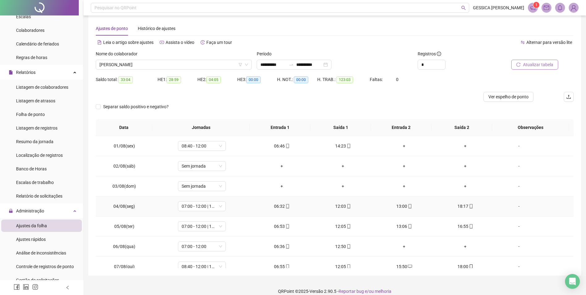
scroll to position [0, 0]
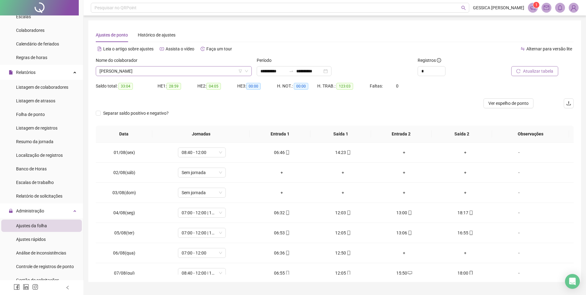
click at [135, 73] on span "[PERSON_NAME]" at bounding box center [174, 70] width 149 height 9
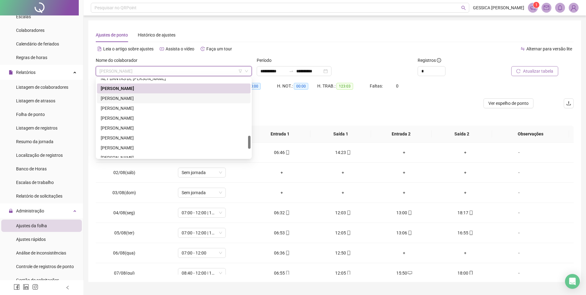
click at [134, 97] on div "[PERSON_NAME]" at bounding box center [174, 98] width 146 height 7
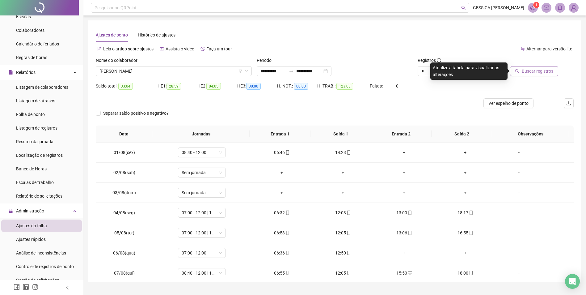
click at [539, 70] on span "Buscar registros" at bounding box center [538, 71] width 32 height 7
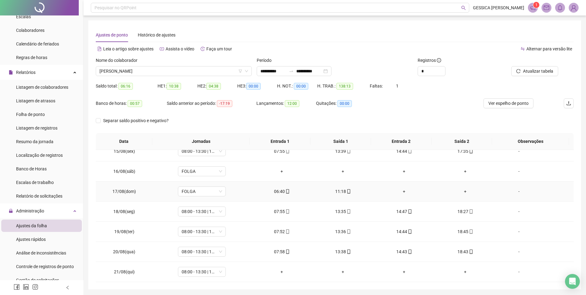
scroll to position [21, 0]
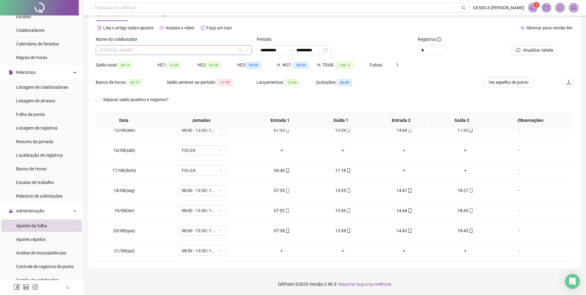
click at [153, 52] on span "[PERSON_NAME]" at bounding box center [174, 49] width 149 height 9
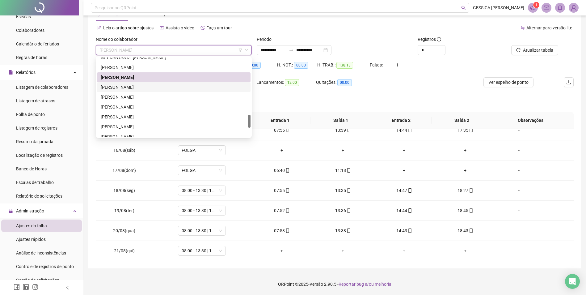
click at [128, 85] on div "[PERSON_NAME]" at bounding box center [174, 87] width 146 height 7
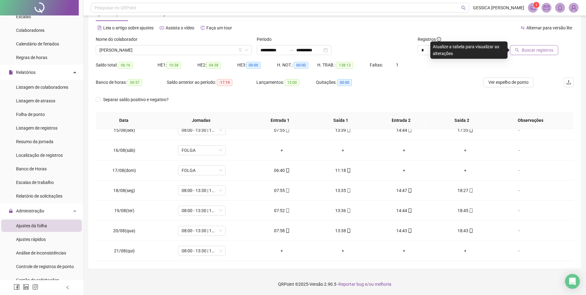
click at [534, 49] on span "Buscar registros" at bounding box center [538, 50] width 32 height 7
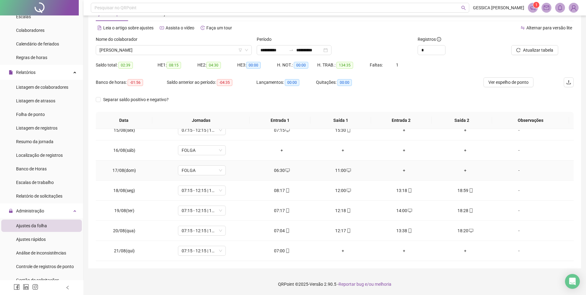
click at [515, 171] on div "-" at bounding box center [519, 170] width 36 height 7
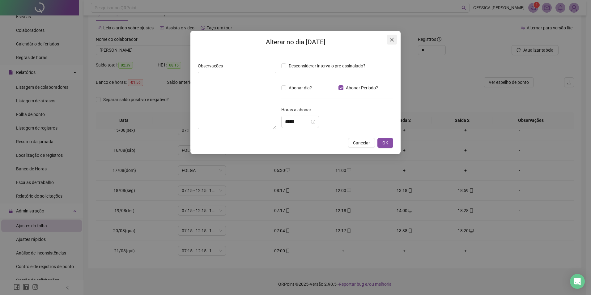
click at [392, 41] on icon "close" at bounding box center [391, 39] width 5 height 5
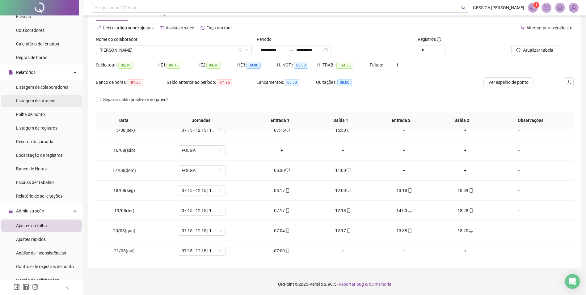
scroll to position [0, 0]
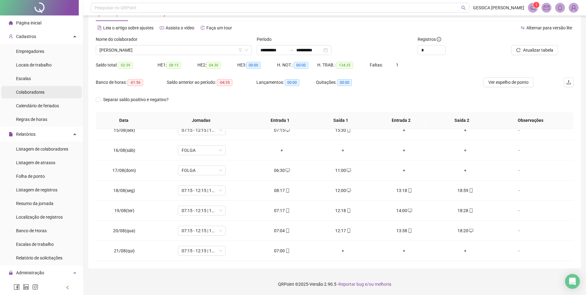
click at [47, 93] on li "Colaboradores" at bounding box center [41, 92] width 81 height 12
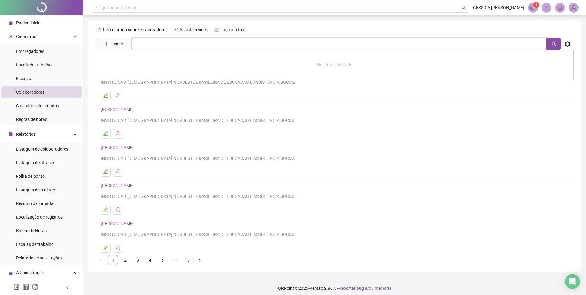
drag, startPoint x: 154, startPoint y: 45, endPoint x: 174, endPoint y: 48, distance: 19.7
click at [154, 45] on input "text" at bounding box center [339, 44] width 415 height 12
type input "********"
click at [139, 63] on link "[PERSON_NAME]" at bounding box center [123, 62] width 33 height 5
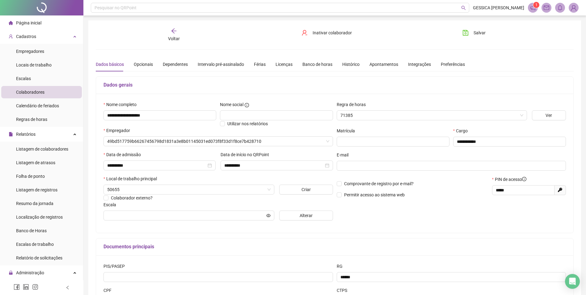
type input "**********"
click at [321, 65] on div "Banco de horas" at bounding box center [318, 64] width 30 height 7
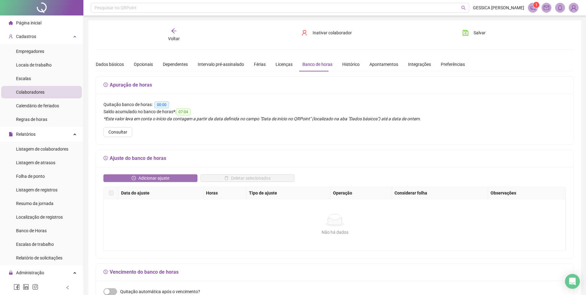
click at [155, 178] on span "Adicionar ajuste" at bounding box center [153, 178] width 31 height 7
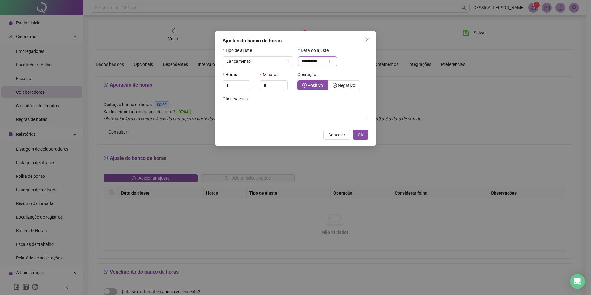
click at [337, 62] on div "**********" at bounding box center [317, 61] width 39 height 10
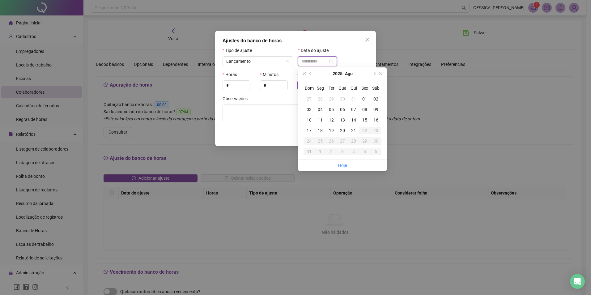
type input "**********"
click at [310, 131] on div "17" at bounding box center [309, 130] width 11 height 7
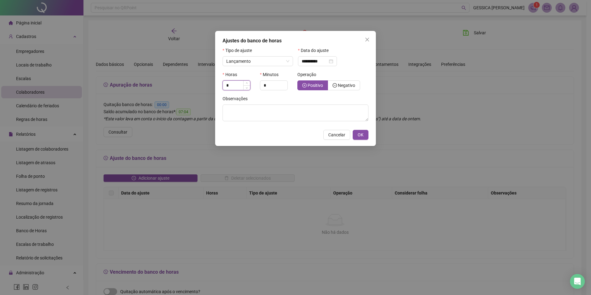
click at [231, 85] on input "*" at bounding box center [236, 85] width 27 height 9
type input "*"
type input "**"
click at [270, 86] on input "*" at bounding box center [273, 85] width 27 height 9
type input "**"
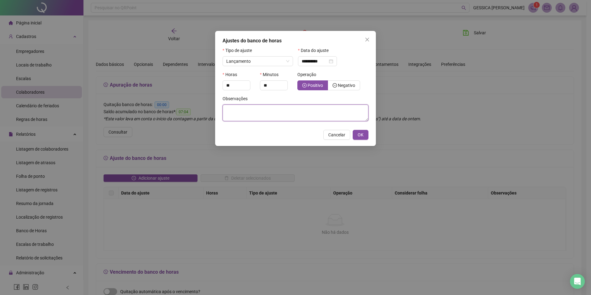
click at [266, 111] on textarea at bounding box center [296, 112] width 146 height 17
type textarea "**********"
click at [359, 133] on span "OK" at bounding box center [361, 134] width 6 height 7
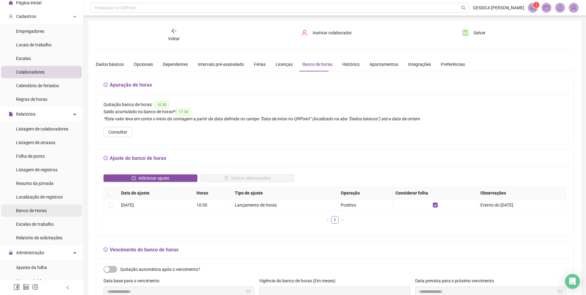
scroll to position [31, 0]
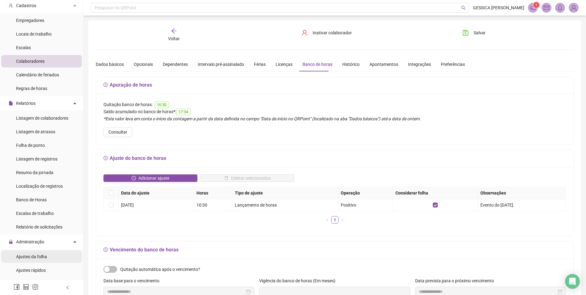
click at [42, 256] on span "Ajustes da folha" at bounding box center [31, 256] width 31 height 5
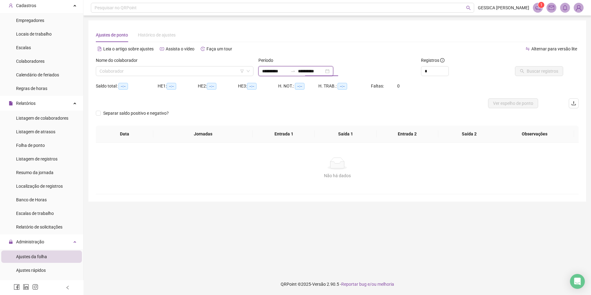
click at [307, 70] on input "**********" at bounding box center [311, 71] width 26 height 7
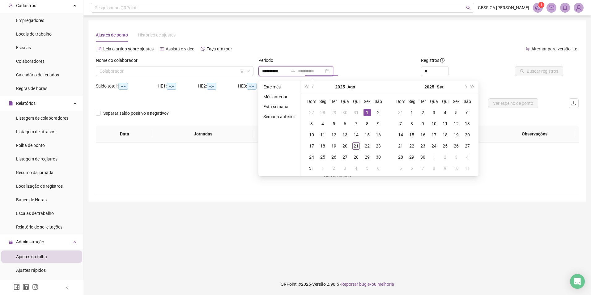
type input "**********"
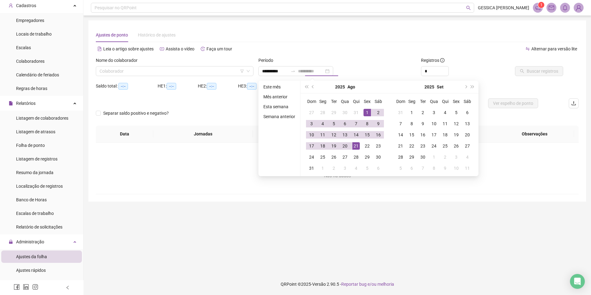
click at [357, 146] on div "21" at bounding box center [355, 145] width 7 height 7
type input "**********"
click at [367, 110] on div "1" at bounding box center [366, 112] width 7 height 7
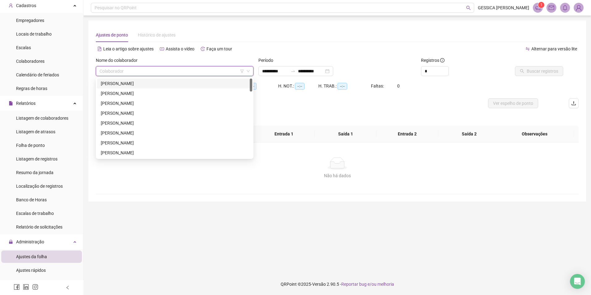
click at [196, 75] on input "search" at bounding box center [172, 70] width 145 height 9
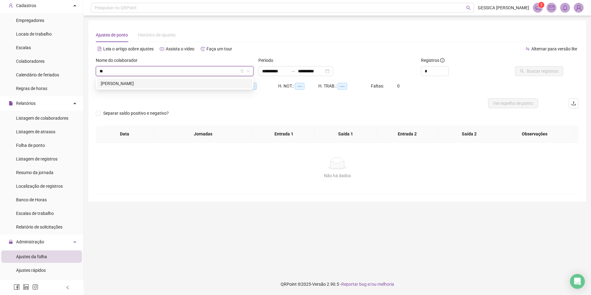
type input "***"
click at [158, 82] on div "[PERSON_NAME]" at bounding box center [175, 83] width 148 height 7
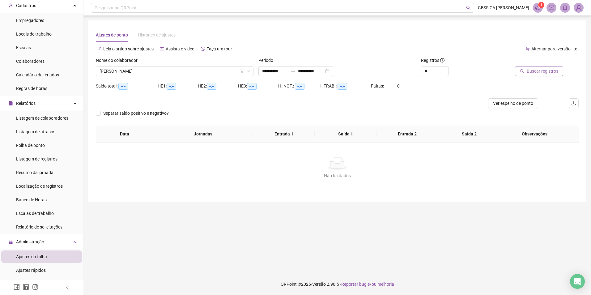
click at [532, 71] on span "Buscar registros" at bounding box center [543, 71] width 32 height 7
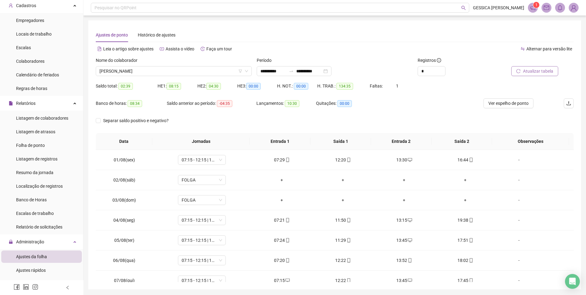
click at [529, 72] on span "Atualizar tabela" at bounding box center [538, 71] width 30 height 7
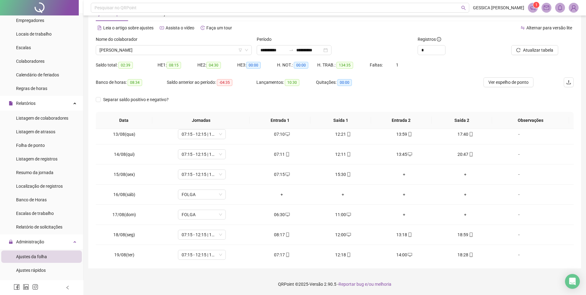
scroll to position [290, 0]
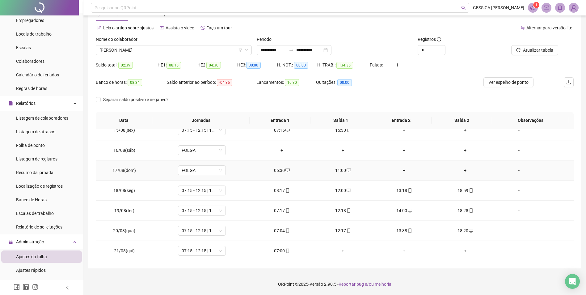
click at [515, 171] on div "-" at bounding box center [519, 170] width 36 height 7
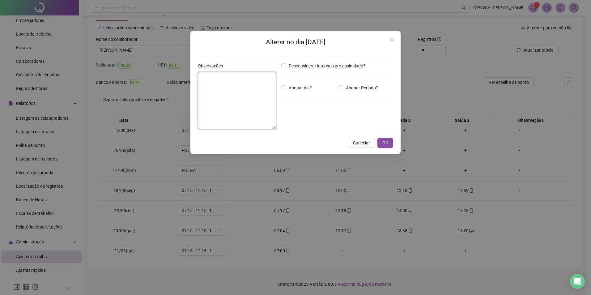
click at [210, 81] on textarea at bounding box center [237, 100] width 79 height 57
type textarea "**********"
click at [382, 142] on button "OK" at bounding box center [385, 143] width 16 height 10
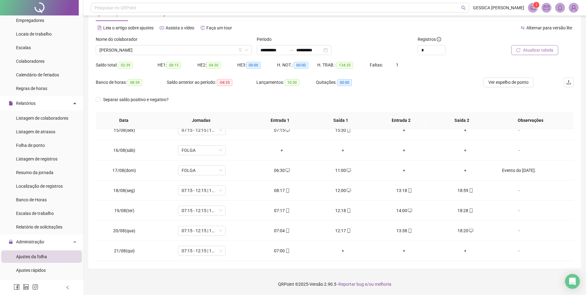
click at [528, 52] on span "Atualizar tabela" at bounding box center [538, 50] width 30 height 7
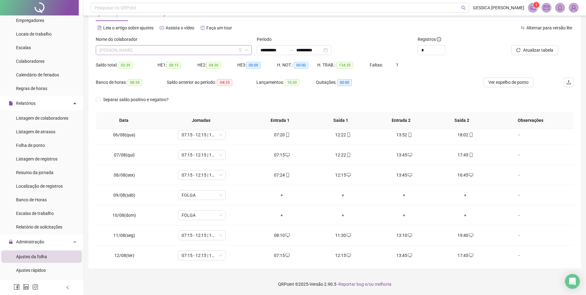
scroll to position [297, 0]
click at [160, 52] on span "[PERSON_NAME]" at bounding box center [174, 49] width 149 height 9
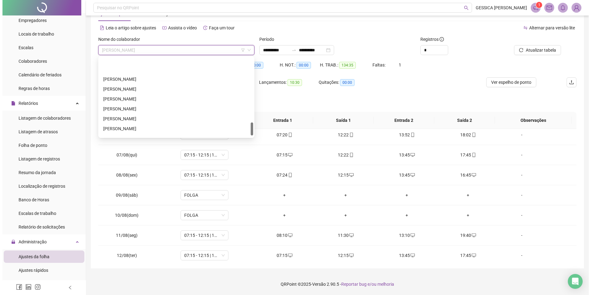
scroll to position [367, 0]
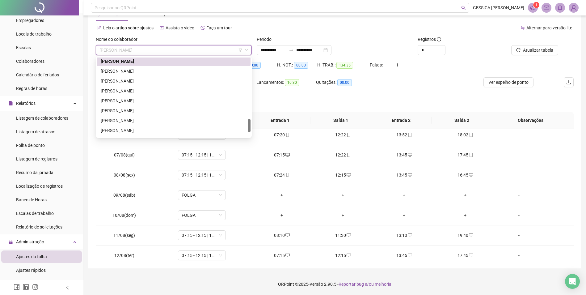
drag, startPoint x: 248, startPoint y: 117, endPoint x: 250, endPoint y: 128, distance: 11.8
click at [250, 128] on div at bounding box center [249, 125] width 2 height 13
click at [121, 73] on div "[PERSON_NAME]" at bounding box center [174, 71] width 146 height 7
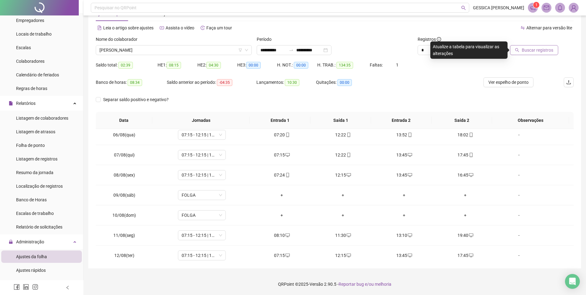
click at [532, 50] on span "Buscar registros" at bounding box center [538, 50] width 32 height 7
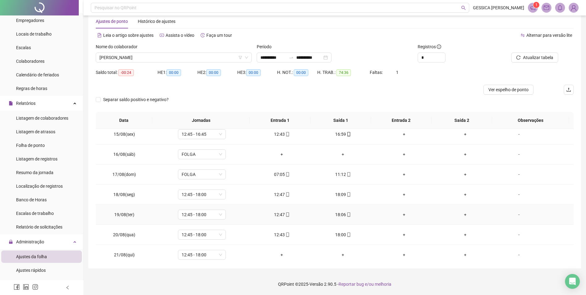
scroll to position [290, 0]
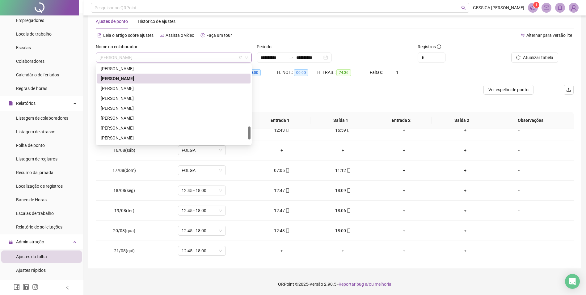
click at [174, 59] on span "[PERSON_NAME]" at bounding box center [174, 57] width 149 height 9
click at [158, 92] on div "[PERSON_NAME]" at bounding box center [174, 88] width 154 height 10
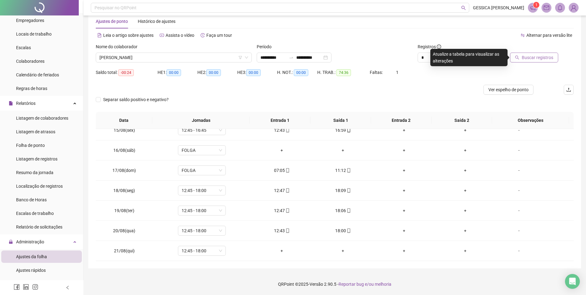
click at [529, 57] on span "Buscar registros" at bounding box center [538, 57] width 32 height 7
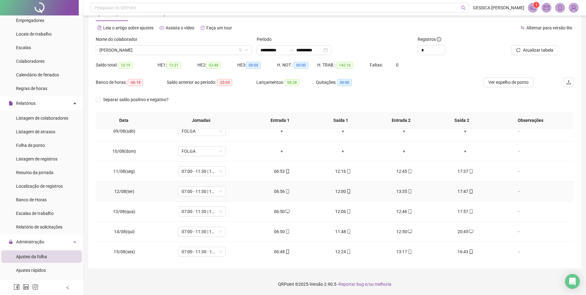
scroll to position [166, 0]
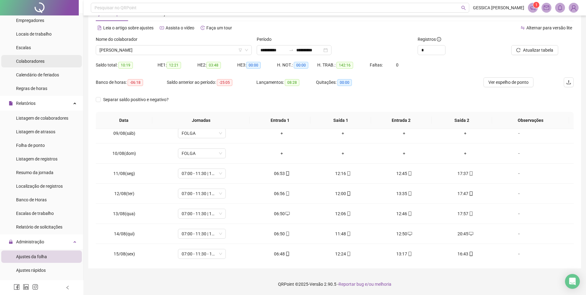
click at [47, 62] on li "Colaboradores" at bounding box center [41, 61] width 81 height 12
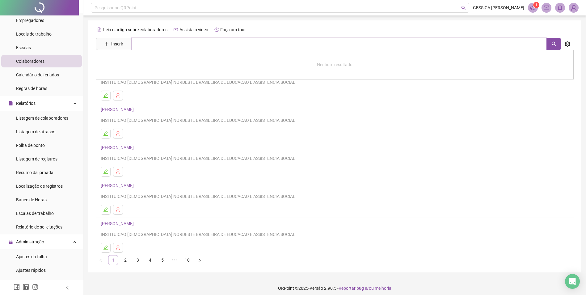
click at [147, 48] on input "text" at bounding box center [339, 44] width 415 height 12
type input "*****"
click at [140, 62] on link "[PERSON_NAME]" at bounding box center [123, 62] width 33 height 5
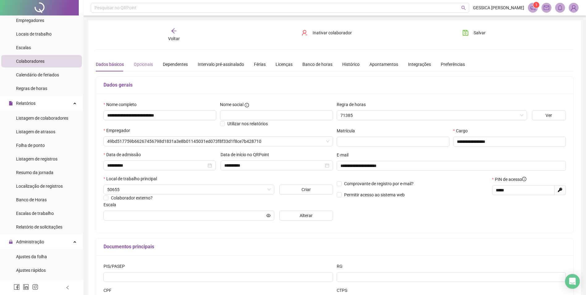
type input "**********"
click at [316, 66] on div "Banco de horas" at bounding box center [318, 64] width 30 height 7
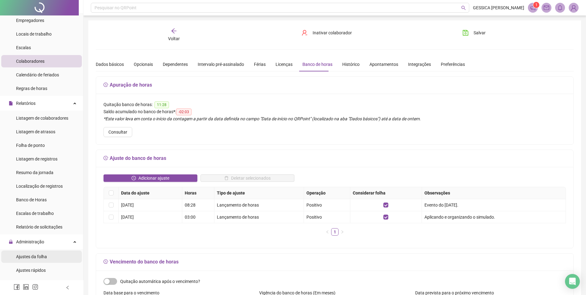
click at [40, 258] on span "Ajustes da folha" at bounding box center [31, 256] width 31 height 5
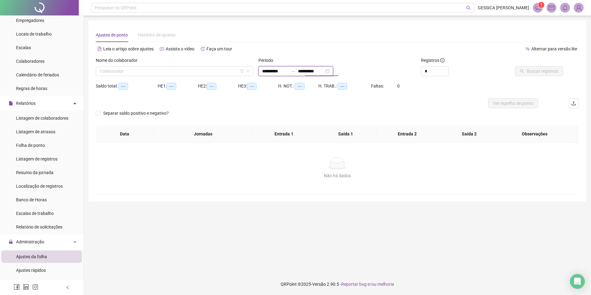
click at [316, 71] on input "**********" at bounding box center [311, 71] width 26 height 7
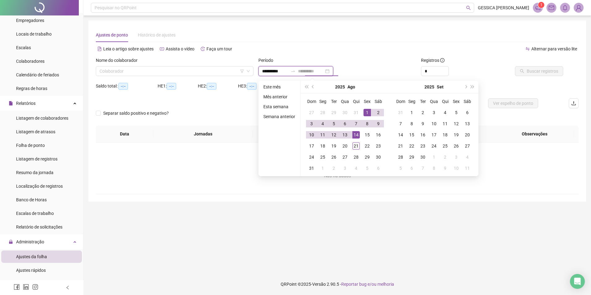
type input "**********"
click at [353, 147] on div "21" at bounding box center [355, 145] width 7 height 7
type input "**********"
click at [368, 111] on div "1" at bounding box center [366, 112] width 7 height 7
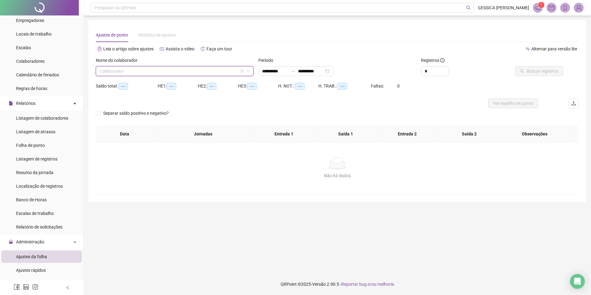
click at [194, 71] on input "search" at bounding box center [172, 70] width 145 height 9
type input "*****"
click at [168, 83] on div "[PERSON_NAME]" at bounding box center [175, 83] width 148 height 7
click at [535, 71] on span "Buscar registros" at bounding box center [543, 71] width 32 height 7
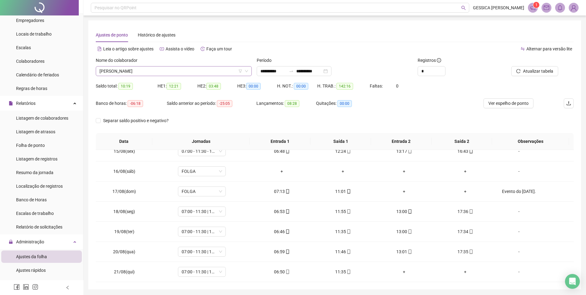
scroll to position [316, 0]
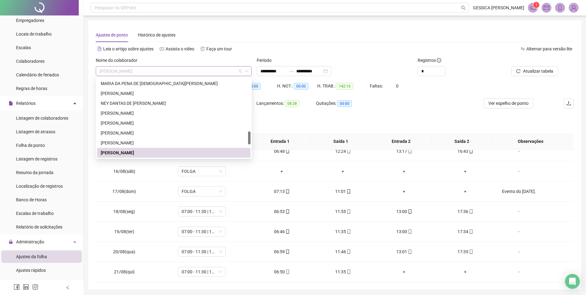
click at [146, 72] on span "[PERSON_NAME]" at bounding box center [174, 70] width 149 height 9
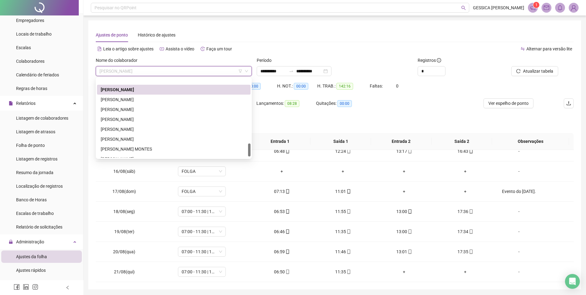
scroll to position [378, 0]
drag, startPoint x: 250, startPoint y: 137, endPoint x: 250, endPoint y: 147, distance: 10.2
click at [250, 147] on div at bounding box center [249, 148] width 2 height 13
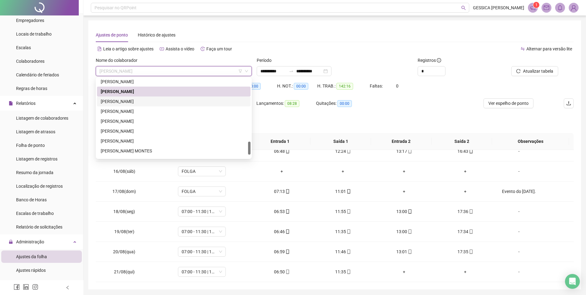
click at [131, 101] on div "[PERSON_NAME]" at bounding box center [174, 101] width 146 height 7
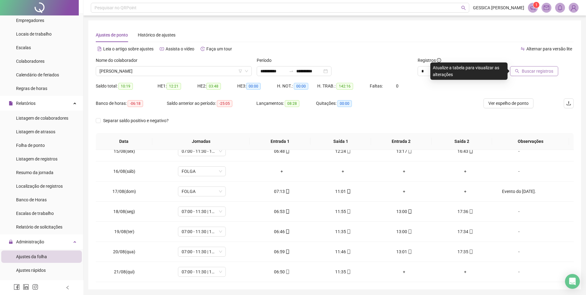
click at [545, 71] on span "Buscar registros" at bounding box center [538, 71] width 32 height 7
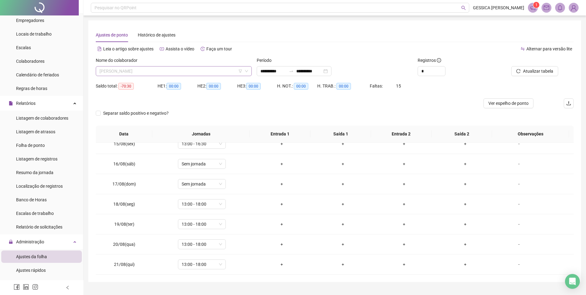
click at [194, 72] on span "[PERSON_NAME]" at bounding box center [174, 70] width 149 height 9
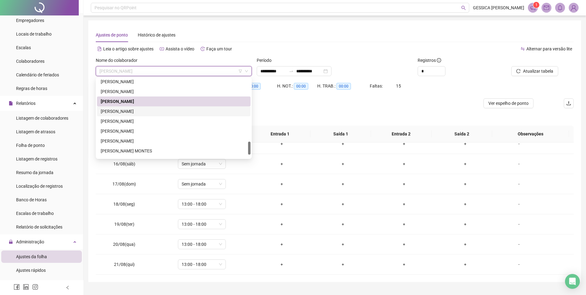
click at [163, 110] on div "[PERSON_NAME]" at bounding box center [174, 111] width 146 height 7
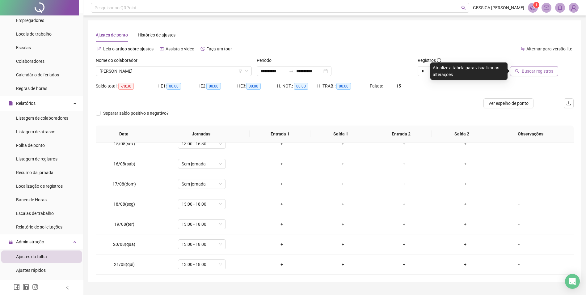
click at [538, 72] on span "Buscar registros" at bounding box center [538, 71] width 32 height 7
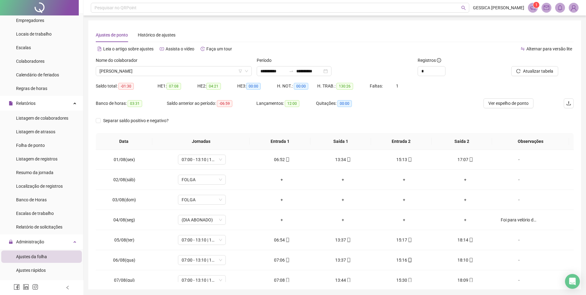
scroll to position [0, 0]
click at [40, 64] on div "Colaboradores" at bounding box center [30, 61] width 28 height 12
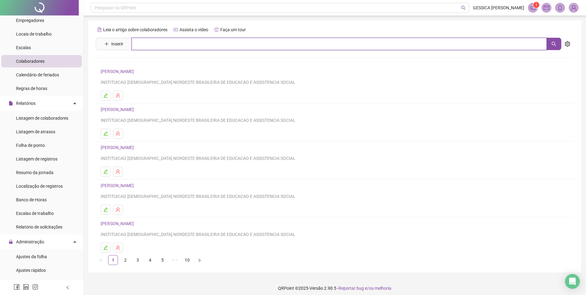
click at [145, 42] on input "text" at bounding box center [339, 44] width 415 height 12
type input "******"
click at [138, 62] on link "[PERSON_NAME]" at bounding box center [123, 62] width 33 height 5
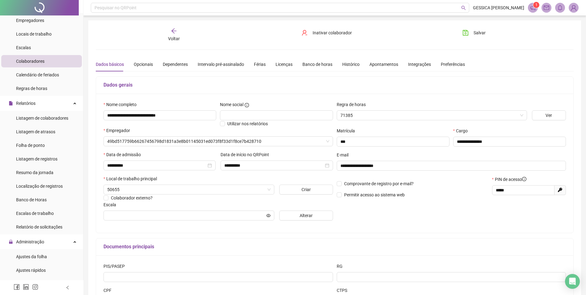
type input "**********"
click at [307, 64] on div "Banco de horas" at bounding box center [318, 64] width 30 height 7
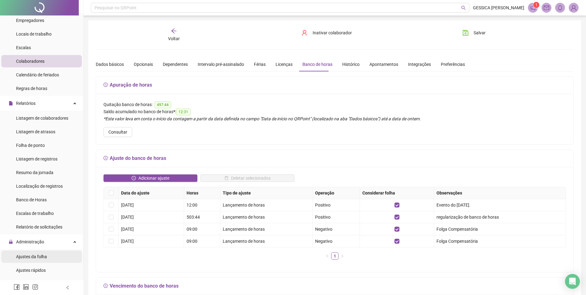
click at [44, 254] on span "Ajustes da folha" at bounding box center [31, 256] width 31 height 5
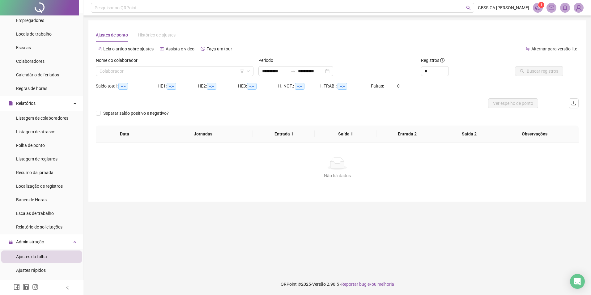
type input "**********"
click at [117, 69] on input "search" at bounding box center [172, 70] width 145 height 9
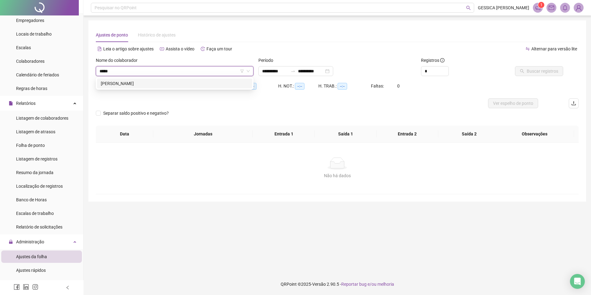
type input "******"
click at [313, 73] on input "**********" at bounding box center [311, 71] width 26 height 7
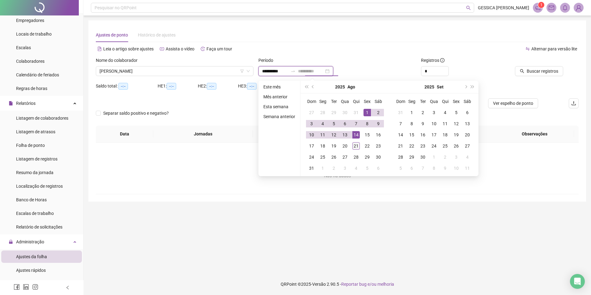
type input "**********"
click at [353, 144] on div "21" at bounding box center [355, 145] width 7 height 7
type input "**********"
click at [364, 111] on div "1" at bounding box center [366, 112] width 7 height 7
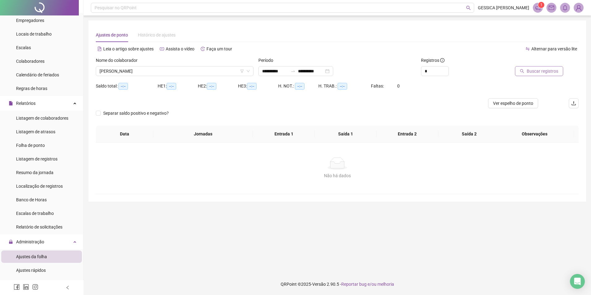
click at [532, 68] on span "Buscar registros" at bounding box center [543, 71] width 32 height 7
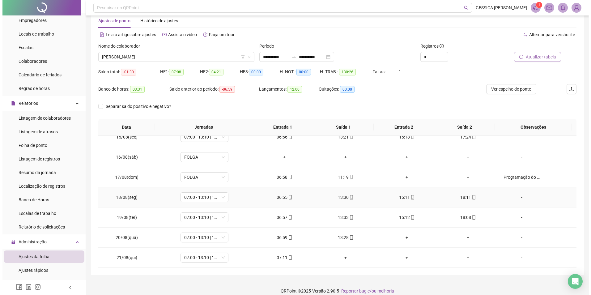
scroll to position [21, 0]
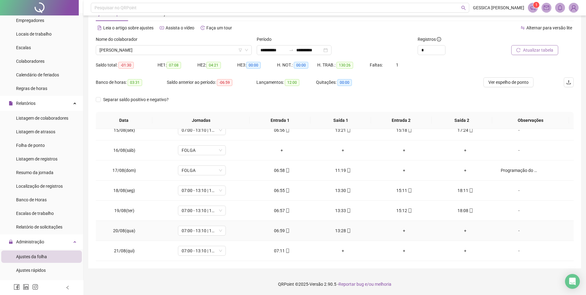
click at [516, 232] on div "-" at bounding box center [519, 230] width 36 height 7
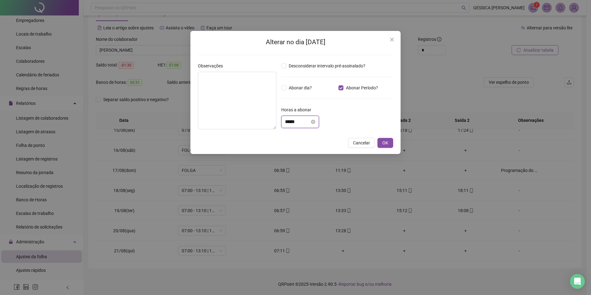
click at [292, 124] on input "*****" at bounding box center [297, 121] width 25 height 7
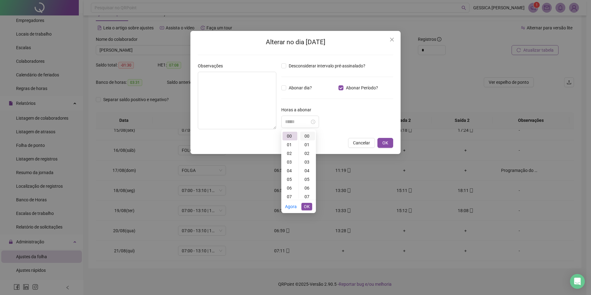
click at [308, 137] on div "00" at bounding box center [307, 136] width 15 height 9
click at [291, 163] on div "03" at bounding box center [289, 162] width 15 height 9
click at [291, 136] on div "03" at bounding box center [289, 136] width 15 height 9
click at [310, 136] on div "00" at bounding box center [307, 136] width 15 height 9
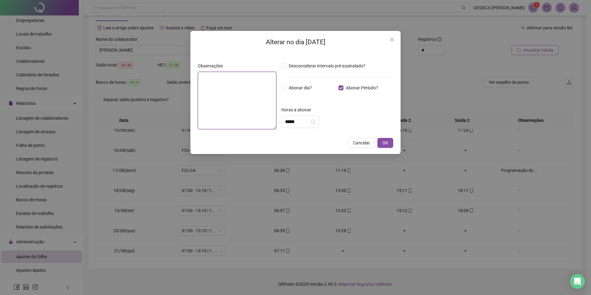
click at [229, 94] on textarea at bounding box center [237, 100] width 79 height 57
click at [288, 122] on input "*****" at bounding box center [297, 121] width 25 height 7
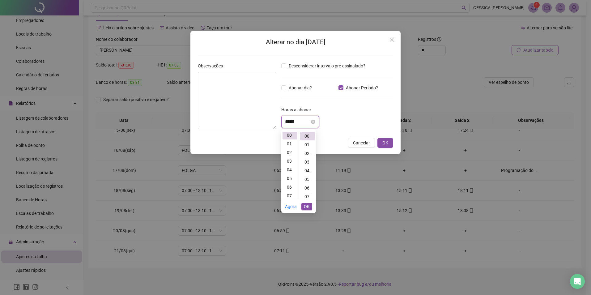
scroll to position [0, 0]
click at [291, 159] on div "03" at bounding box center [289, 162] width 15 height 9
click at [291, 134] on ul "00 01 02 03 04 05 06 07 08 09 10 11 12 13 14 15 16 17 18 19 20 21 22 23" at bounding box center [289, 165] width 17 height 67
click at [294, 196] on div "07" at bounding box center [289, 196] width 15 height 9
click at [289, 161] on div "03" at bounding box center [289, 162] width 15 height 9
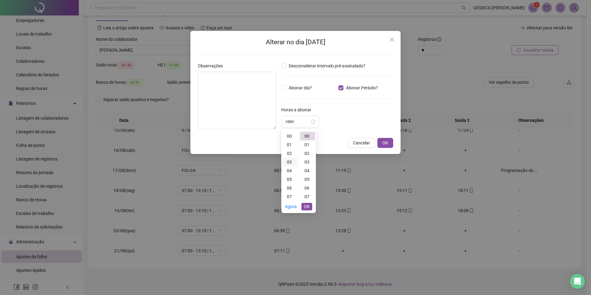
click at [290, 162] on div "03" at bounding box center [289, 162] width 15 height 9
type input "*****"
click at [308, 207] on span "OK" at bounding box center [307, 206] width 6 height 7
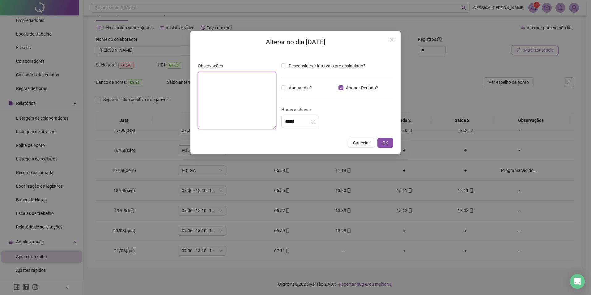
click at [243, 101] on textarea at bounding box center [237, 100] width 79 height 57
type textarea "**********"
click at [387, 138] on button "OK" at bounding box center [385, 143] width 16 height 10
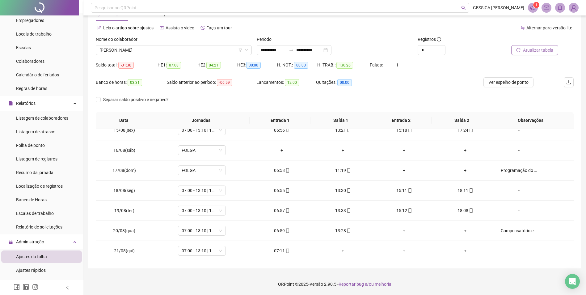
click at [533, 49] on span "Atualizar tabela" at bounding box center [538, 50] width 30 height 7
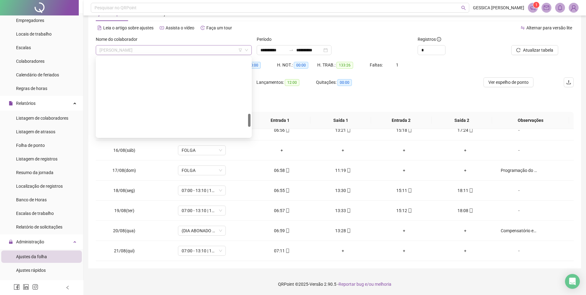
scroll to position [336, 0]
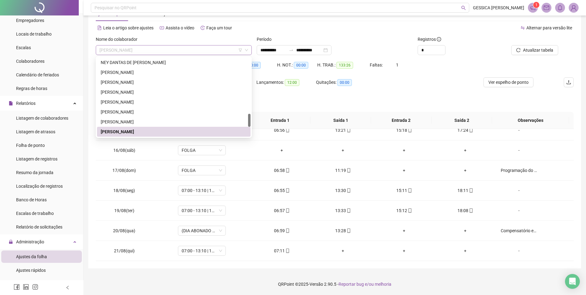
click at [126, 51] on span "[PERSON_NAME]" at bounding box center [174, 49] width 149 height 9
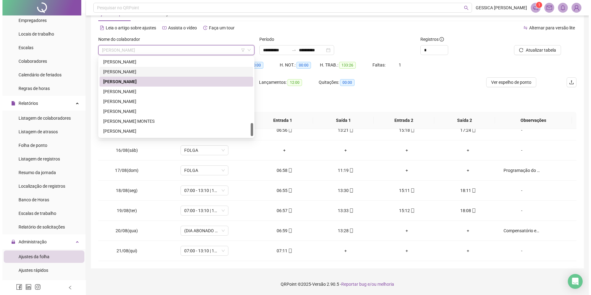
scroll to position [396, 0]
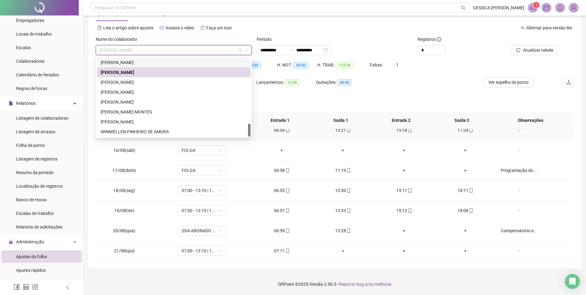
drag, startPoint x: 249, startPoint y: 121, endPoint x: 252, endPoint y: 136, distance: 14.6
click at [252, 136] on body "**********" at bounding box center [293, 126] width 586 height 295
click at [149, 83] on div "[PERSON_NAME]" at bounding box center [174, 82] width 146 height 7
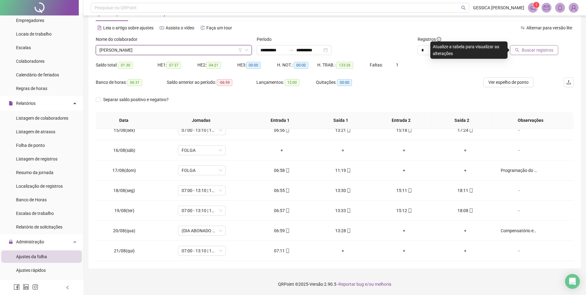
click at [522, 50] on button "Buscar registros" at bounding box center [534, 50] width 48 height 10
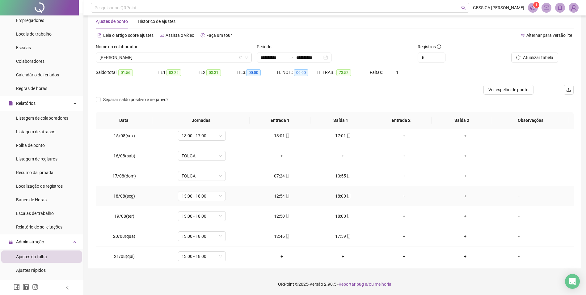
scroll to position [290, 0]
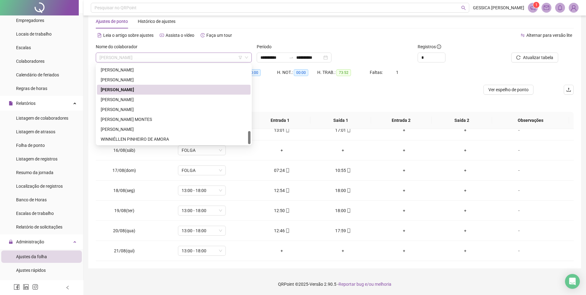
click at [116, 59] on span "[PERSON_NAME]" at bounding box center [174, 57] width 149 height 9
click at [123, 102] on div "[PERSON_NAME]" at bounding box center [174, 99] width 146 height 7
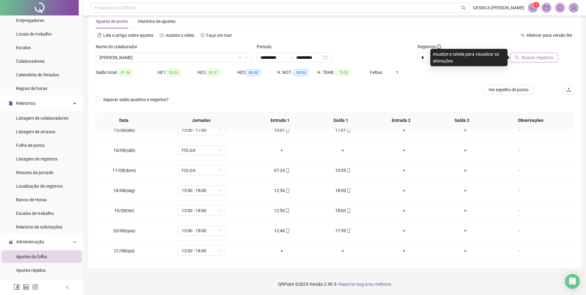
click at [516, 60] on button "Buscar registros" at bounding box center [534, 58] width 48 height 10
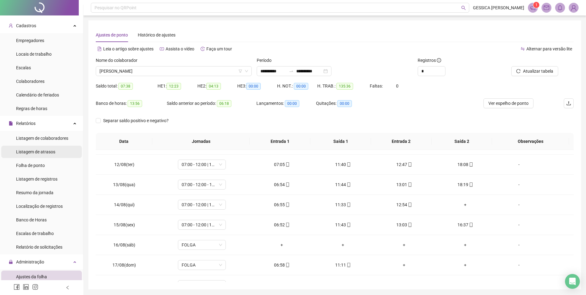
scroll to position [0, 0]
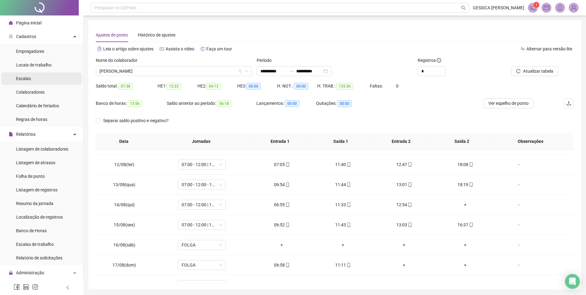
click at [41, 78] on li "Escalas" at bounding box center [41, 78] width 81 height 12
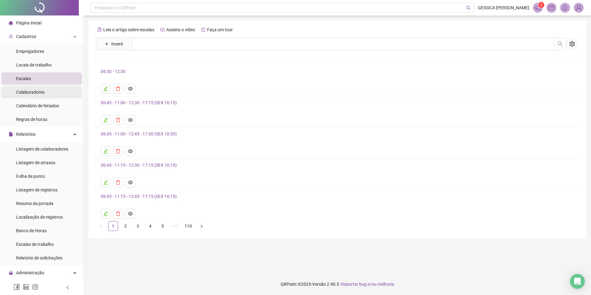
click at [28, 93] on span "Colaboradores" at bounding box center [30, 92] width 28 height 5
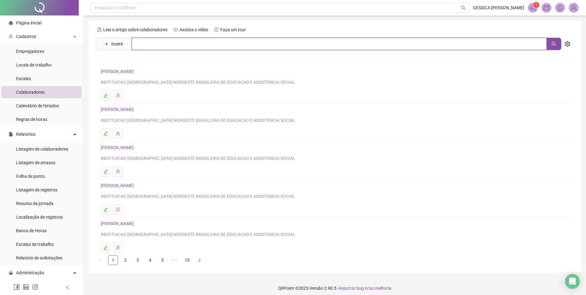
click at [159, 49] on input "text" at bounding box center [339, 44] width 415 height 12
type input "*****"
click at [118, 62] on link "[PERSON_NAME]" at bounding box center [123, 62] width 33 height 5
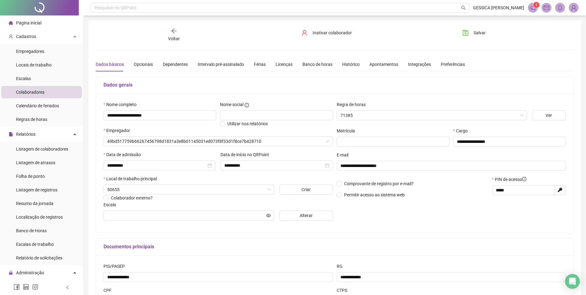
type input "**********"
click at [270, 216] on icon "eye" at bounding box center [268, 215] width 4 height 3
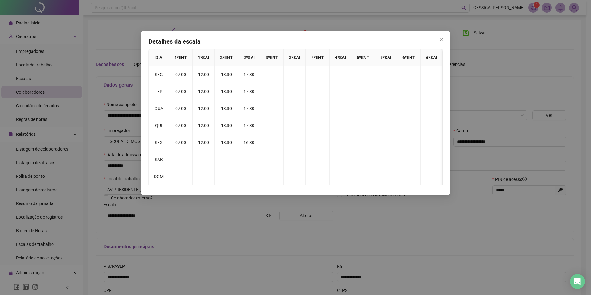
click at [270, 216] on div "Detalhes da escala DIA 1 º ENT 1 º SAI 2 º ENT 2 º SAI 3 º ENT 3 º SAI 4 º ENT …" at bounding box center [295, 147] width 591 height 295
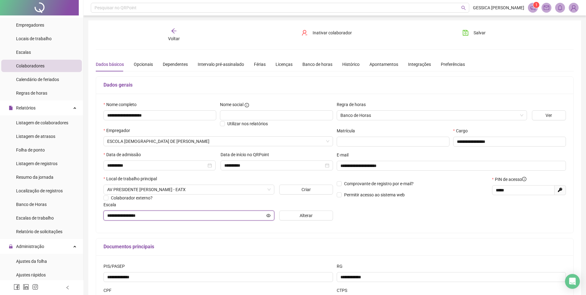
scroll to position [62, 0]
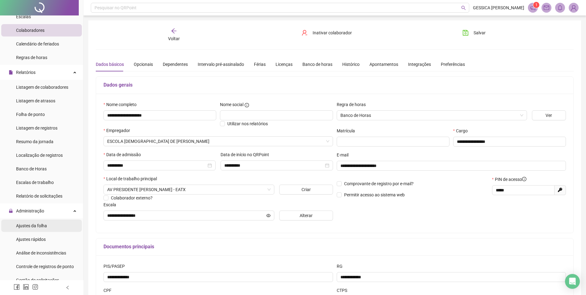
click at [31, 228] on div "Ajustes da folha" at bounding box center [31, 225] width 31 height 12
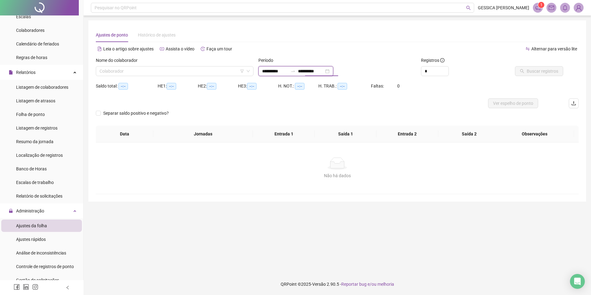
click at [309, 70] on input "**********" at bounding box center [311, 71] width 26 height 7
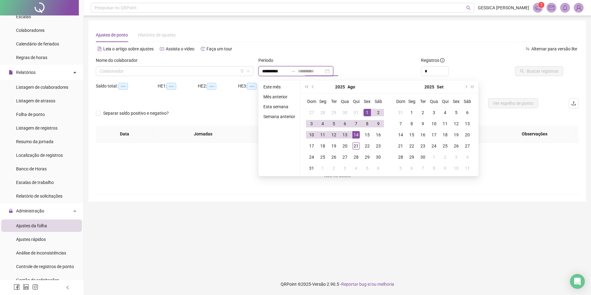
type input "**********"
click at [355, 145] on div "21" at bounding box center [355, 145] width 7 height 7
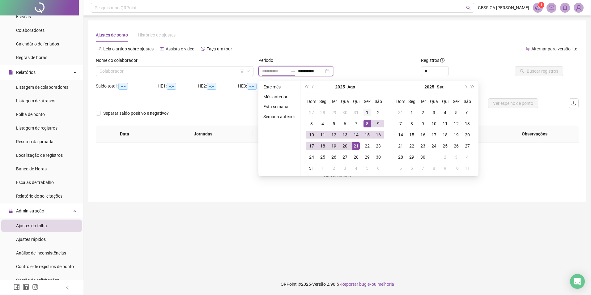
type input "**********"
click at [365, 109] on div "1" at bounding box center [366, 112] width 7 height 7
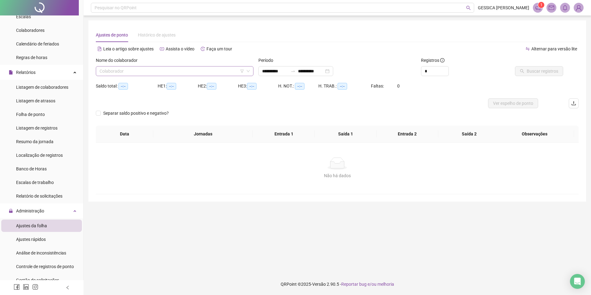
click at [172, 72] on input "search" at bounding box center [172, 70] width 145 height 9
type input "*****"
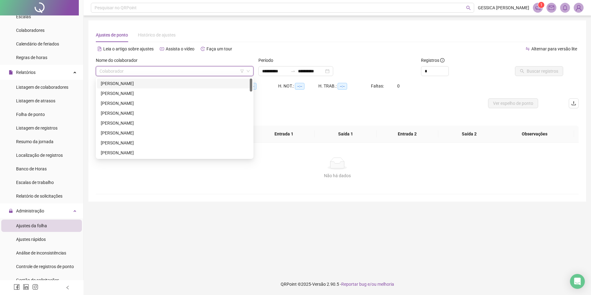
click at [132, 73] on input "search" at bounding box center [172, 70] width 145 height 9
type input "**"
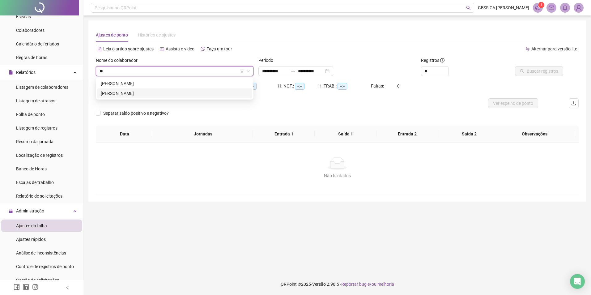
click at [144, 93] on div "[PERSON_NAME]" at bounding box center [175, 93] width 148 height 7
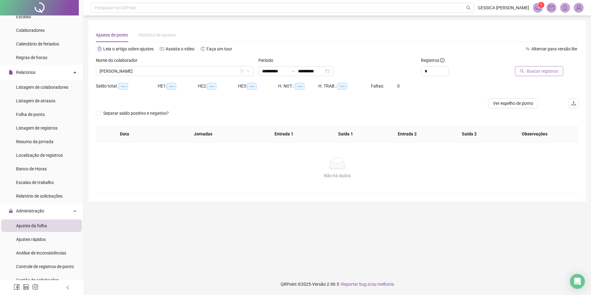
click at [527, 68] on button "Buscar registros" at bounding box center [539, 71] width 48 height 10
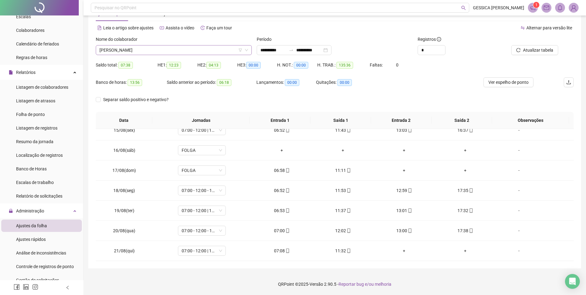
scroll to position [356, 0]
click at [117, 49] on span "[PERSON_NAME]" at bounding box center [174, 49] width 149 height 9
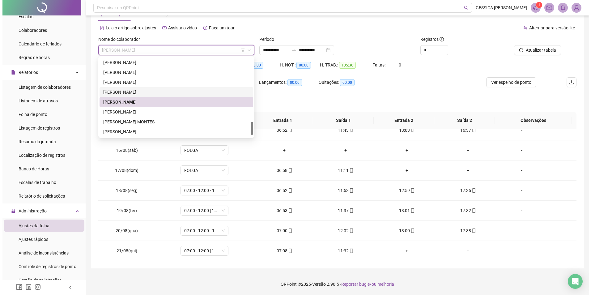
scroll to position [396, 0]
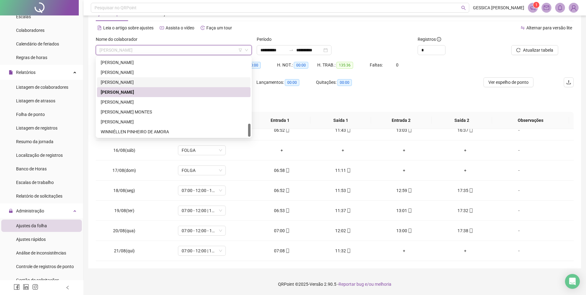
drag, startPoint x: 249, startPoint y: 127, endPoint x: 240, endPoint y: 133, distance: 11.5
click at [243, 135] on div "RANNA [PERSON_NAME] SOBRINHO [PERSON_NAME] [PERSON_NAME] [PERSON_NAME] MONTES […" at bounding box center [174, 96] width 154 height 79
click at [122, 101] on div "[PERSON_NAME]" at bounding box center [174, 102] width 146 height 7
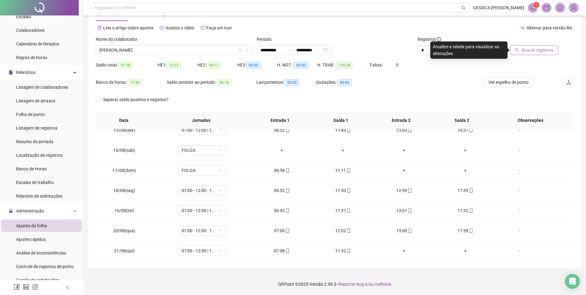
click at [519, 49] on icon "search" at bounding box center [518, 50] width 4 height 4
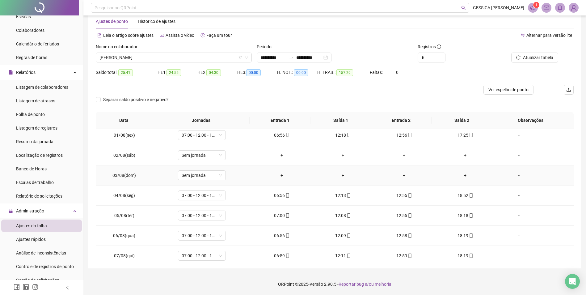
scroll to position [0, 0]
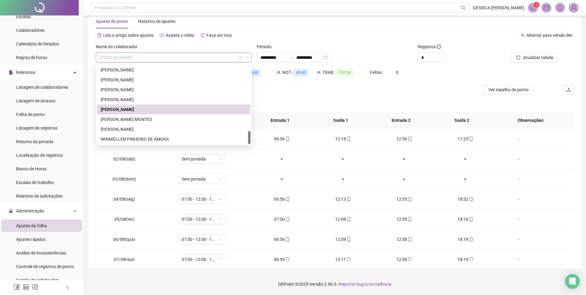
click at [155, 57] on span "[PERSON_NAME]" at bounding box center [174, 57] width 149 height 9
click at [152, 119] on div "[PERSON_NAME] MONTES" at bounding box center [174, 119] width 146 height 7
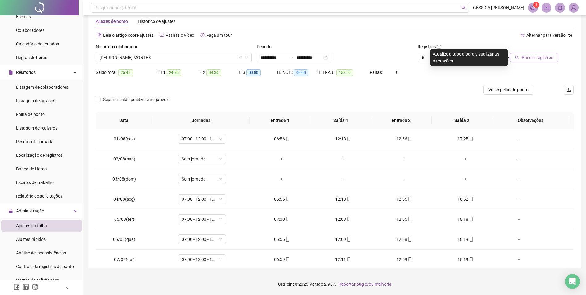
click at [548, 57] on span "Buscar registros" at bounding box center [538, 57] width 32 height 7
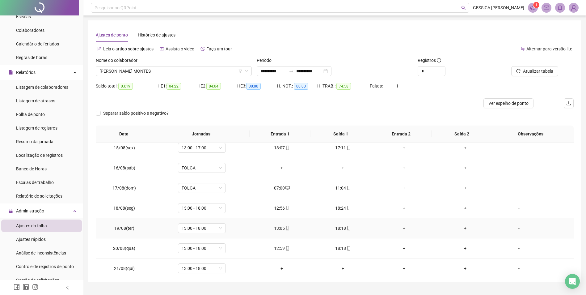
scroll to position [290, 0]
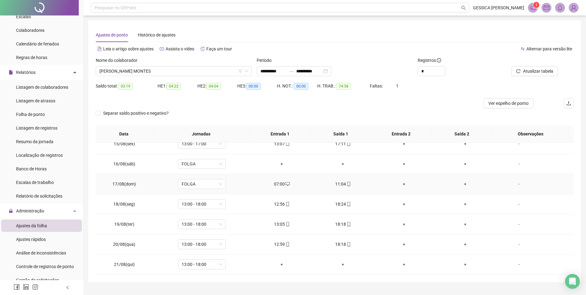
click at [517, 184] on div "-" at bounding box center [519, 184] width 36 height 7
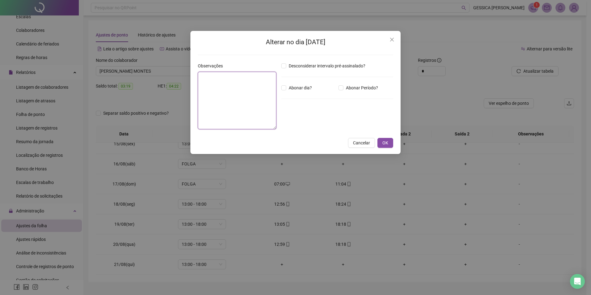
click at [237, 84] on textarea at bounding box center [237, 100] width 79 height 57
type textarea "**********"
click at [382, 141] on button "OK" at bounding box center [385, 143] width 16 height 10
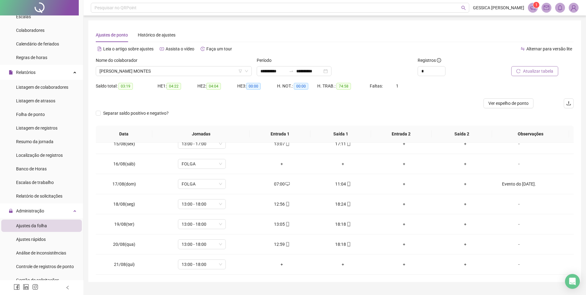
click at [541, 71] on span "Atualizar tabela" at bounding box center [538, 71] width 30 height 7
click at [150, 70] on span "[PERSON_NAME] MONTES" at bounding box center [174, 70] width 149 height 9
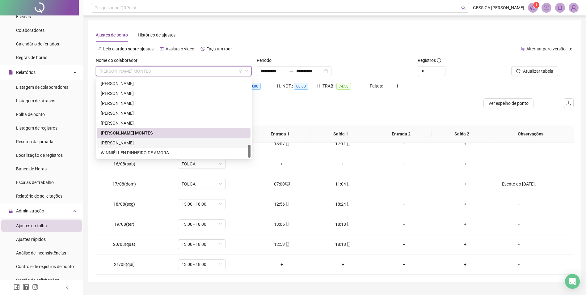
click at [145, 142] on div "[PERSON_NAME]" at bounding box center [174, 142] width 146 height 7
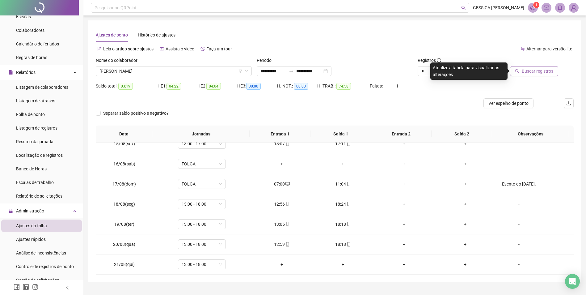
click at [520, 70] on icon "search" at bounding box center [517, 71] width 4 height 4
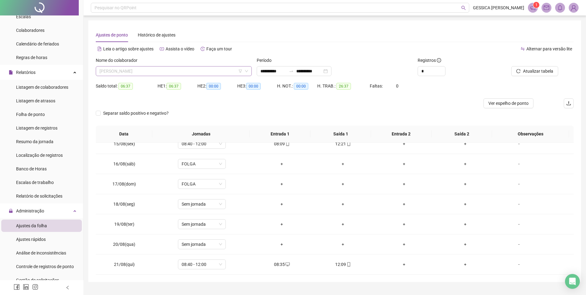
click at [158, 72] on span "[PERSON_NAME]" at bounding box center [174, 70] width 149 height 9
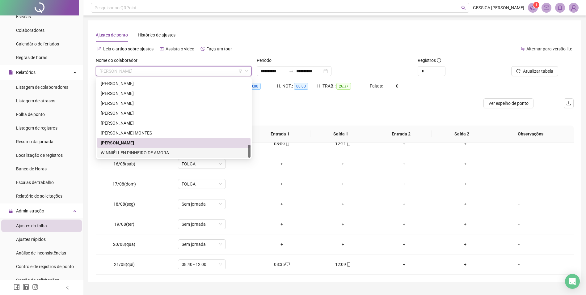
drag, startPoint x: 249, startPoint y: 151, endPoint x: 245, endPoint y: 156, distance: 6.6
click at [250, 156] on div at bounding box center [249, 151] width 2 height 13
click at [203, 154] on div "WINNIÉLLEN PINHEIRO DE AMORA" at bounding box center [174, 152] width 146 height 7
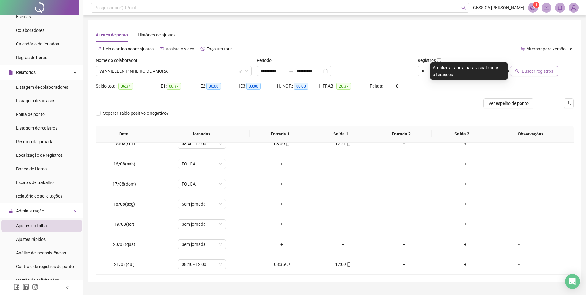
click at [528, 68] on span "Buscar registros" at bounding box center [538, 71] width 32 height 7
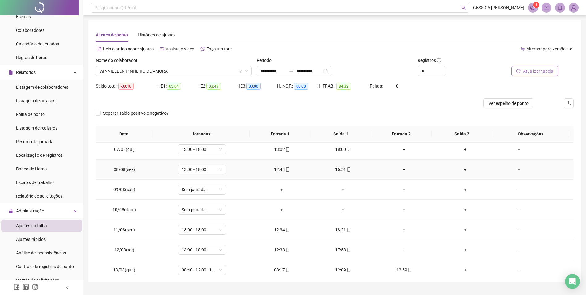
scroll to position [155, 0]
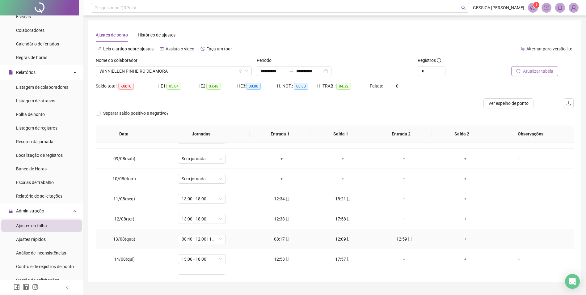
click at [462, 239] on div "+" at bounding box center [465, 239] width 51 height 7
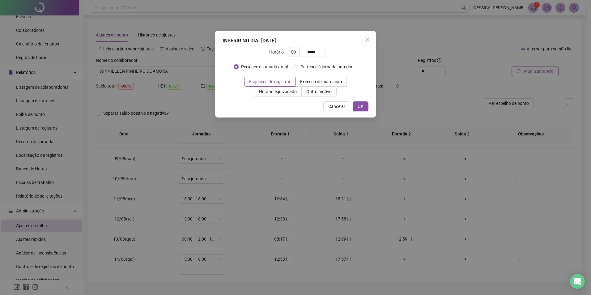
type input "*****"
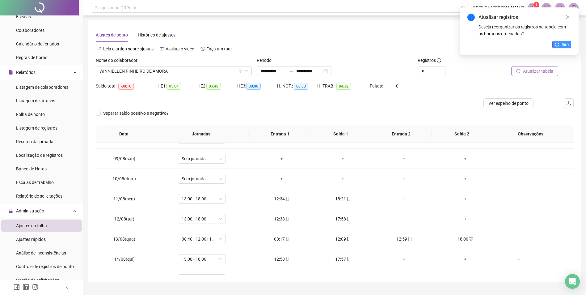
click at [565, 46] on span "Sim" at bounding box center [565, 44] width 7 height 7
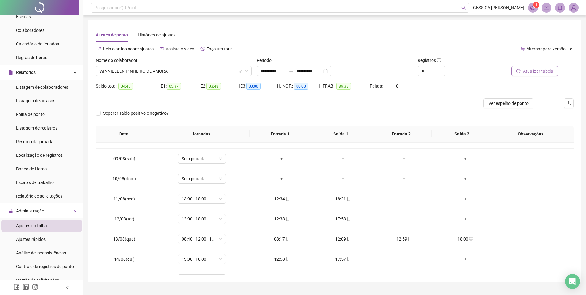
click at [541, 72] on span "Atualizar tabela" at bounding box center [538, 71] width 30 height 7
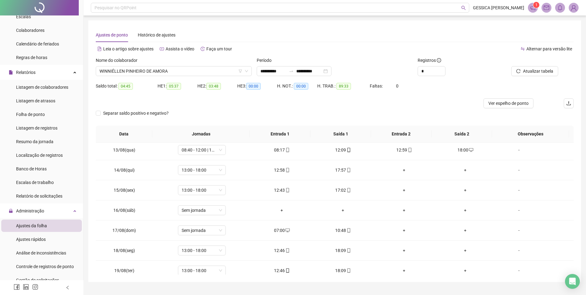
scroll to position [247, 0]
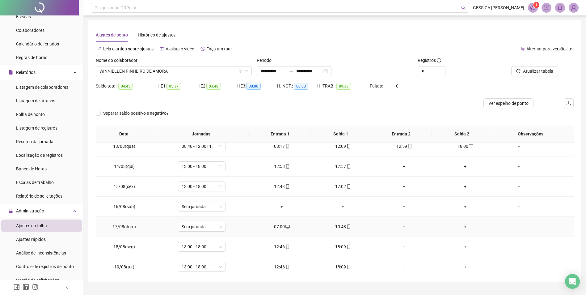
click at [514, 227] on div "-" at bounding box center [519, 226] width 36 height 7
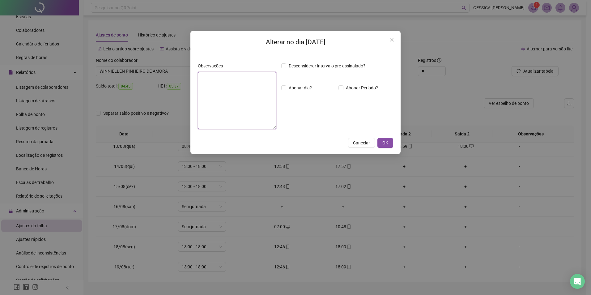
click at [237, 85] on textarea at bounding box center [237, 100] width 79 height 57
type textarea "**********"
click at [385, 142] on span "OK" at bounding box center [385, 142] width 6 height 7
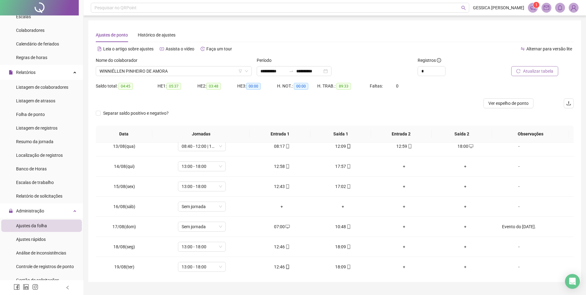
click at [538, 73] on span "Atualizar tabela" at bounding box center [538, 71] width 30 height 7
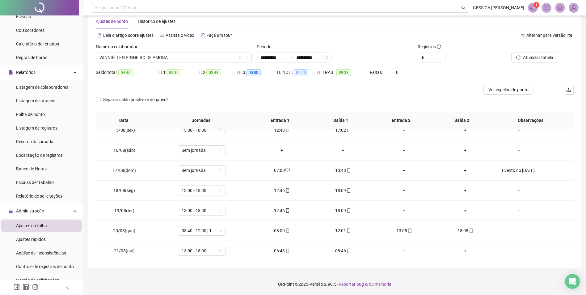
scroll to position [0, 0]
